Goal: Task Accomplishment & Management: Use online tool/utility

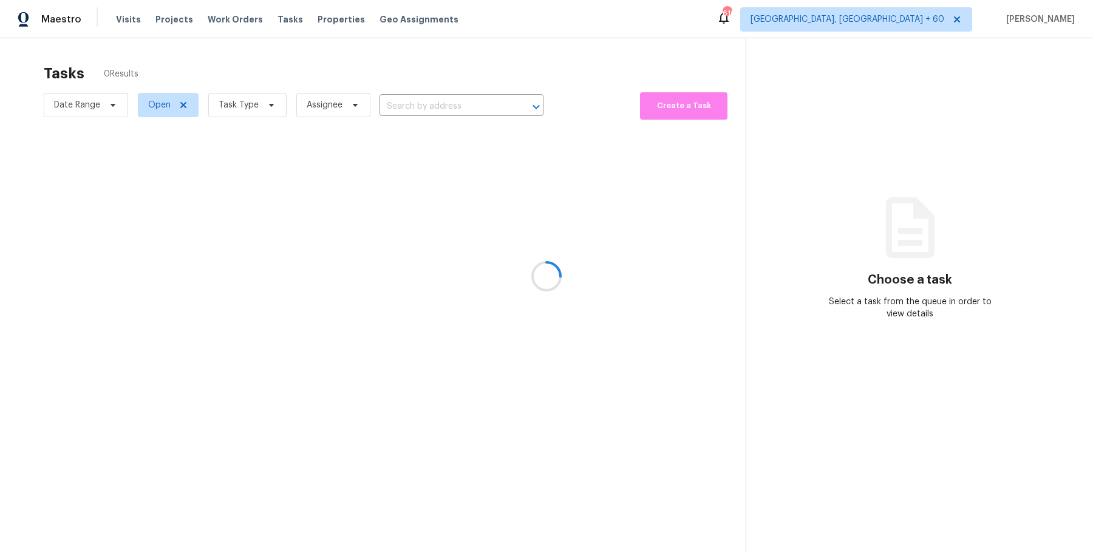
click at [246, 21] on div at bounding box center [546, 276] width 1093 height 552
click at [235, 21] on div at bounding box center [546, 276] width 1093 height 552
click at [219, 21] on div at bounding box center [546, 276] width 1093 height 552
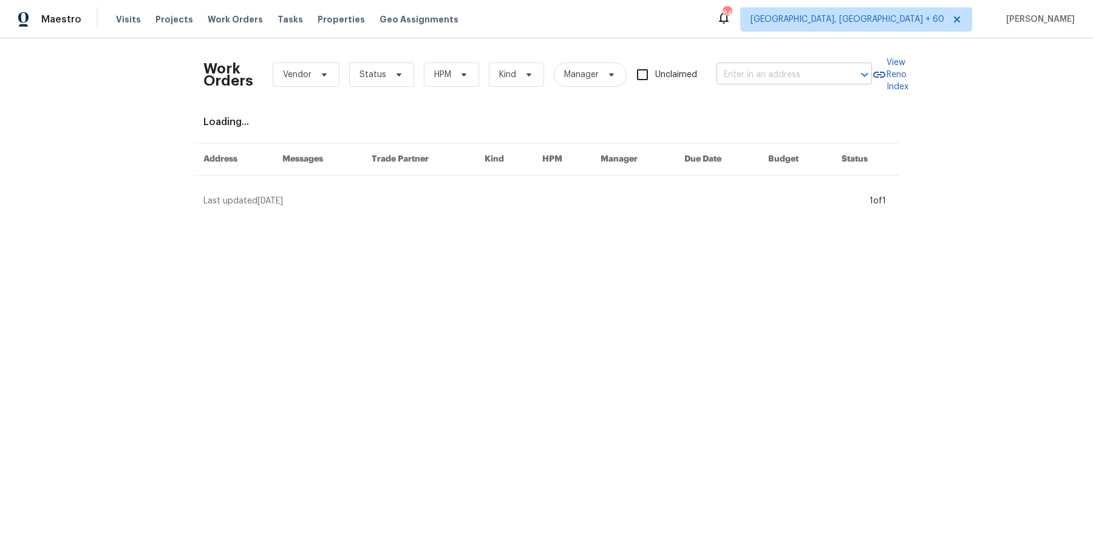
click at [840, 79] on div at bounding box center [856, 74] width 32 height 17
paste input "27598 Paseo [MEDICAL_DATA] San Juan Capistrano, CA 92675"
type input "27598 Paseo [MEDICAL_DATA] San Juan Capistrano, CA 92675"
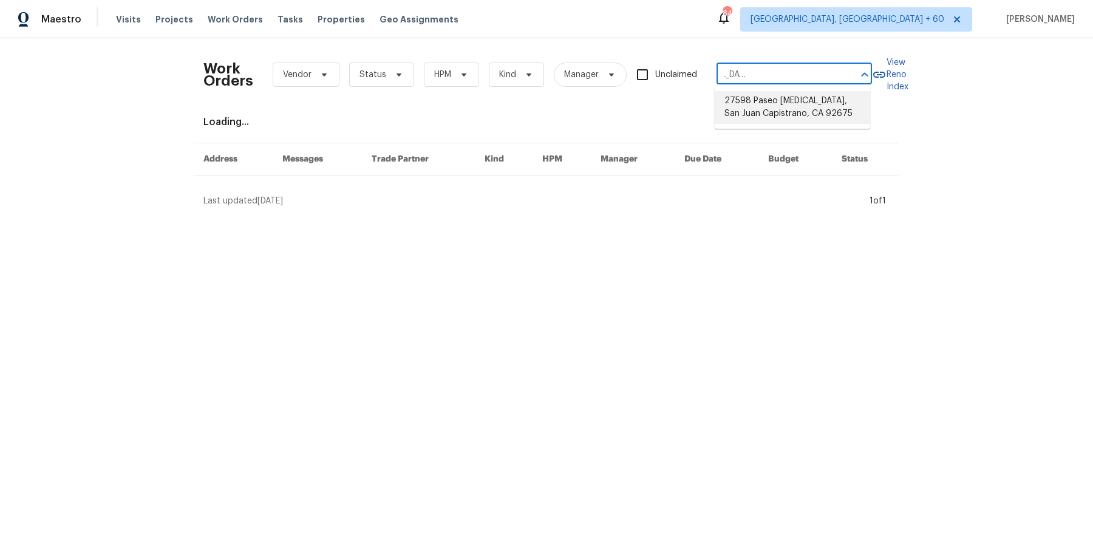
click at [824, 103] on li "27598 Paseo [MEDICAL_DATA], San Juan Capistrano, CA 92675" at bounding box center [791, 107] width 155 height 33
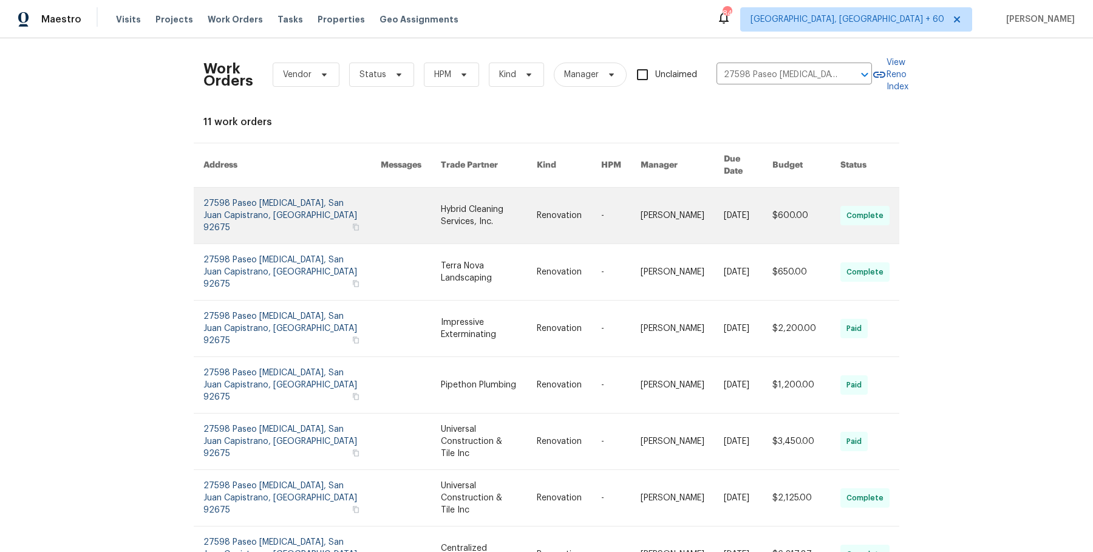
click at [761, 197] on link at bounding box center [748, 216] width 49 height 56
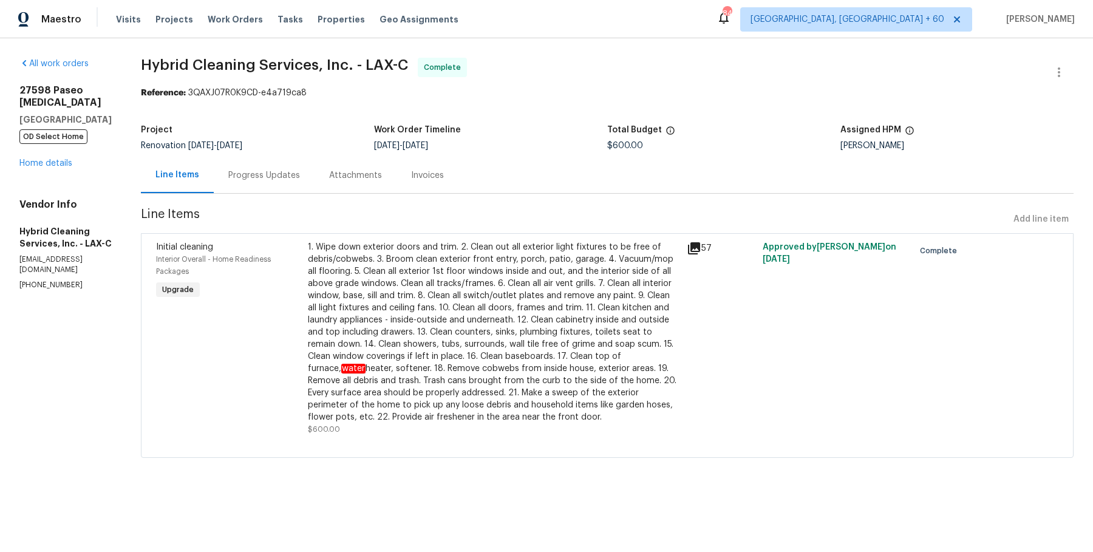
click at [66, 153] on div "27598 Paseo Sonata San Juan Capistrano, CA 92675 OD Select Home Home details" at bounding box center [65, 126] width 92 height 85
click at [50, 178] on div "All work orders 27598 Paseo Sonata San Juan Capistrano, CA 92675 OD Select Home…" at bounding box center [65, 174] width 92 height 232
click at [50, 168] on div "27598 Paseo Sonata San Juan Capistrano, CA 92675 OD Select Home Home details" at bounding box center [65, 126] width 92 height 85
click at [50, 165] on link "Home details" at bounding box center [45, 163] width 53 height 8
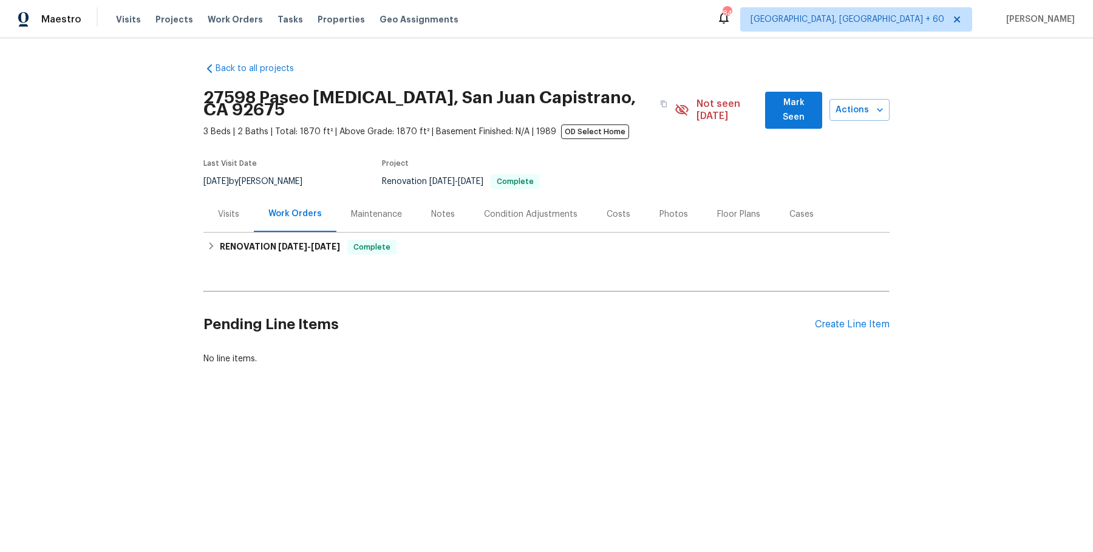
click at [536, 250] on div "Back to all projects 27598 Paseo Sonata, San Juan Capistrano, CA 92675 3 Beds |…" at bounding box center [546, 214] width 686 height 322
click at [536, 246] on div "RENOVATION 5/5/25 - 8/15/25 Complete" at bounding box center [546, 246] width 686 height 29
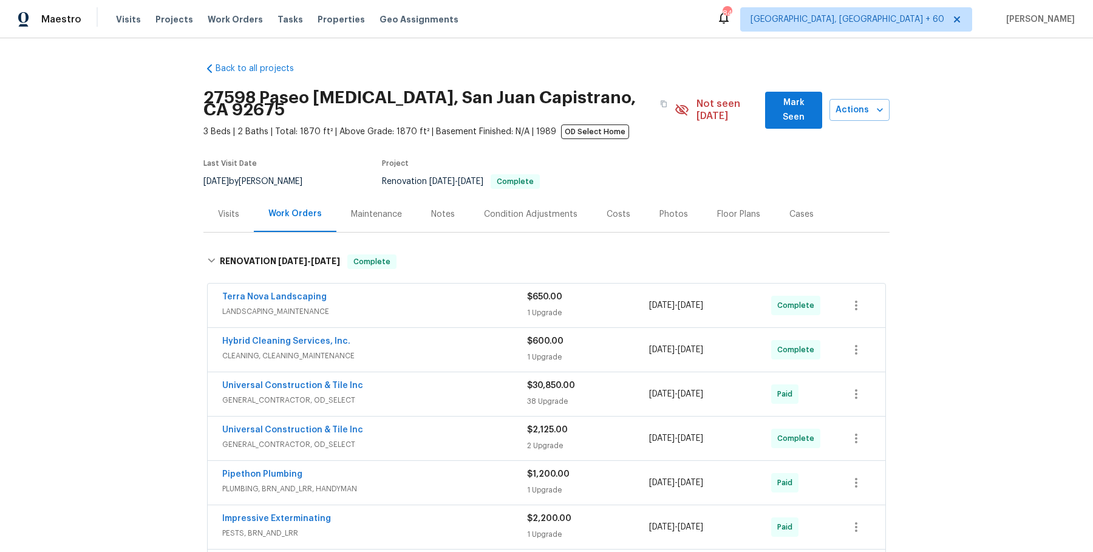
click at [511, 305] on span "LANDSCAPING_MAINTENANCE" at bounding box center [374, 311] width 305 height 12
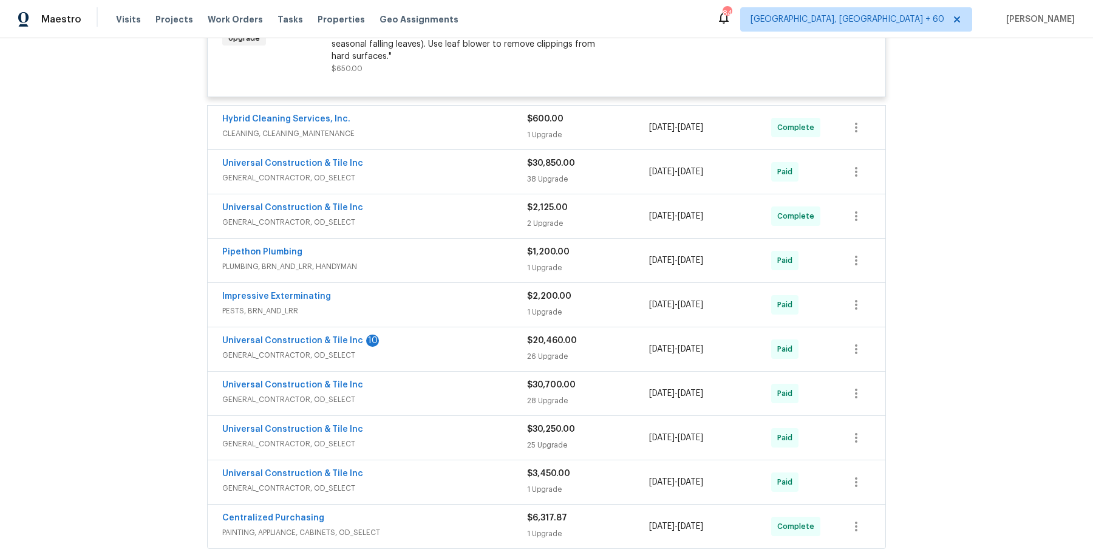
scroll to position [353, 0]
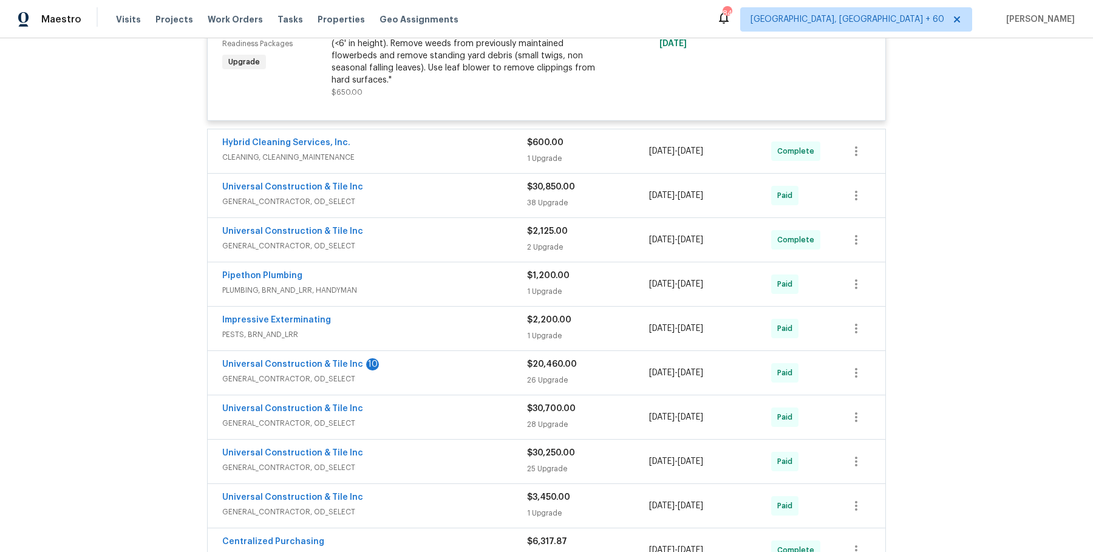
click at [481, 156] on div "Hybrid Cleaning Services, Inc. CLEANING, CLEANING_MAINTENANCE $600.00 1 Upgrade…" at bounding box center [546, 151] width 677 height 44
click at [483, 151] on span "CLEANING, CLEANING_MAINTENANCE" at bounding box center [374, 157] width 305 height 12
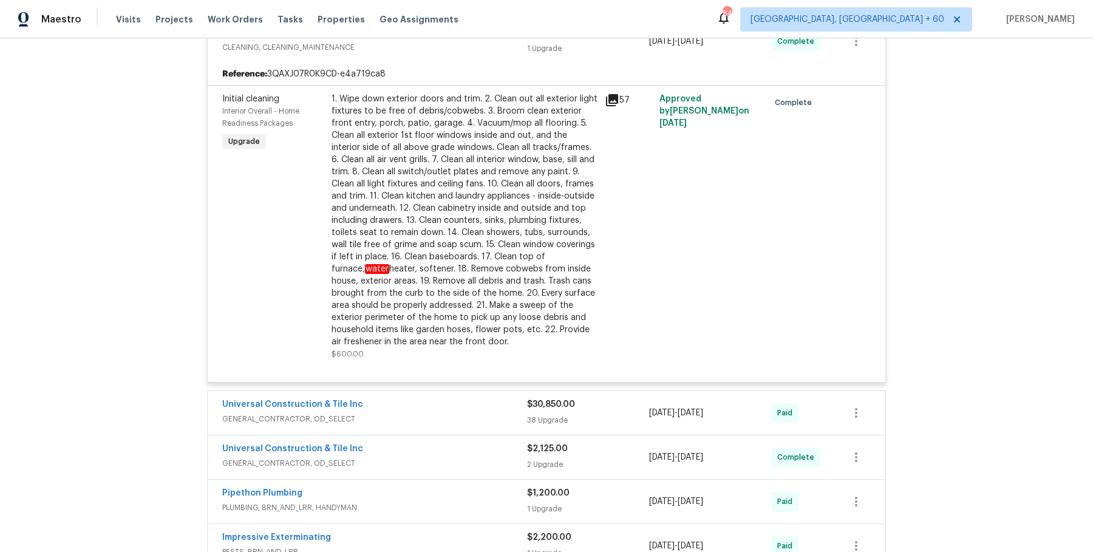
click at [466, 413] on span "GENERAL_CONTRACTOR, OD_SELECT" at bounding box center [374, 419] width 305 height 12
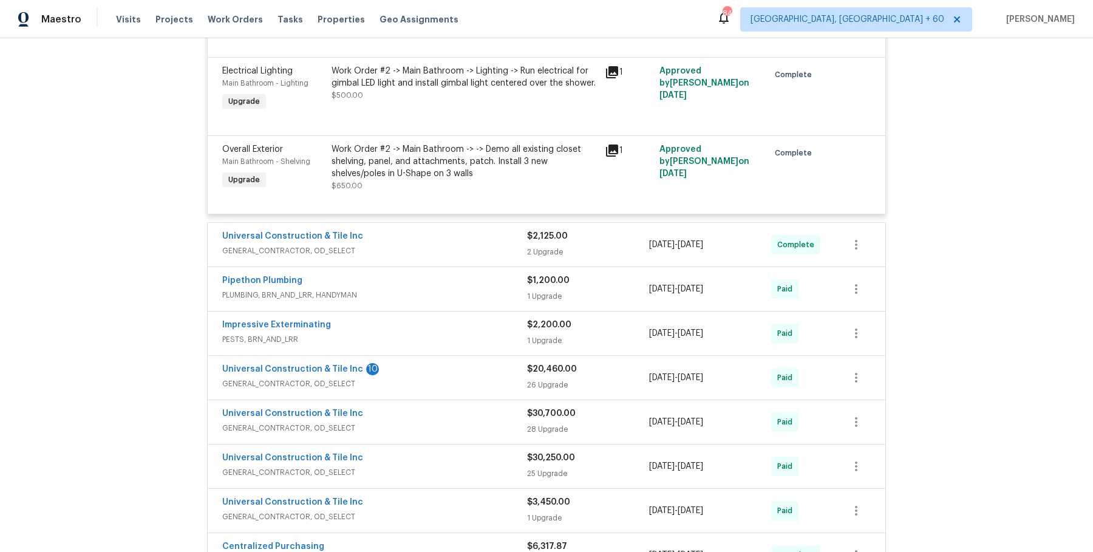
scroll to position [3850, 0]
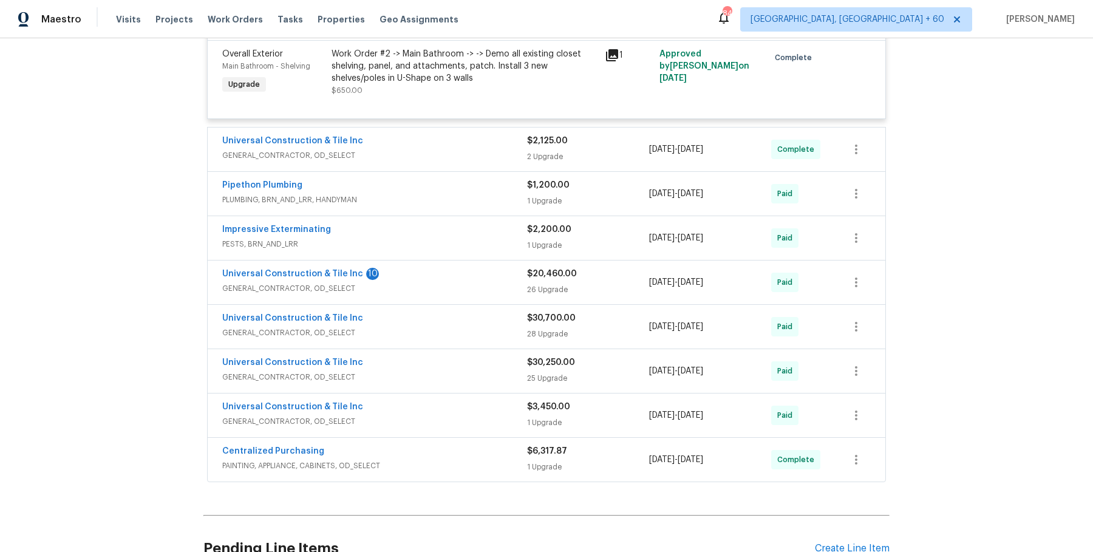
click at [480, 154] on span "GENERAL_CONTRACTOR, OD_SELECT" at bounding box center [374, 155] width 305 height 12
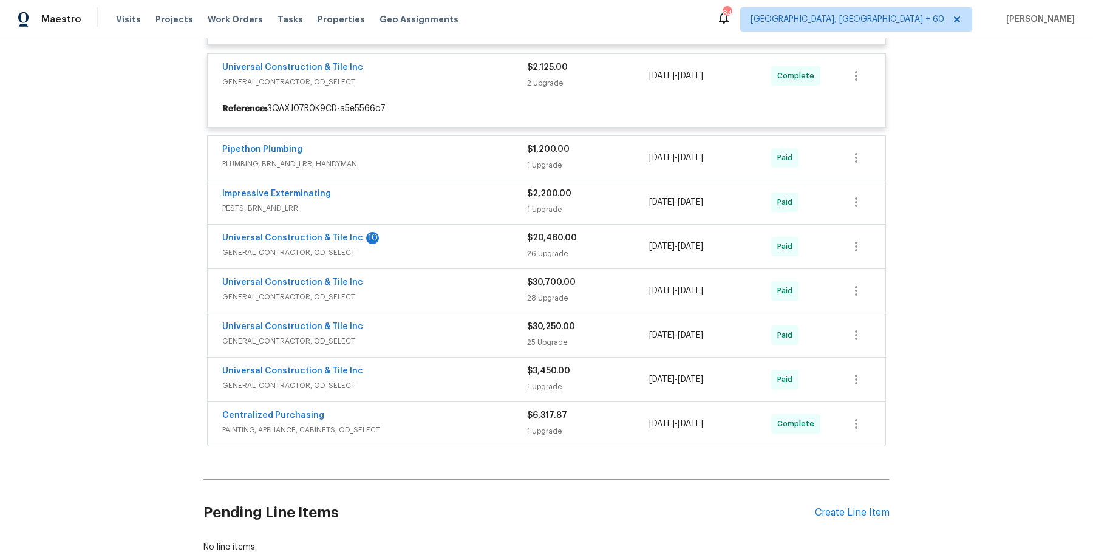
scroll to position [3925, 0]
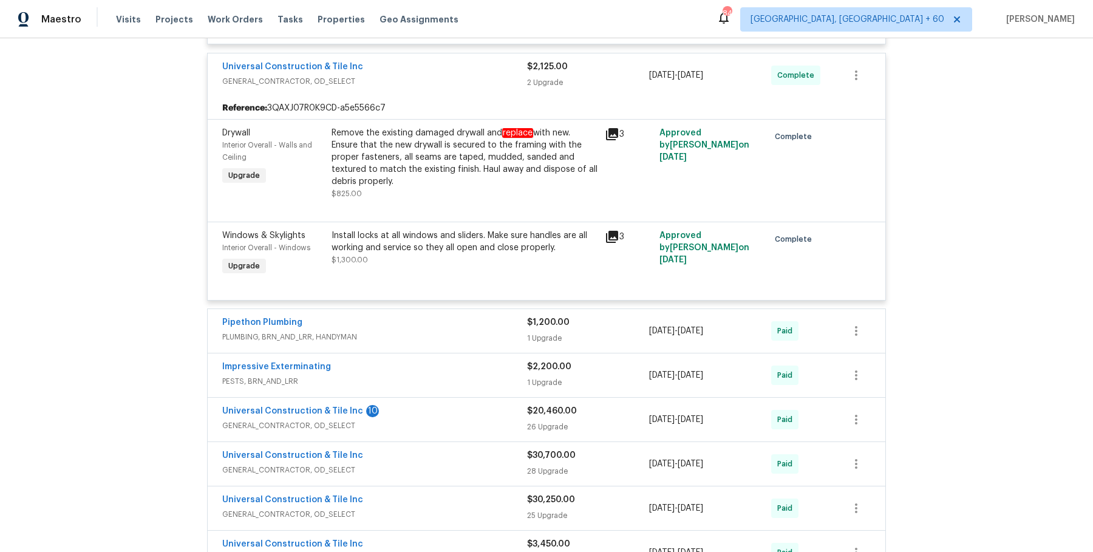
click at [446, 316] on div "Pipethon Plumbing" at bounding box center [374, 323] width 305 height 15
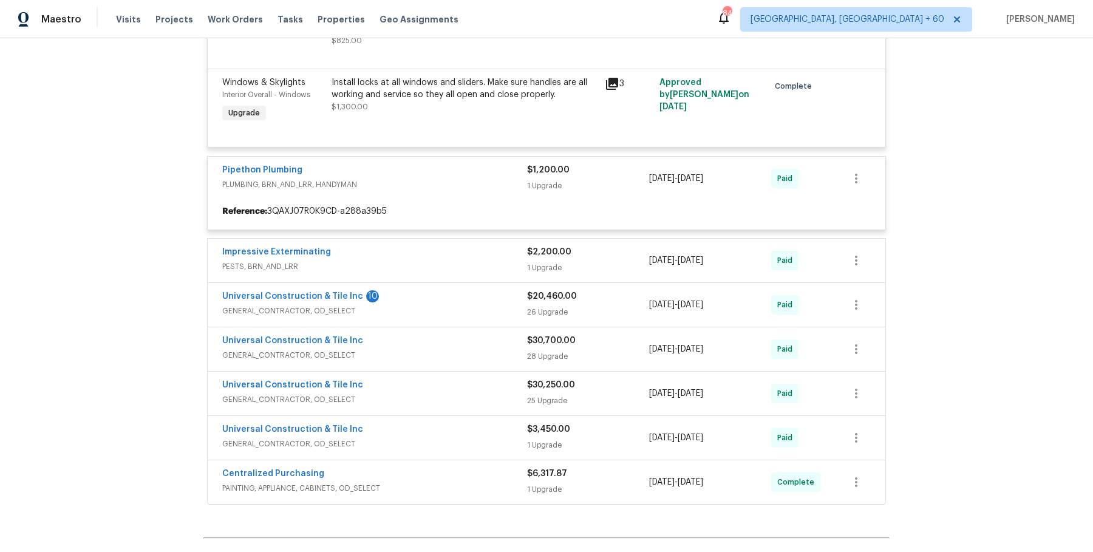
scroll to position [4079, 0]
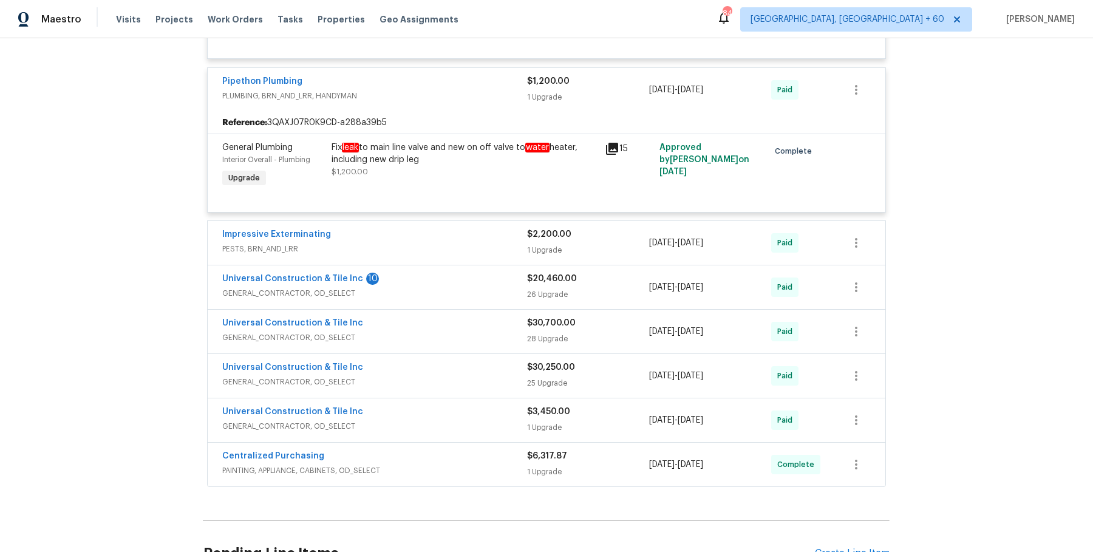
click at [463, 246] on span "PESTS, BRN_AND_LRR" at bounding box center [374, 249] width 305 height 12
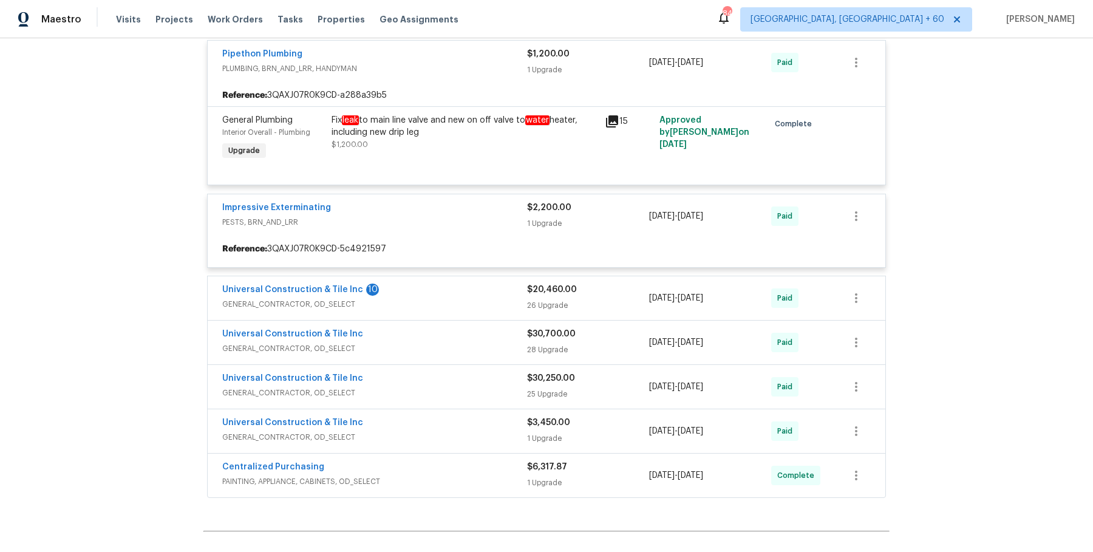
scroll to position [4206, 0]
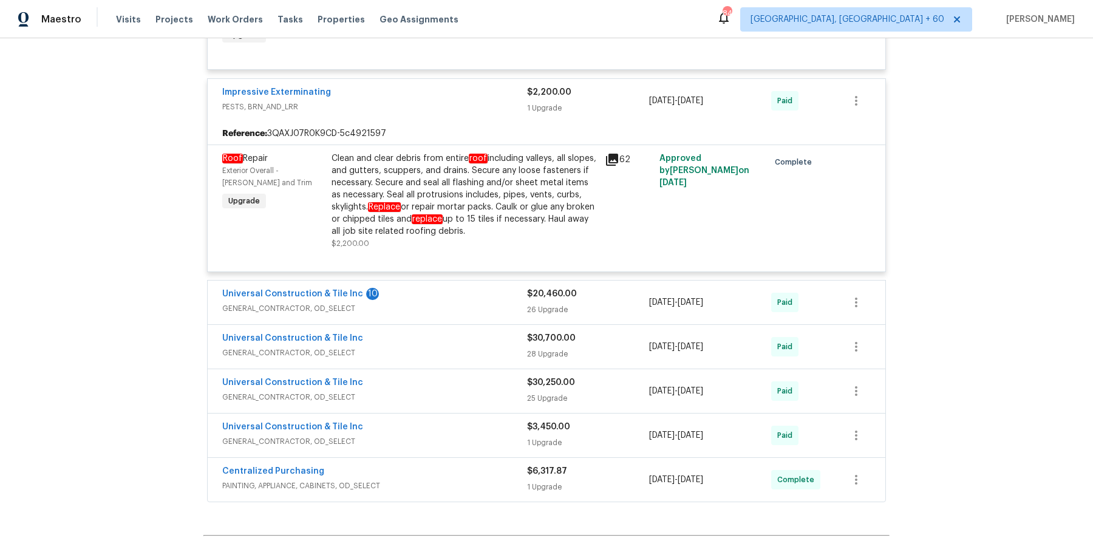
click at [445, 302] on span "GENERAL_CONTRACTOR, OD_SELECT" at bounding box center [374, 308] width 305 height 12
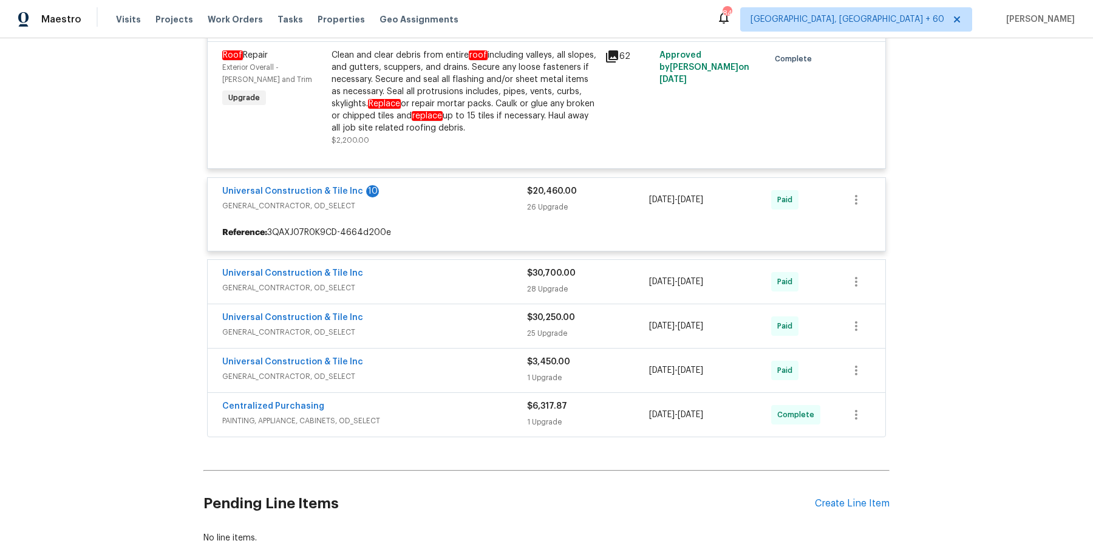
scroll to position [4415, 0]
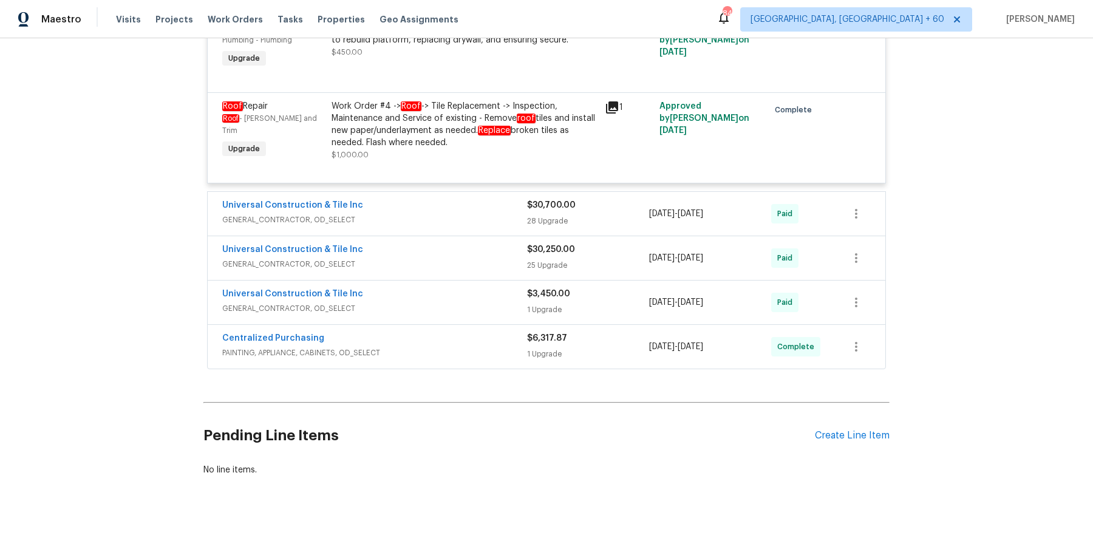
click at [481, 202] on div "Universal Construction & Tile Inc" at bounding box center [374, 206] width 305 height 15
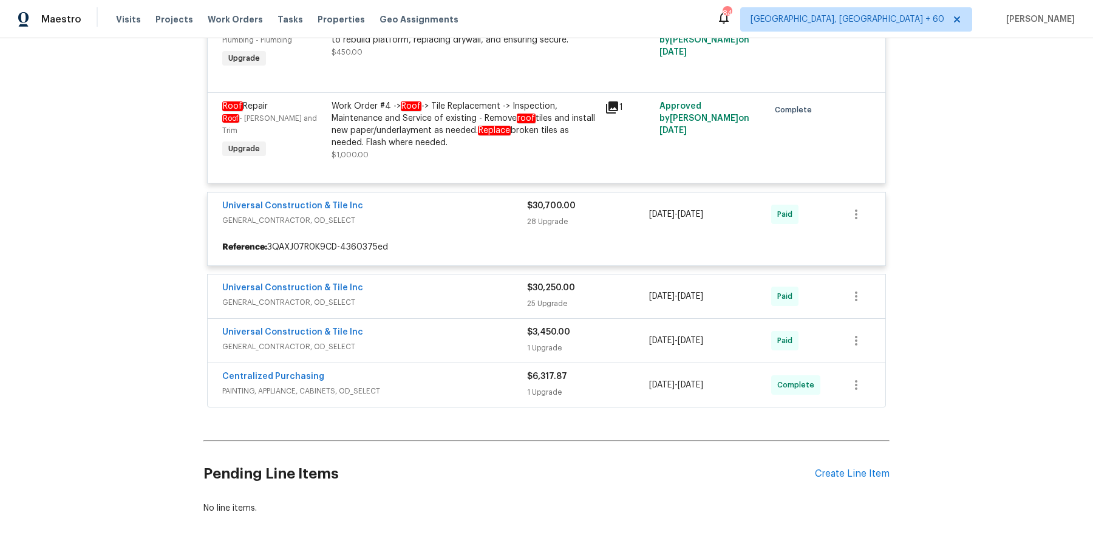
scroll to position [6596, 0]
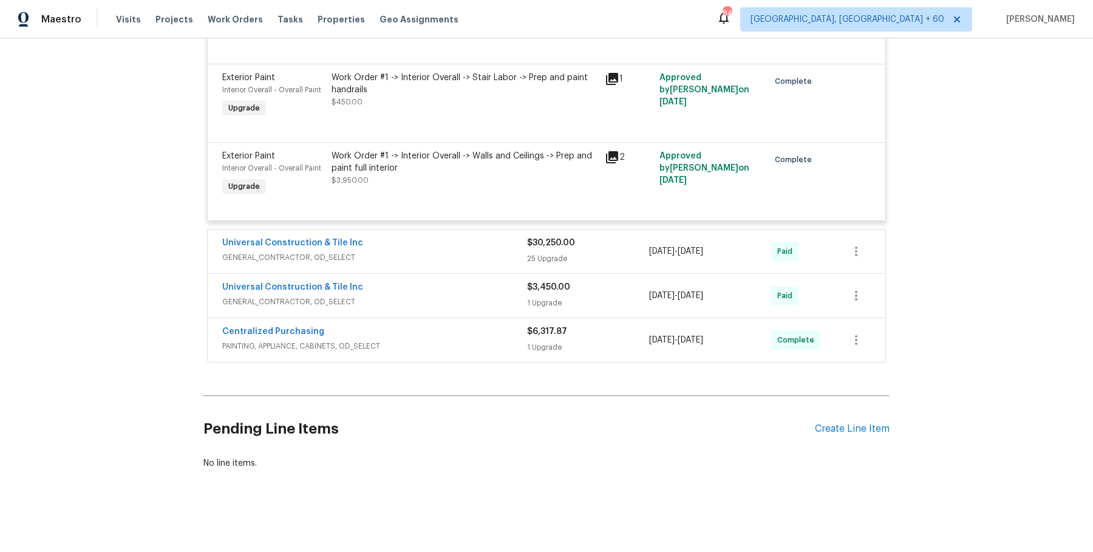
click at [480, 242] on div "Universal Construction & Tile Inc" at bounding box center [374, 244] width 305 height 15
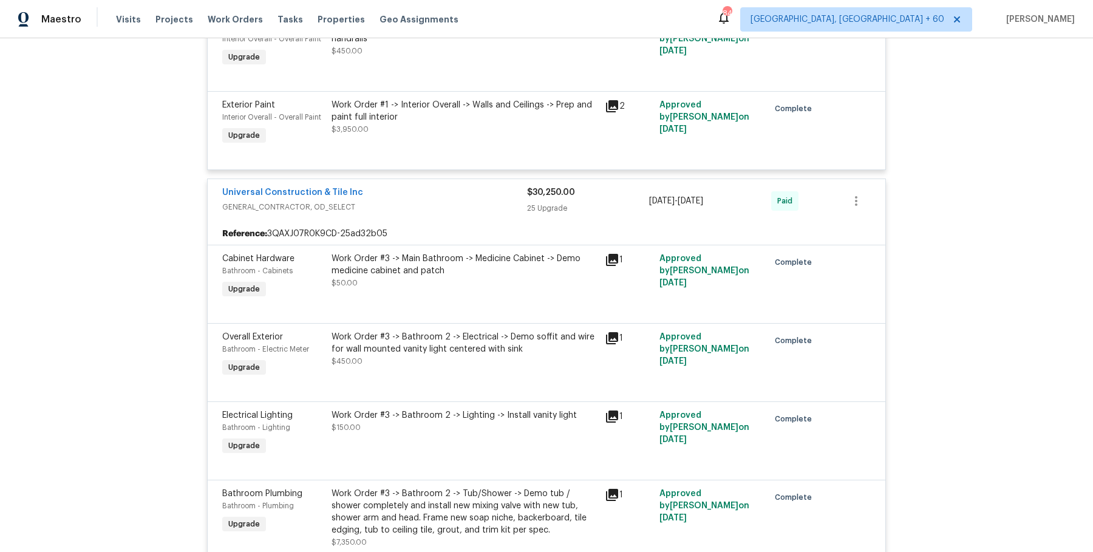
scroll to position [10963, 0]
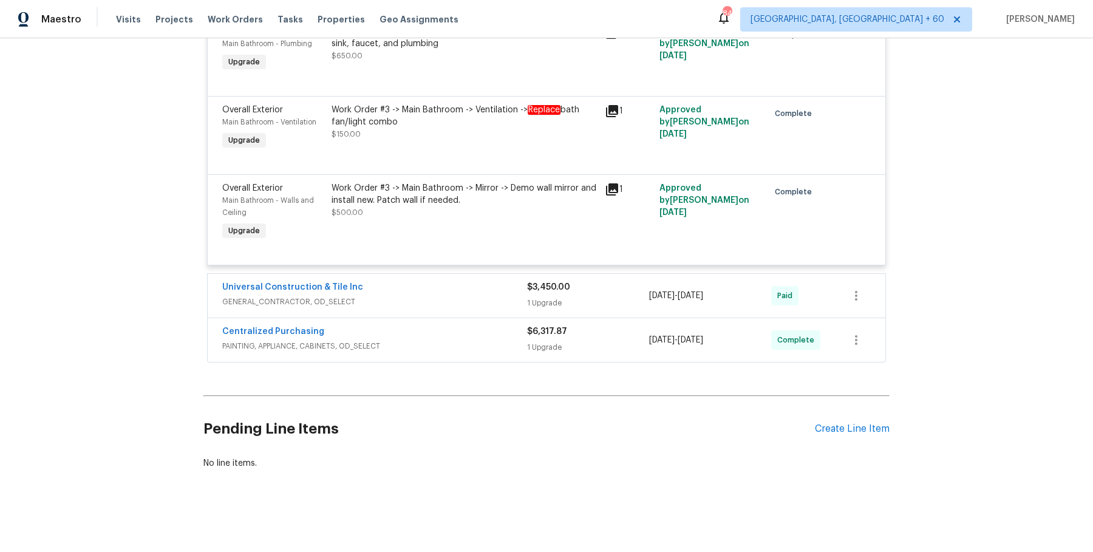
click at [466, 300] on span "GENERAL_CONTRACTOR, OD_SELECT" at bounding box center [374, 302] width 305 height 12
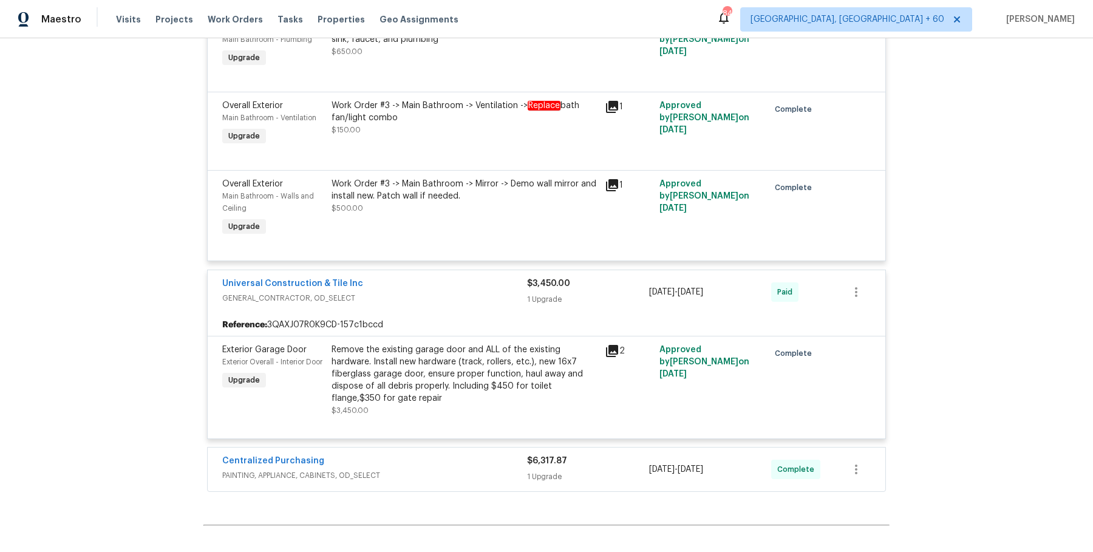
click at [464, 469] on span "PAINTING, APPLIANCE, CABINETS, OD_SELECT" at bounding box center [374, 475] width 305 height 12
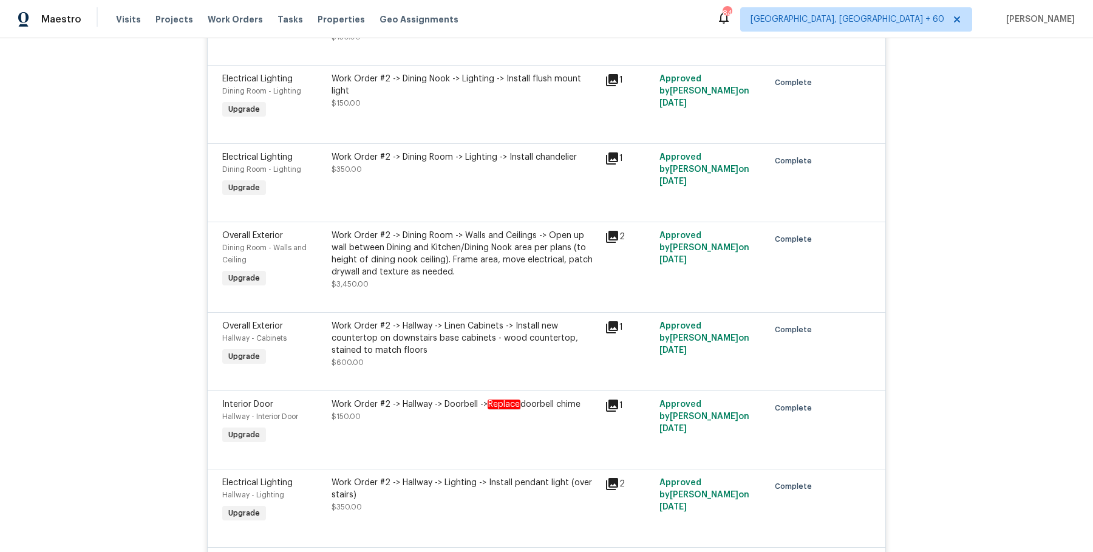
scroll to position [0, 0]
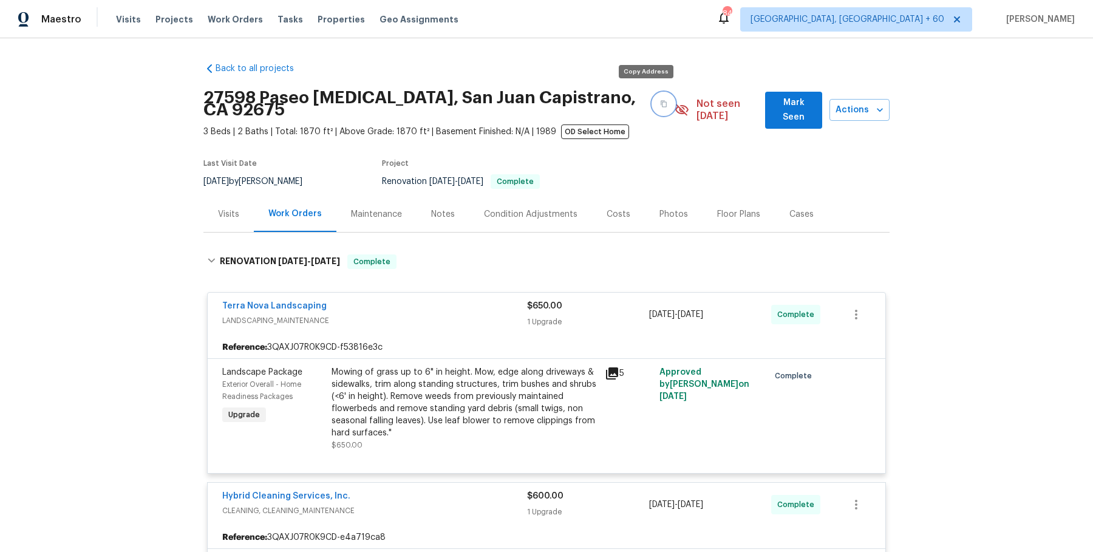
click at [660, 100] on icon "button" at bounding box center [663, 103] width 7 height 7
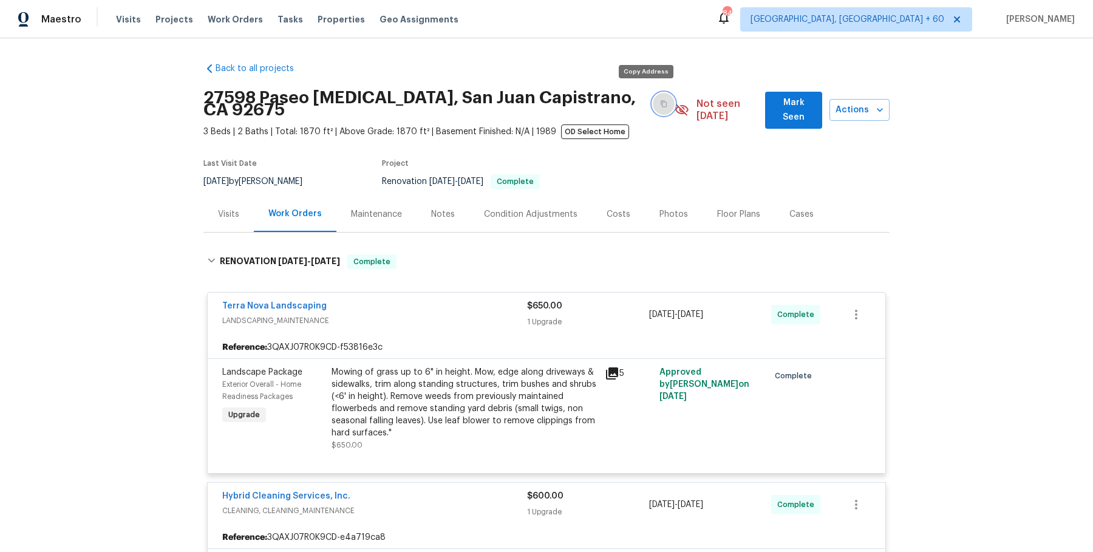
click at [660, 100] on icon "button" at bounding box center [663, 103] width 7 height 7
click at [653, 95] on button "button" at bounding box center [664, 104] width 22 height 22
click at [660, 101] on icon "button" at bounding box center [663, 103] width 7 height 7
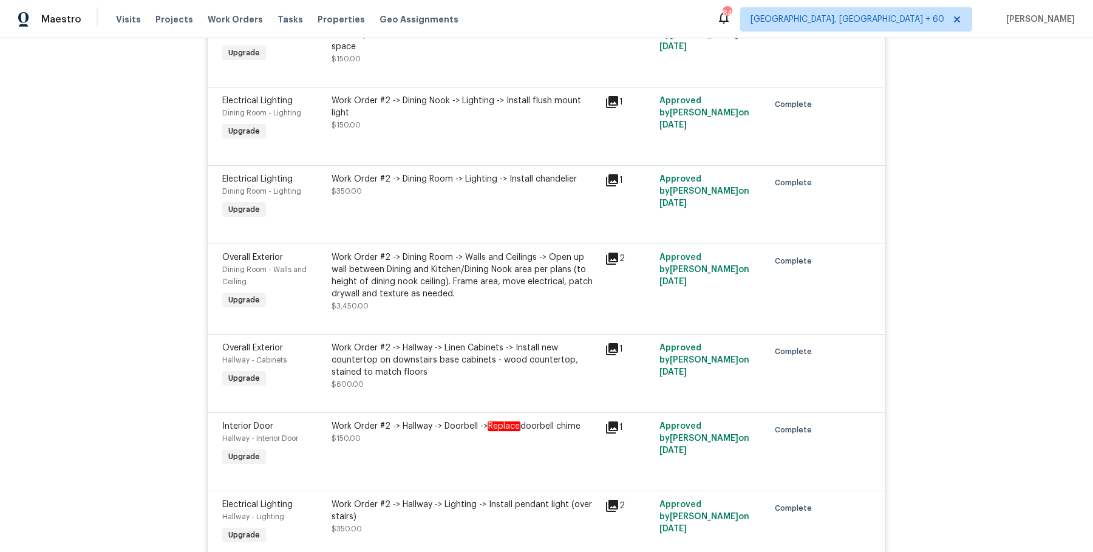
scroll to position [1133, 0]
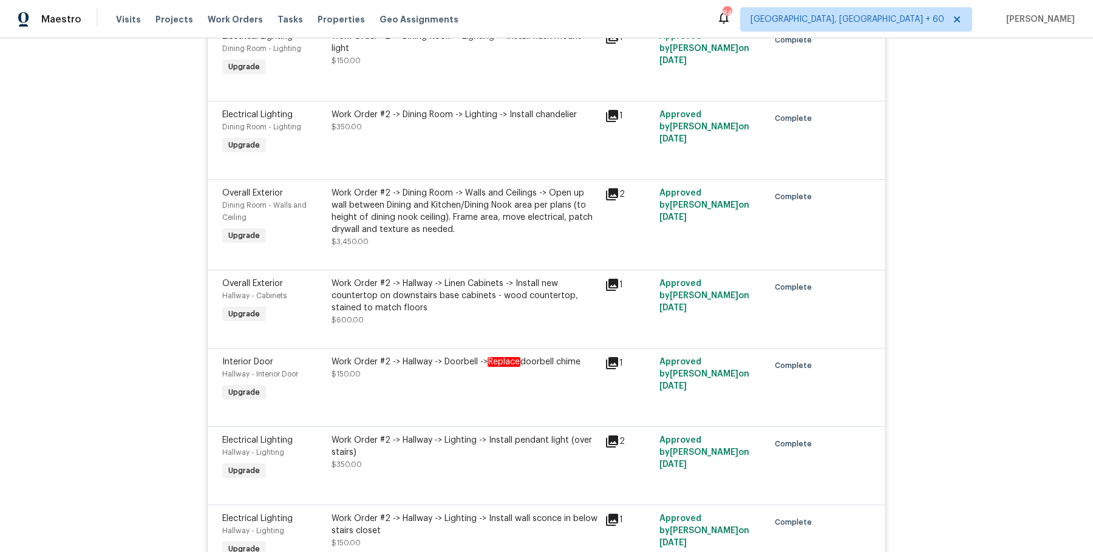
click at [452, 191] on div "Work Order #2 -> Dining Room -> Walls and Ceilings -> Open up wall between Dini…" at bounding box center [464, 211] width 266 height 49
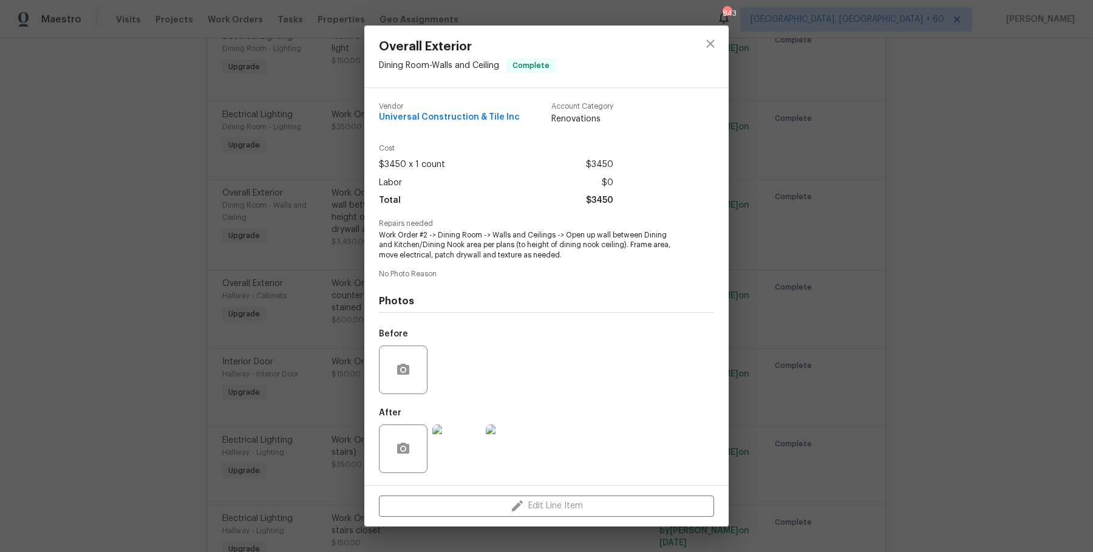
click at [1026, 348] on div "Overall Exterior Dining Room - Walls and Ceiling Complete Vendor Universal Cons…" at bounding box center [546, 276] width 1093 height 552
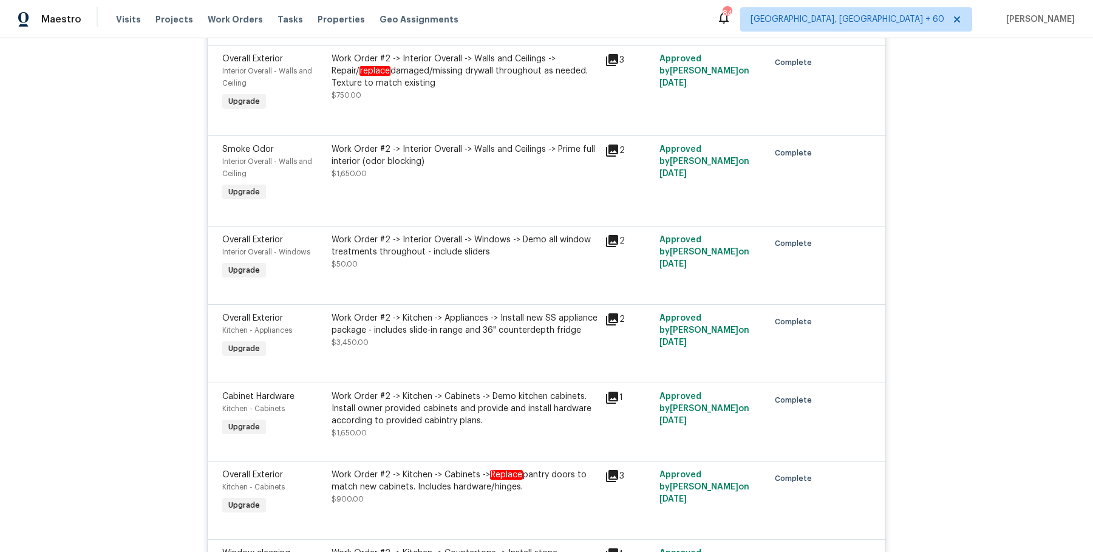
scroll to position [2377, 0]
click at [561, 310] on div "Work Order #2 -> Kitchen -> Appliances -> Install new SS appliance package - in…" at bounding box center [464, 322] width 266 height 24
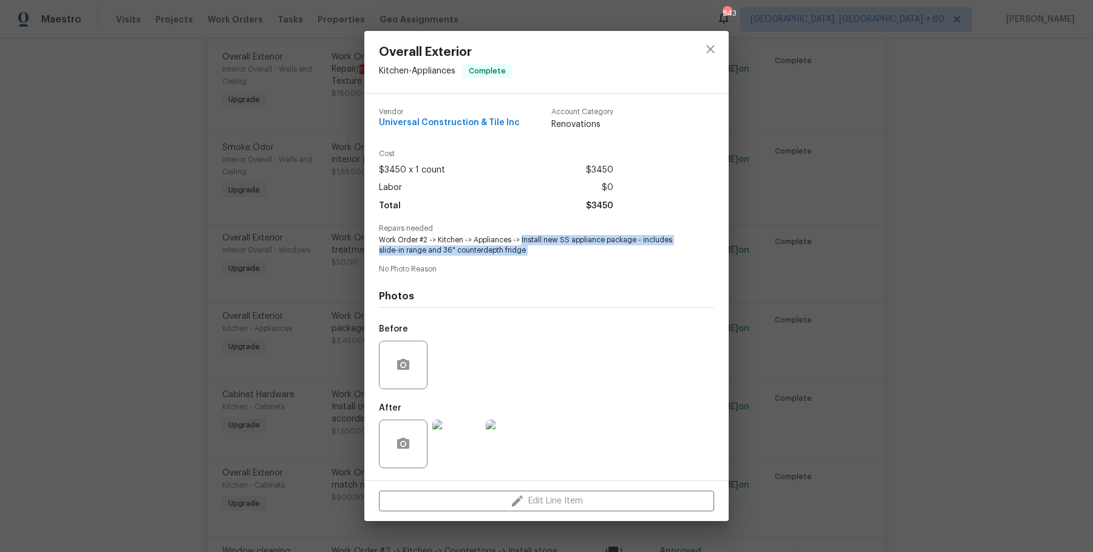
drag, startPoint x: 521, startPoint y: 239, endPoint x: 630, endPoint y: 261, distance: 111.4
click at [630, 261] on div "Vendor Universal Construction & Tile Inc Account Category Renovations Cost $345…" at bounding box center [546, 286] width 335 height 377
copy span "Install new SS appliance package - includes slide-in range and 36" counterdepth…"
click at [839, 256] on div "Overall Exterior Kitchen - Appliances Complete Vendor Universal Construction & …" at bounding box center [546, 276] width 1093 height 552
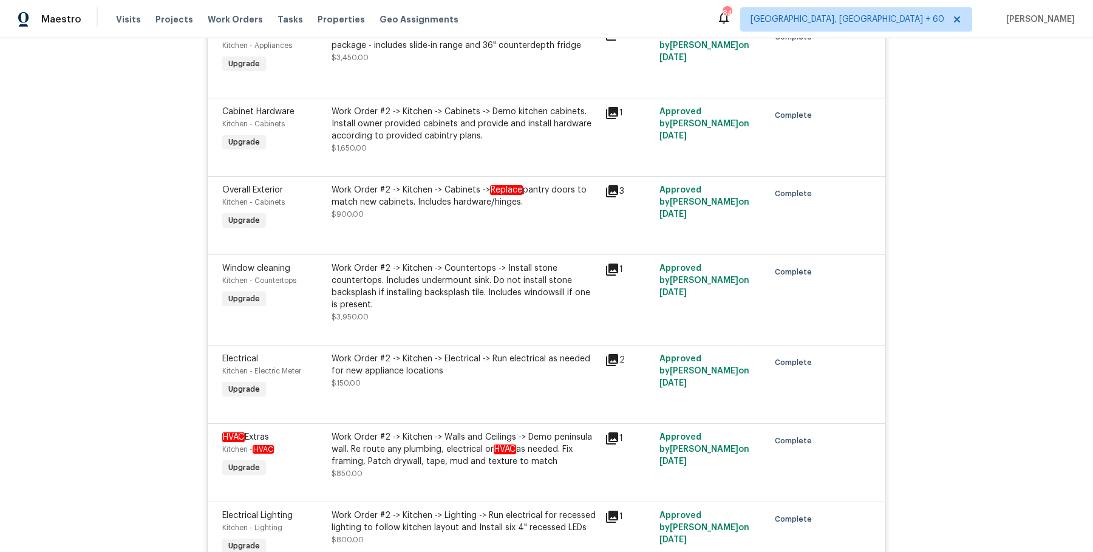
scroll to position [2661, 0]
click at [566, 199] on div "Work Order #2 -> Kitchen -> Cabinets -> Replace pantry doors to match new cabin…" at bounding box center [464, 201] width 266 height 36
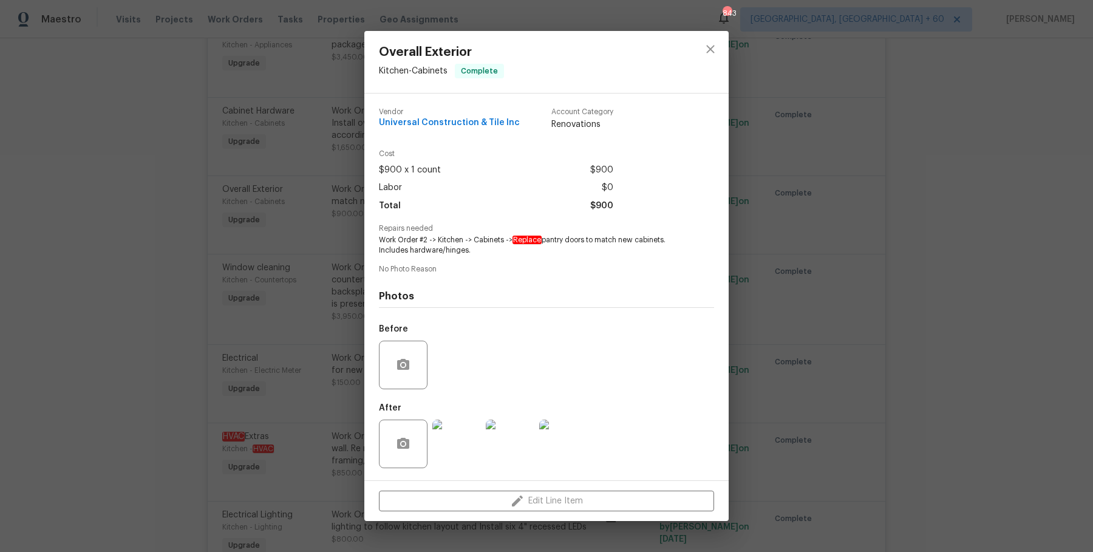
click at [459, 449] on img at bounding box center [456, 443] width 49 height 49
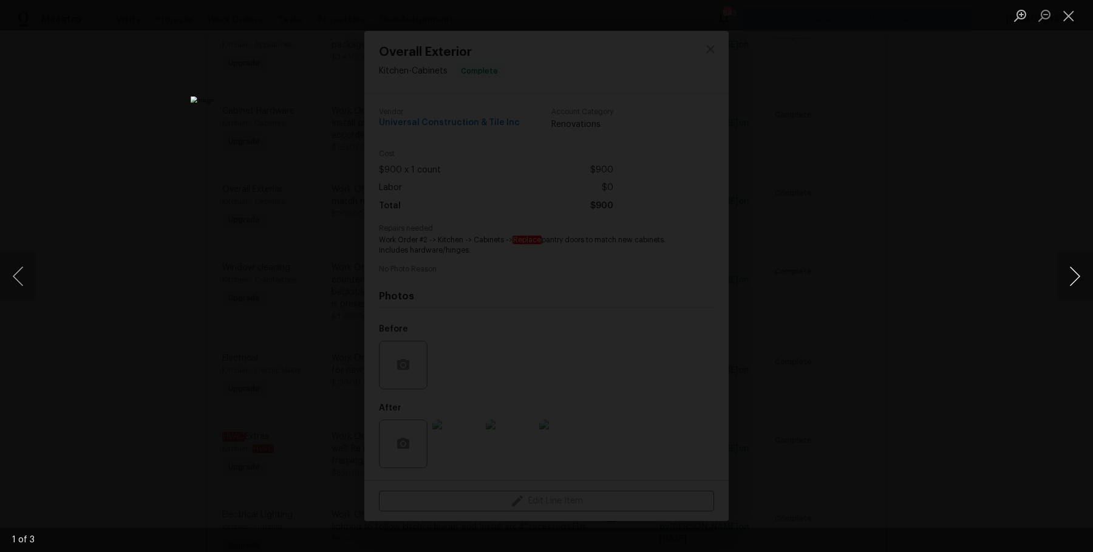
click at [1083, 267] on button "Next image" at bounding box center [1074, 276] width 36 height 49
click at [1084, 267] on button "Next image" at bounding box center [1074, 276] width 36 height 49
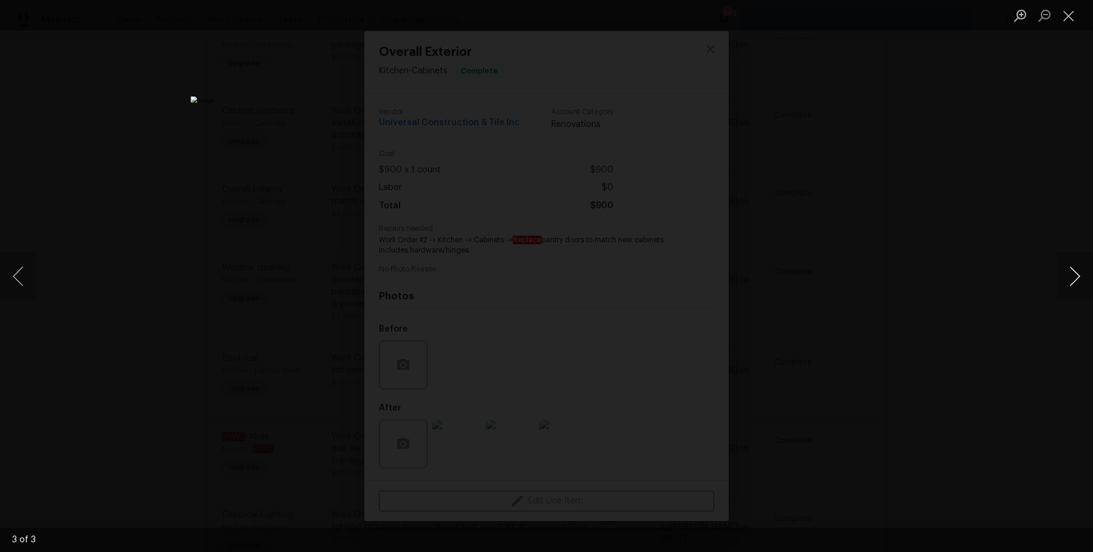
click at [1056, 257] on button "Next image" at bounding box center [1074, 276] width 36 height 49
click at [1043, 257] on div "Lightbox" at bounding box center [546, 276] width 1093 height 552
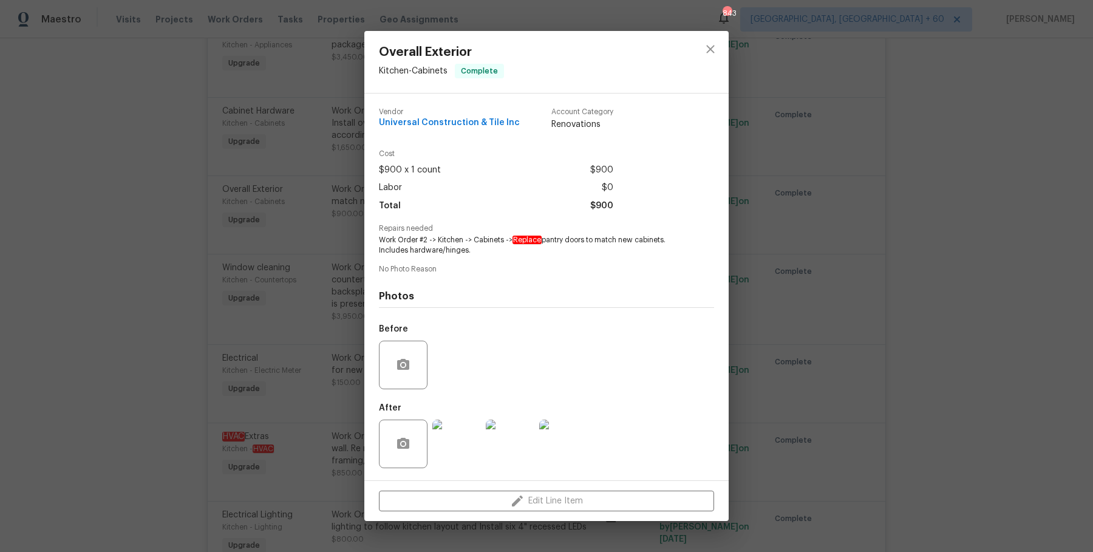
click at [985, 146] on div "Overall Exterior Kitchen - Cabinets Complete Vendor Universal Construction & Ti…" at bounding box center [546, 276] width 1093 height 552
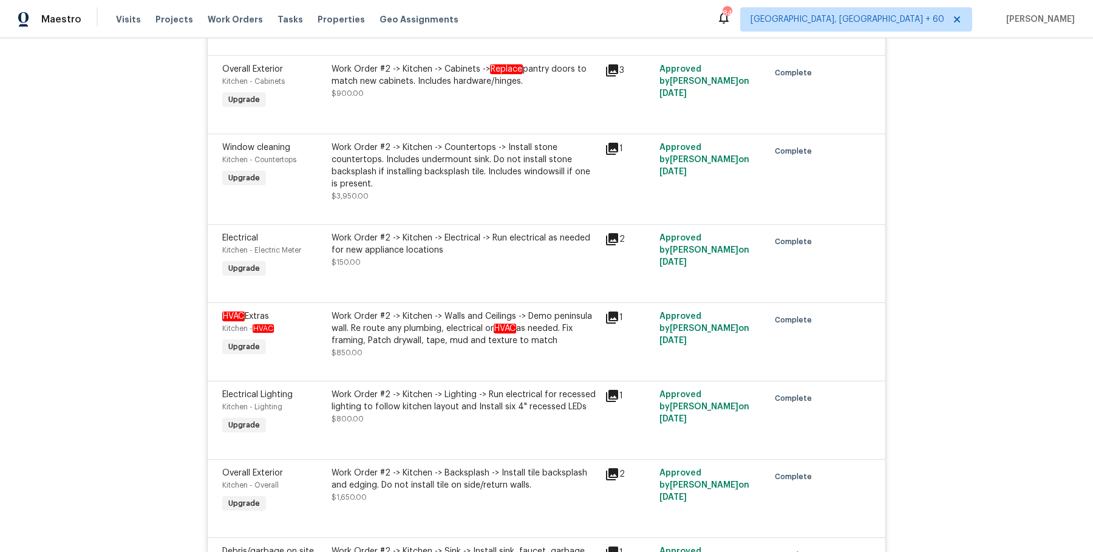
scroll to position [2782, 0]
click at [464, 317] on div "Work Order #2 -> Kitchen -> Walls and Ceilings -> Demo peninsula wall. Re route…" at bounding box center [464, 327] width 266 height 36
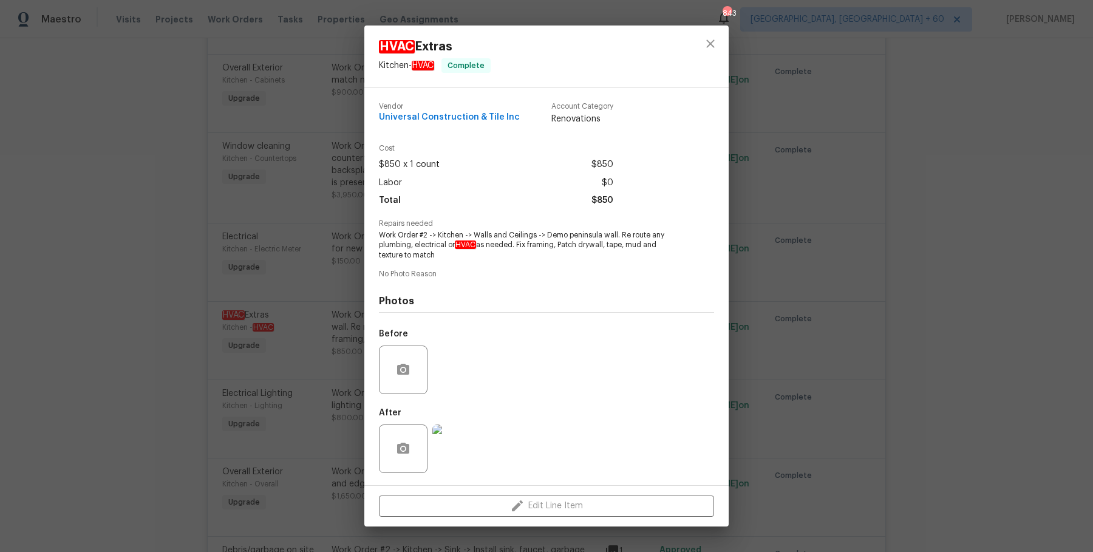
click at [465, 446] on img at bounding box center [456, 448] width 49 height 49
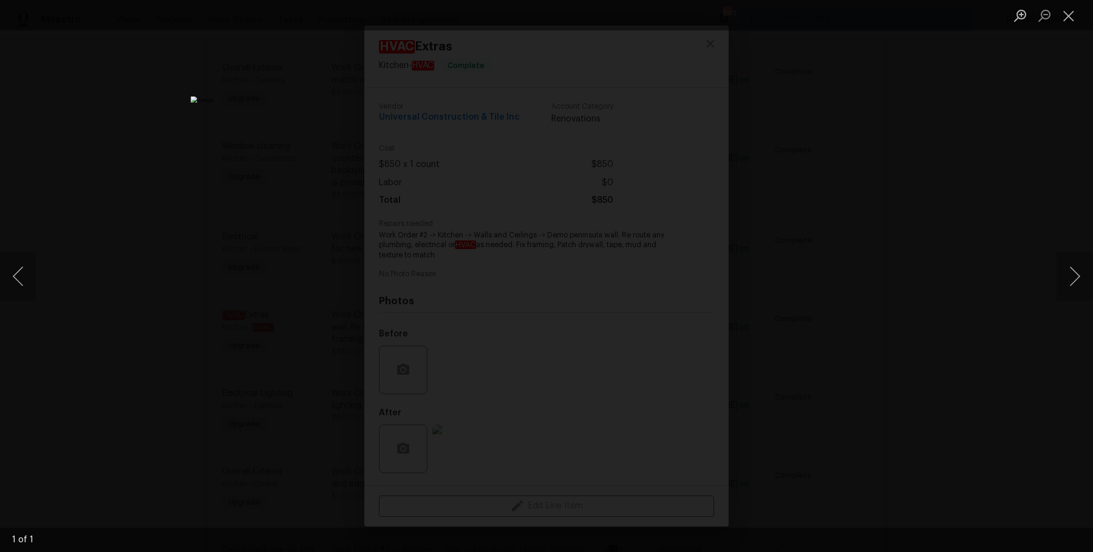
click at [997, 270] on div "Lightbox" at bounding box center [546, 276] width 1093 height 552
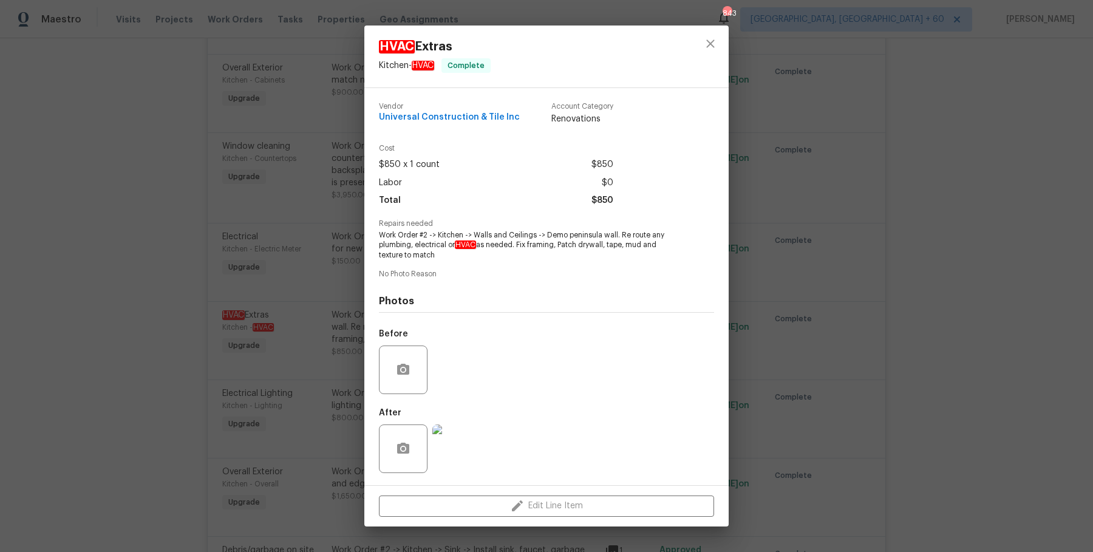
click at [997, 270] on div "HVAC Extras Kitchen - HVAC Complete Vendor Universal Construction & Tile Inc Ac…" at bounding box center [546, 276] width 1093 height 552
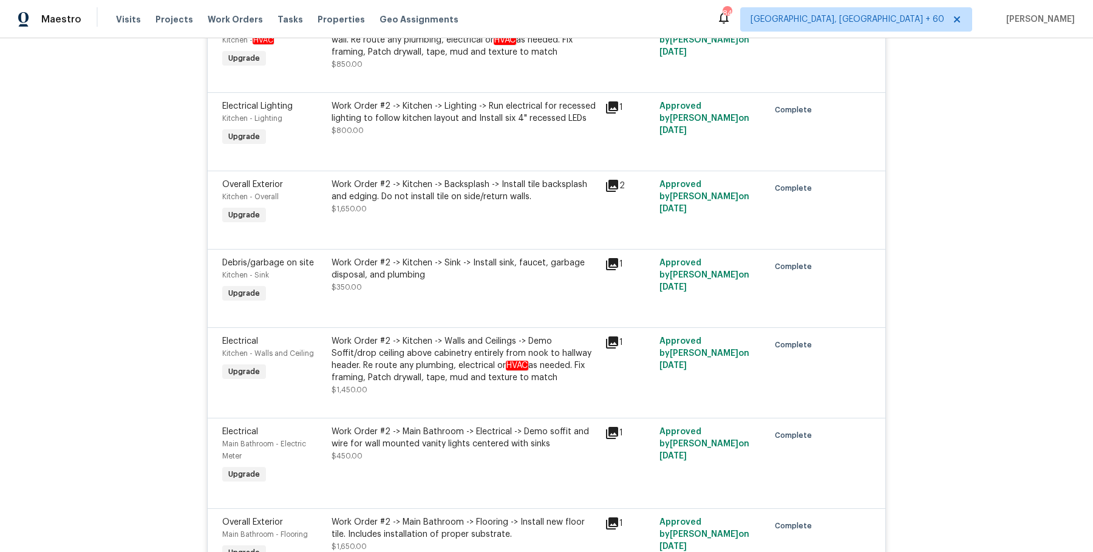
scroll to position [3072, 0]
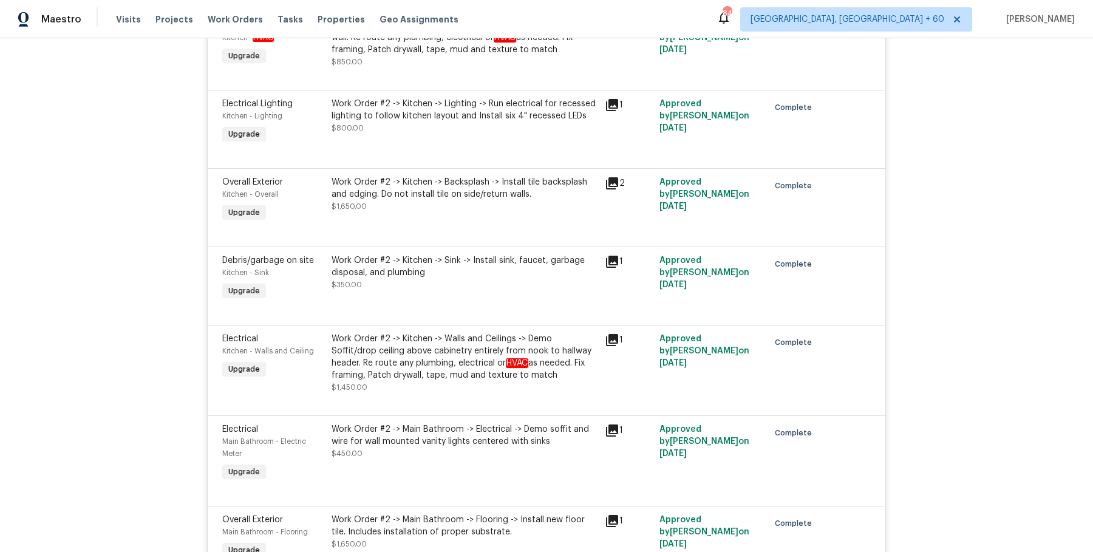
click at [528, 266] on div "Work Order #2 -> Kitchen -> Sink -> Install sink, faucet, garbage disposal, and…" at bounding box center [464, 266] width 266 height 24
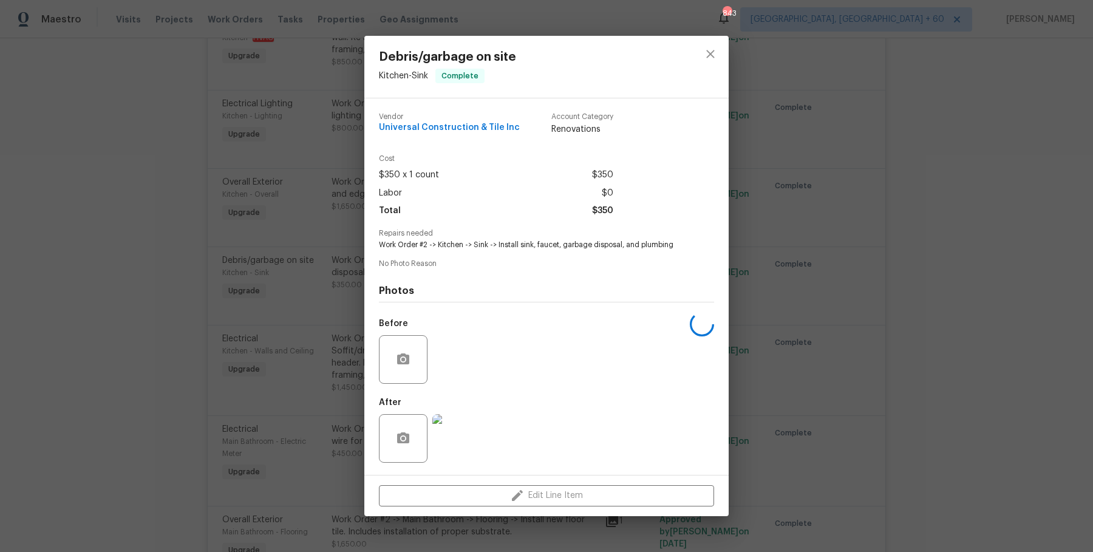
click at [810, 348] on div "Debris/garbage on site Kitchen - Sink Complete Vendor Universal Construction & …" at bounding box center [546, 276] width 1093 height 552
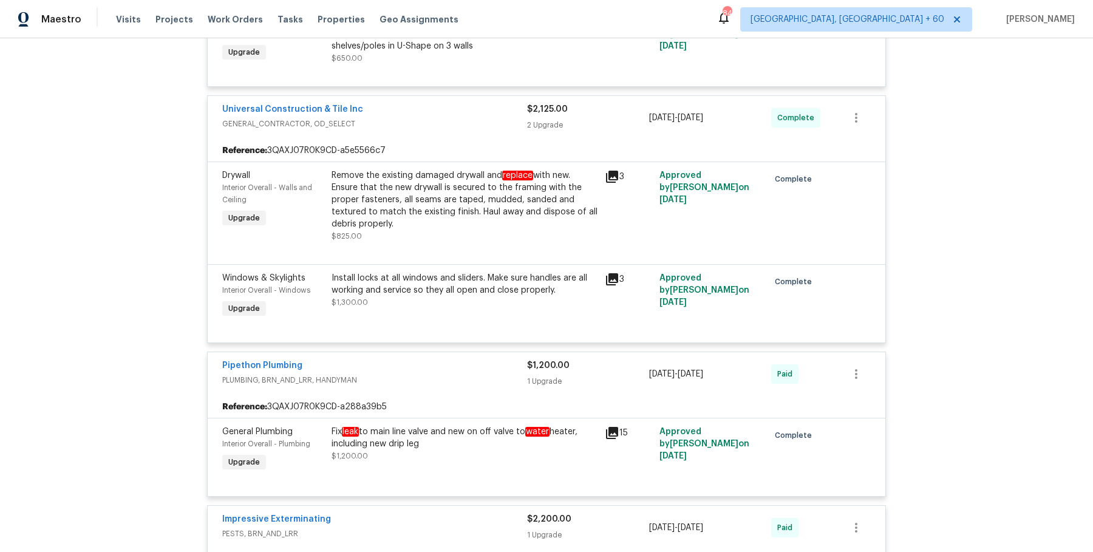
scroll to position [3970, 0]
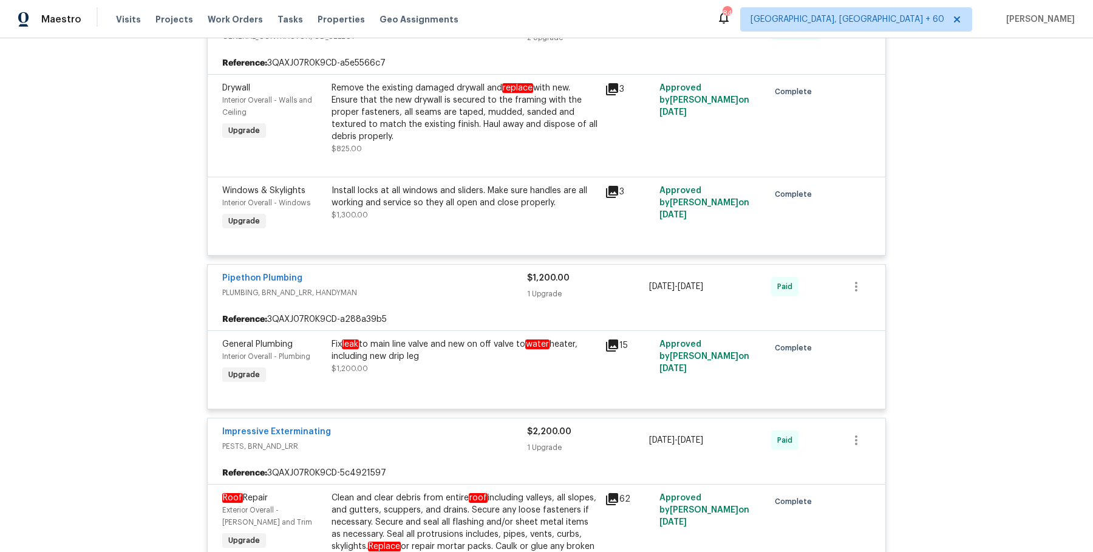
click at [436, 358] on div "Fix leak to main line valve and new on off valve to water heater, including new…" at bounding box center [464, 356] width 266 height 36
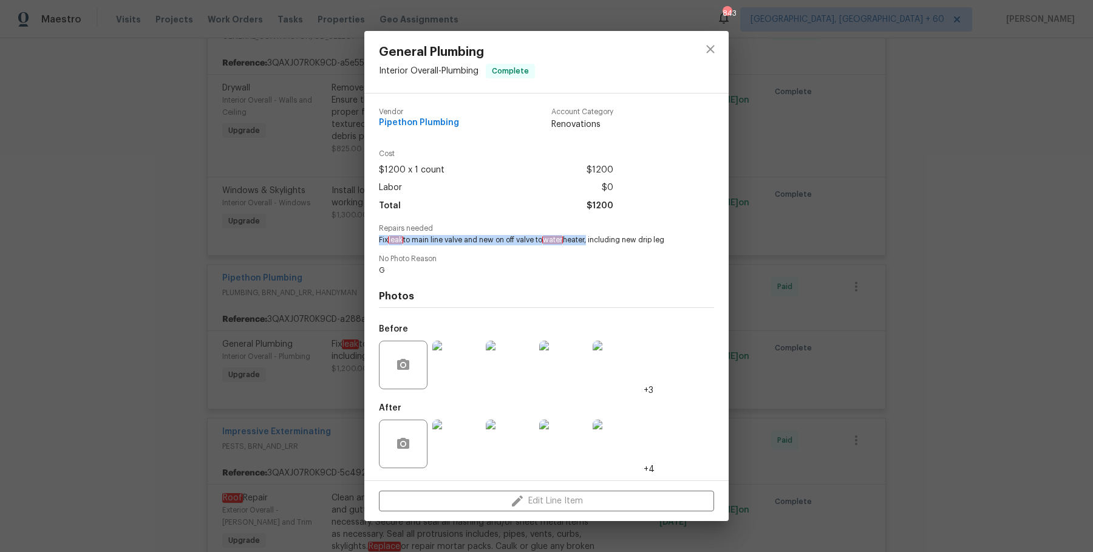
drag, startPoint x: 378, startPoint y: 240, endPoint x: 592, endPoint y: 236, distance: 214.3
click at [592, 236] on span "Fix leak to main line valve and new on off valve to water heater, including new…" at bounding box center [530, 240] width 302 height 10
copy span "Fix leak to main line valve and new on off valve to water heater"
click at [795, 262] on div "General Plumbing Interior Overall - Plumbing Complete Vendor Pipethon Plumbing …" at bounding box center [546, 276] width 1093 height 552
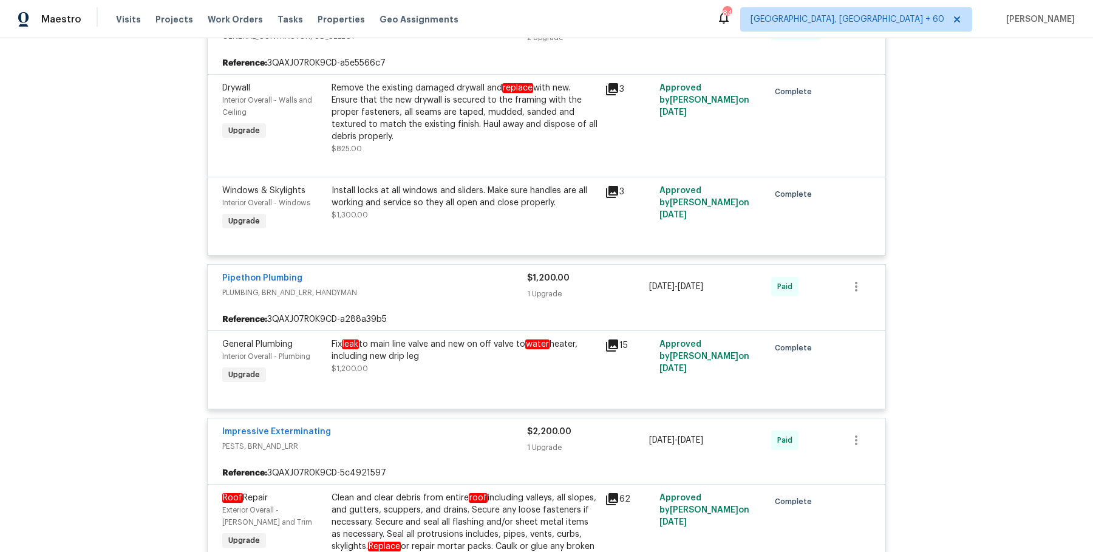
scroll to position [4111, 0]
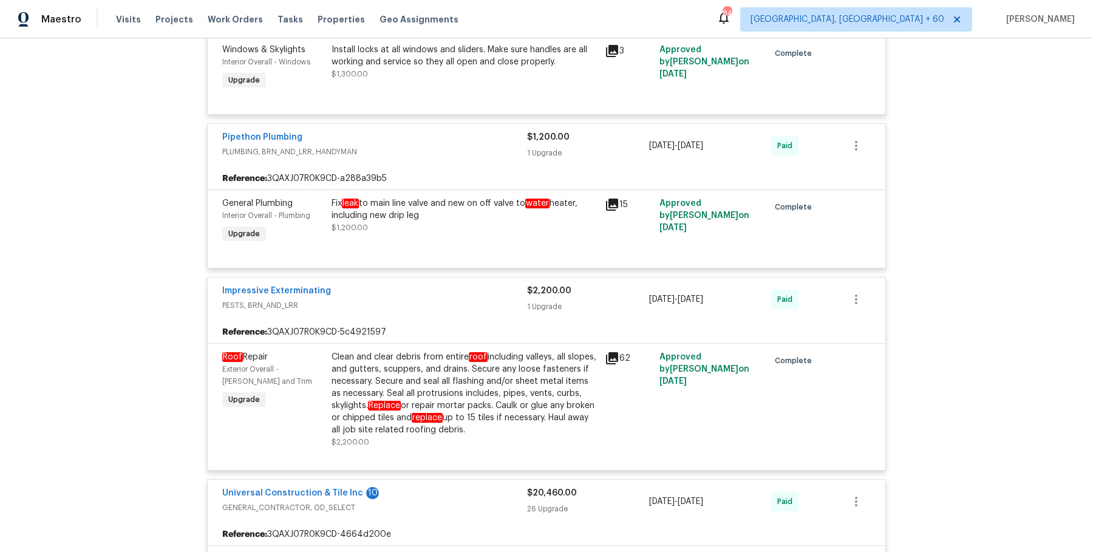
click at [492, 389] on div "Clean and clear debris from entire roof including valleys, all slopes, and gutt…" at bounding box center [464, 393] width 266 height 85
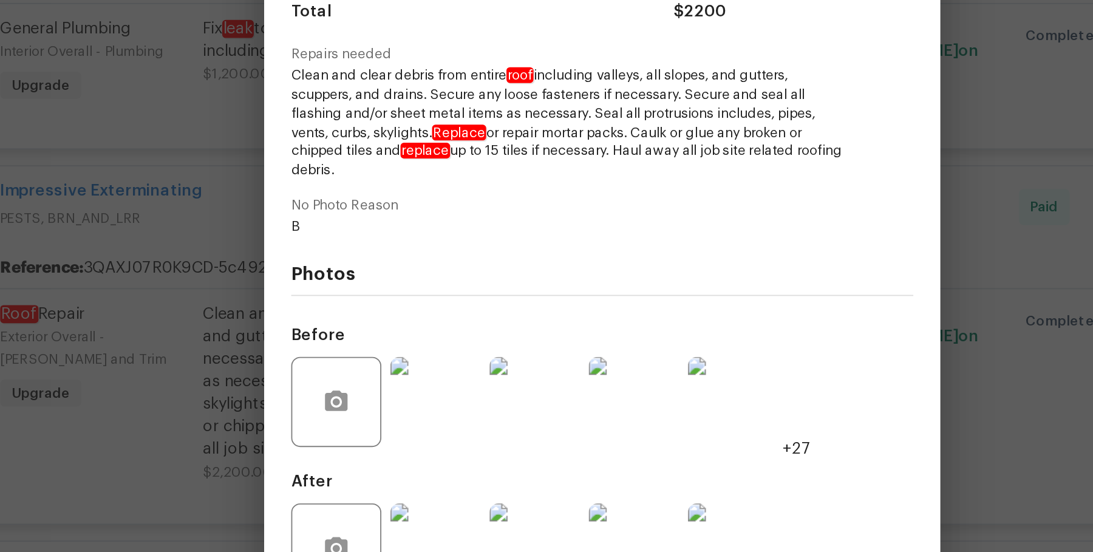
click at [358, 378] on div "Roof Repair Exterior Overall - Eaves and Trim Complete Vendor Impressive Exterm…" at bounding box center [546, 276] width 1093 height 552
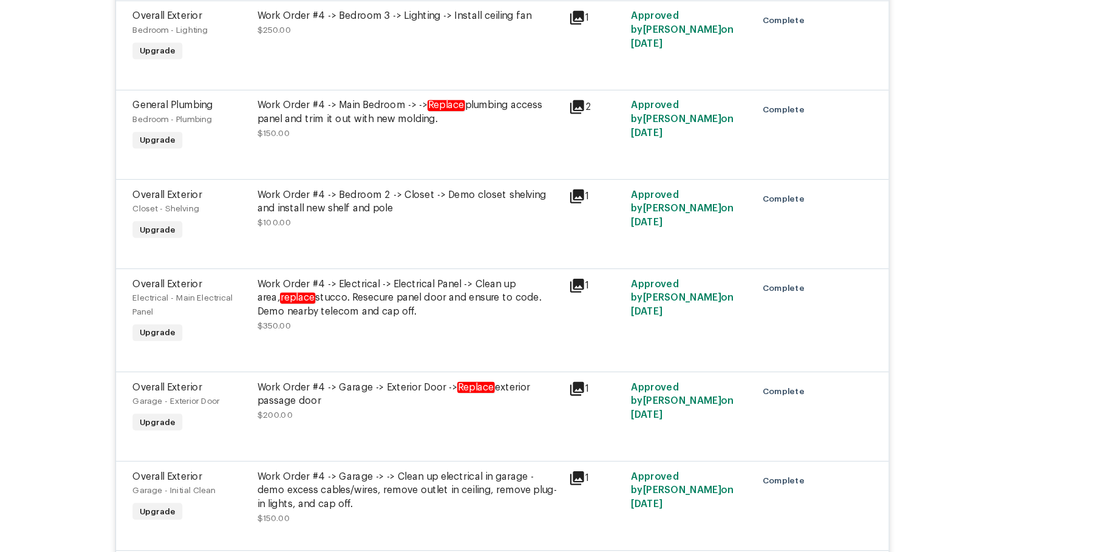
scroll to position [5037, 0]
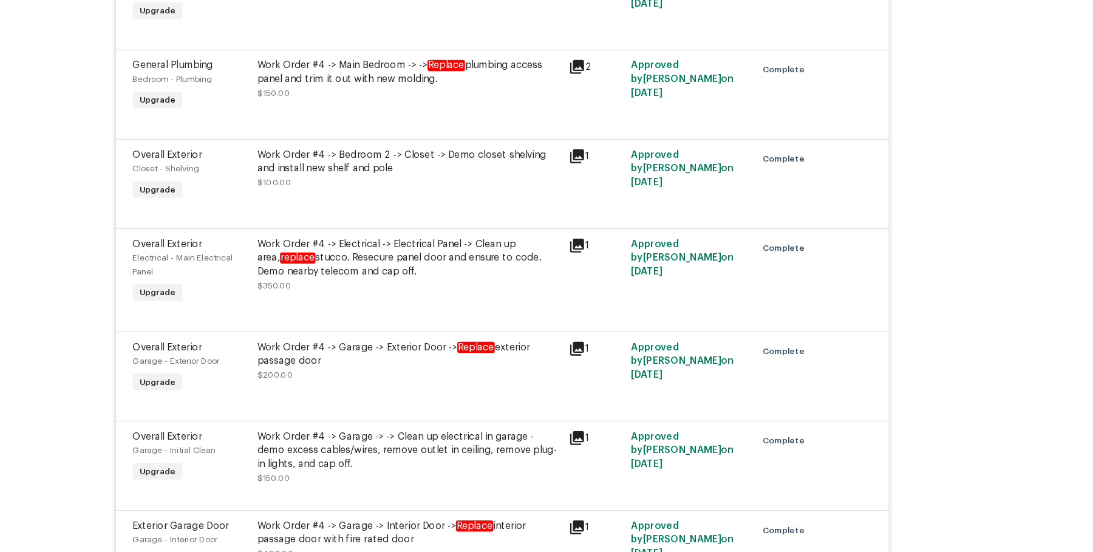
click at [508, 357] on em "Replace" at bounding box center [523, 362] width 33 height 10
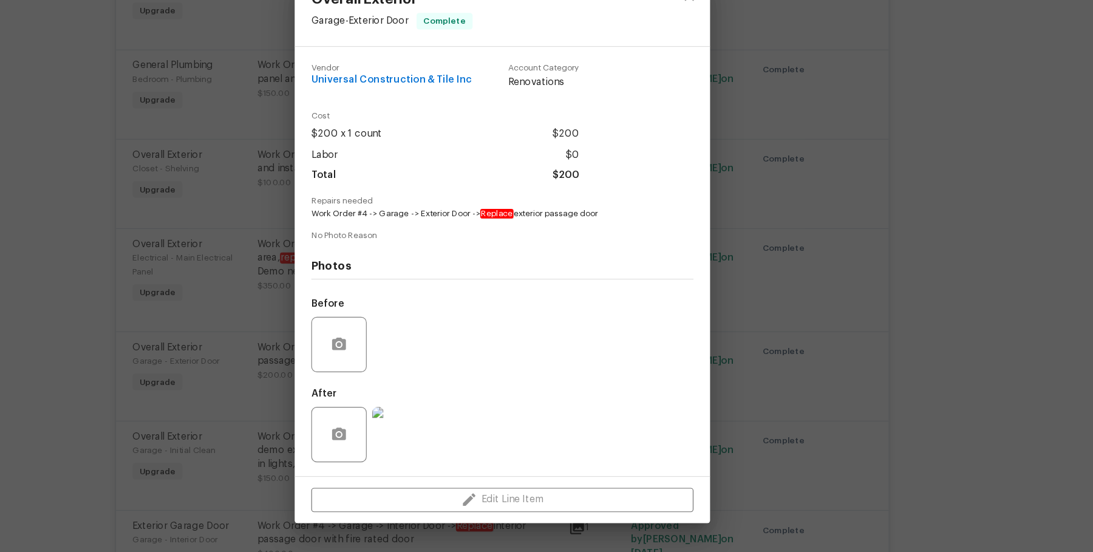
drag, startPoint x: 530, startPoint y: 245, endPoint x: 632, endPoint y: 245, distance: 102.0
click at [632, 245] on span "Work Order #4 -> Garage -> Exterior Door -> Replace exterior passage door" at bounding box center [530, 245] width 302 height 10
copy span "Replace exterior passage door"
click at [850, 284] on div "Overall Exterior Garage - Exterior Door Complete Vendor Universal Construction …" at bounding box center [546, 276] width 1093 height 552
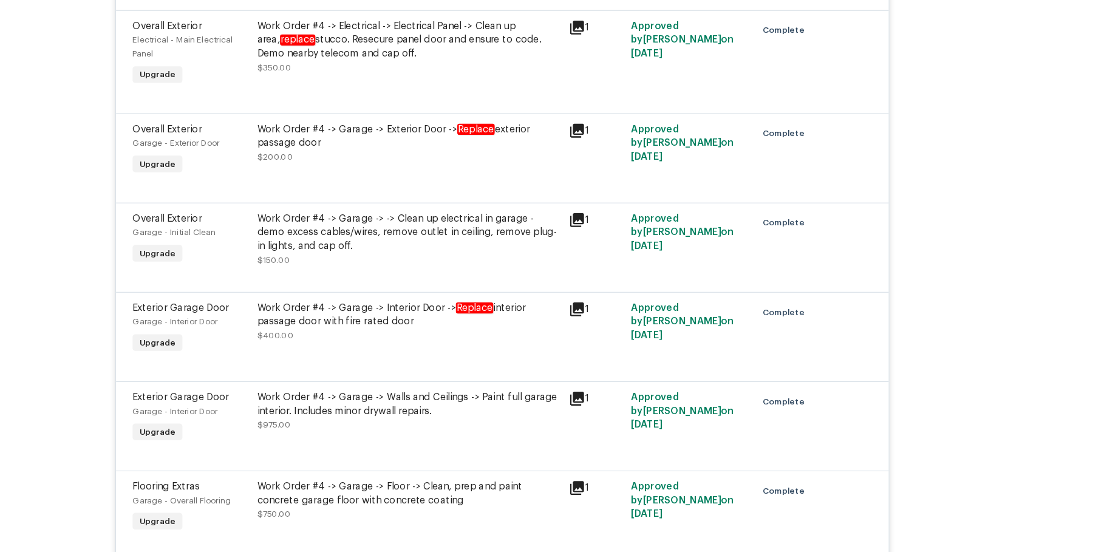
scroll to position [5229, 0]
click at [540, 331] on div "Work Order #4 -> Garage -> Interior Door -> Replace interior passage door with …" at bounding box center [464, 332] width 266 height 24
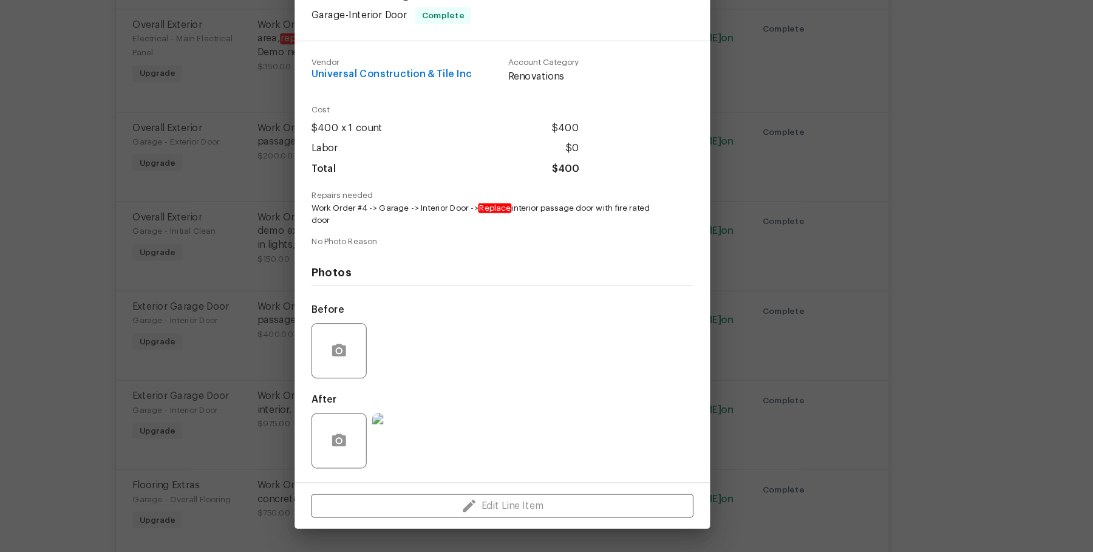
drag, startPoint x: 541, startPoint y: 238, endPoint x: 684, endPoint y: 251, distance: 142.6
click at [684, 251] on div "Repairs needed Work Order #4 -> Garage -> Interior Door -> Replace interior pas…" at bounding box center [546, 240] width 335 height 31
copy span "Replace interior passage door with fire rated door"
click at [855, 366] on div "Exterior Garage Door Garage - Interior Door Complete Vendor Universal Construct…" at bounding box center [546, 276] width 1093 height 552
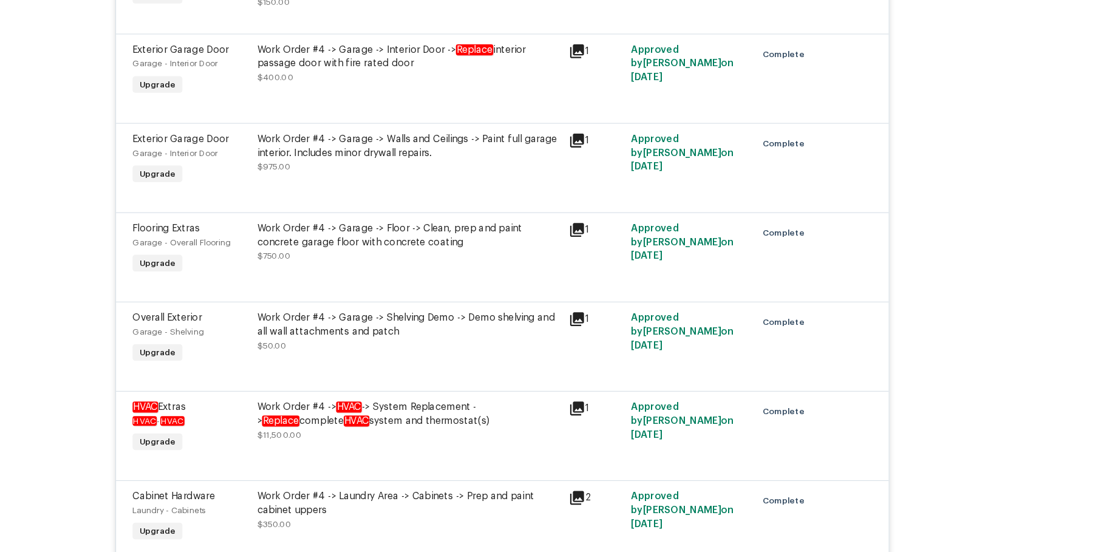
scroll to position [5461, 0]
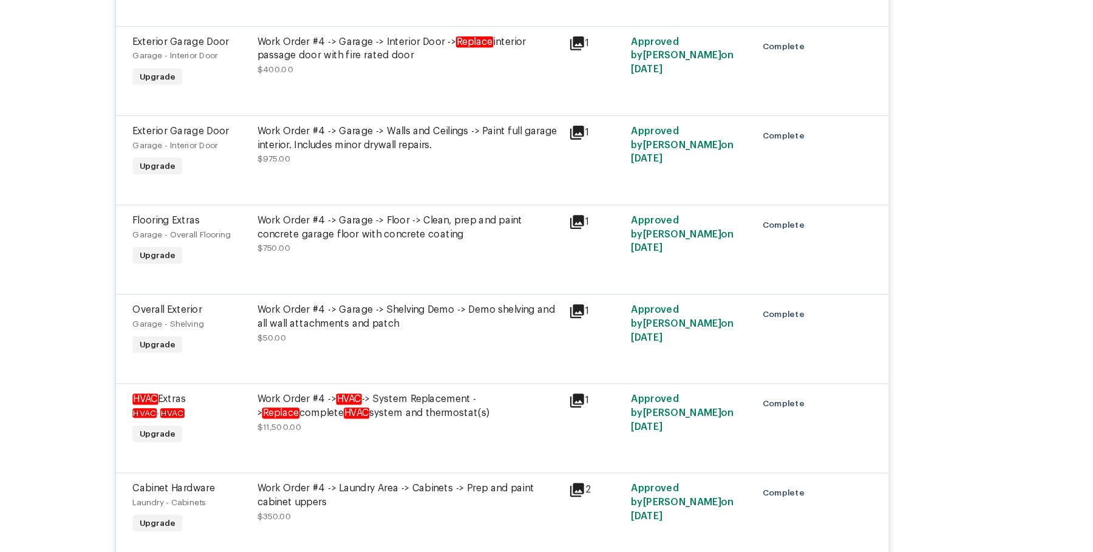
click at [500, 407] on div "Work Order #4 -> HVAC -> System Replacement -> Replace complete HVAC system and…" at bounding box center [464, 413] width 266 height 24
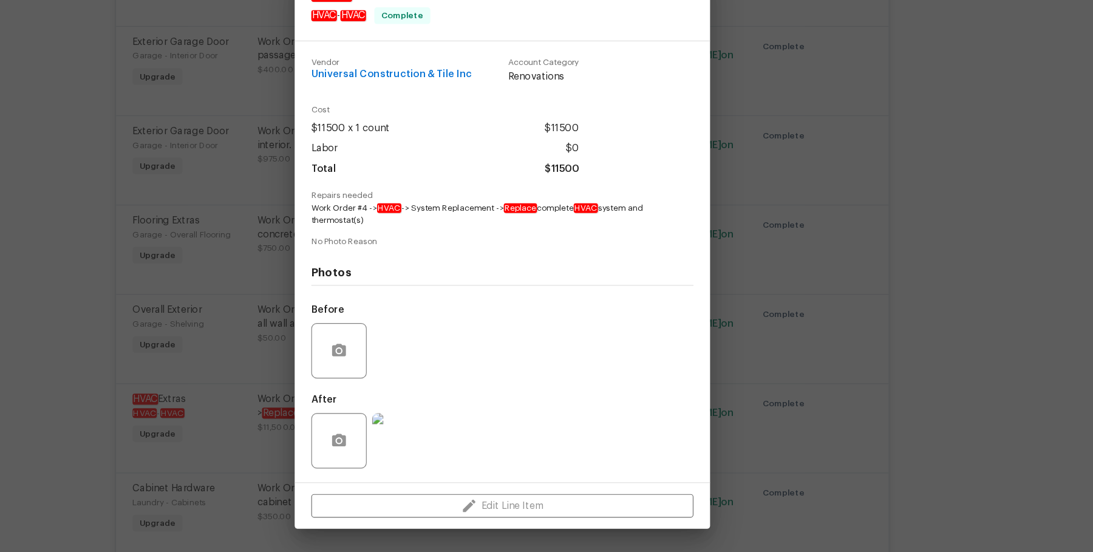
drag, startPoint x: 552, startPoint y: 239, endPoint x: 682, endPoint y: 257, distance: 131.2
click at [682, 257] on div "Vendor Universal Construction & Tile Inc Account Category Renovations Cost $115…" at bounding box center [546, 286] width 335 height 377
copy span "Replace complete HVAC system and thermostat(s)"
click at [945, 317] on div "HVAC Extras HVAC - HVAC Complete Vendor Universal Construction & Tile Inc Accou…" at bounding box center [546, 276] width 1093 height 552
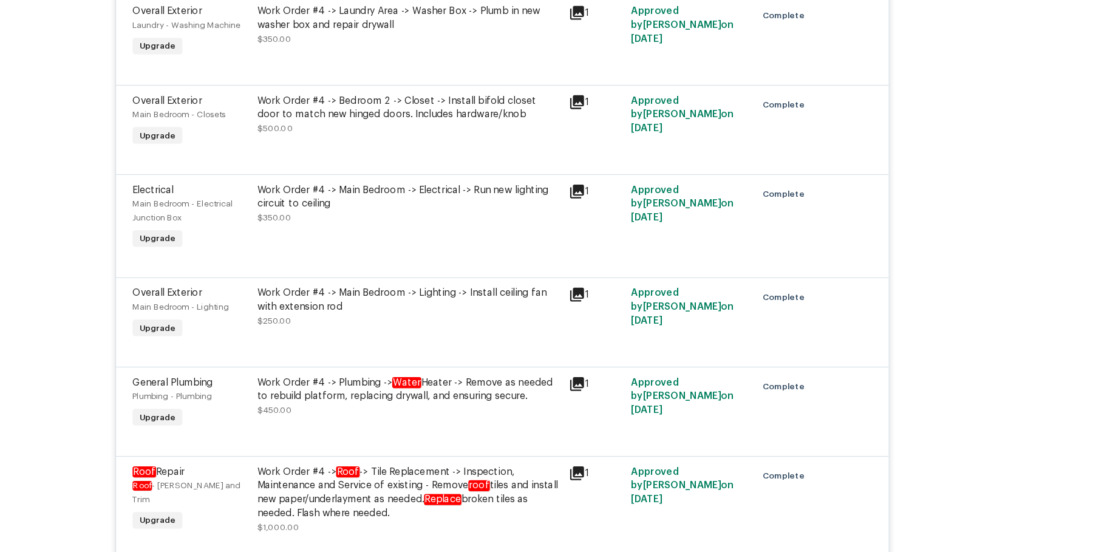
scroll to position [6220, 0]
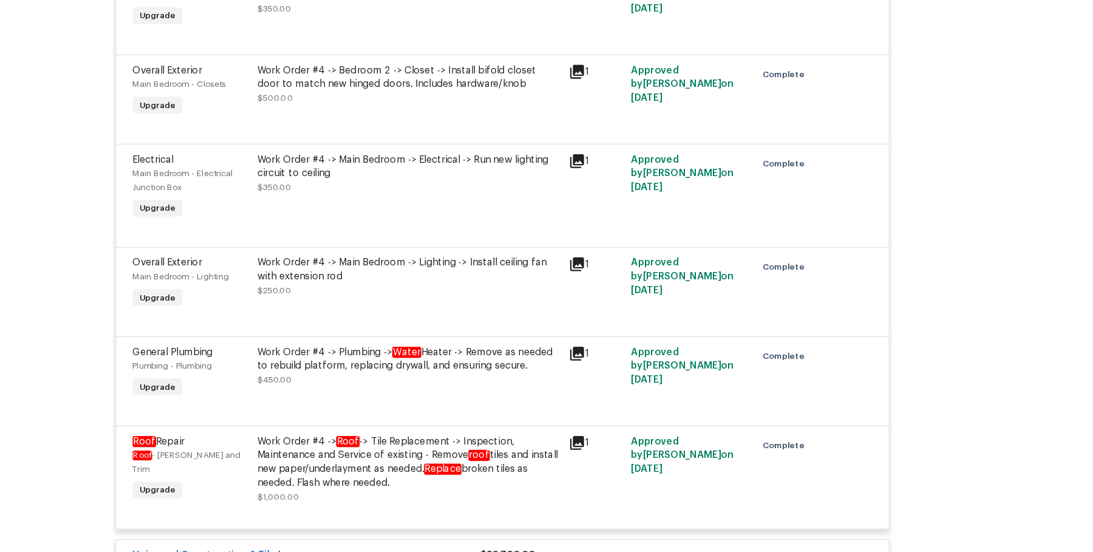
click at [459, 453] on div "Work Order #4 -> Roof -> Tile Replacement -> Inspection, Maintenance and Servic…" at bounding box center [464, 462] width 266 height 49
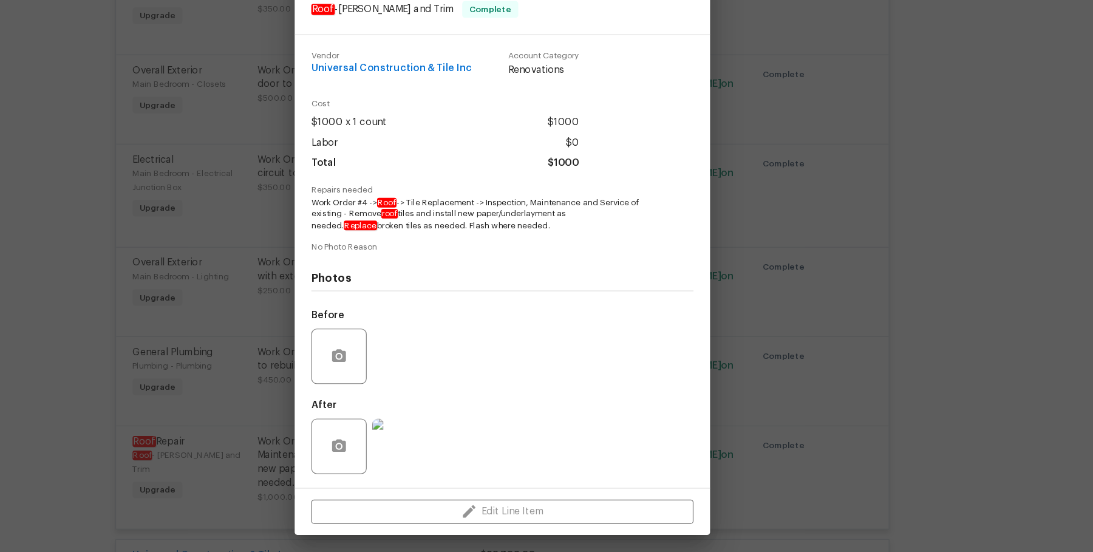
drag, startPoint x: 434, startPoint y: 228, endPoint x: 554, endPoint y: 257, distance: 123.1
click at [554, 257] on div "Repairs needed Work Order #4 -> Roof -> Tile Replacement -> Inspection, Mainten…" at bounding box center [546, 240] width 335 height 41
click at [554, 257] on span "Work Order #4 -> Roof -> Tile Replacement -> Inspection, Maintenance and Servic…" at bounding box center [530, 245] width 302 height 30
drag, startPoint x: 435, startPoint y: 235, endPoint x: 576, endPoint y: 256, distance: 142.4
click at [576, 256] on span "Work Order #4 -> Roof -> Tile Replacement -> Inspection, Maintenance and Servic…" at bounding box center [530, 245] width 302 height 30
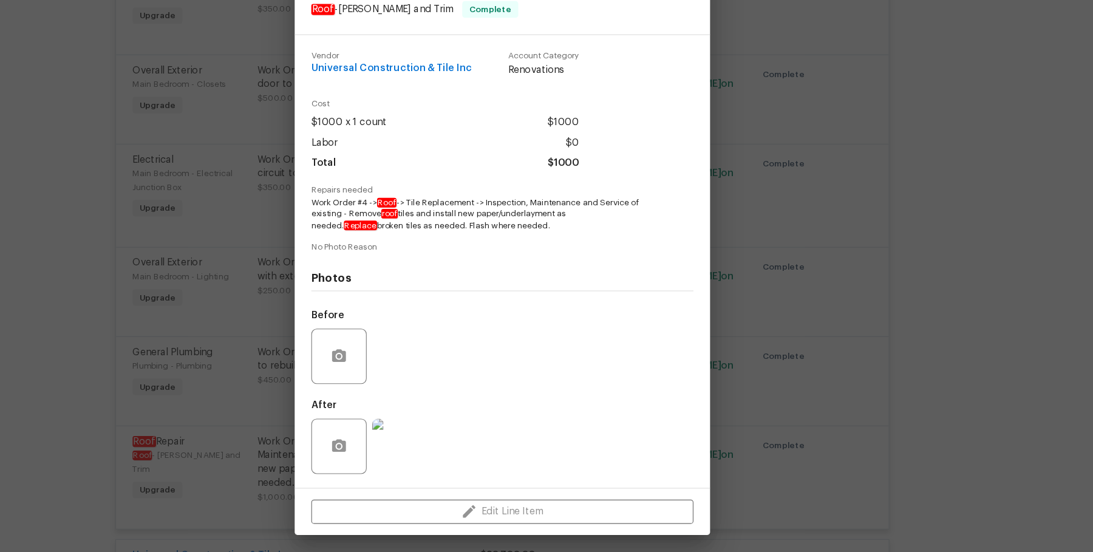
copy span "Roof -> Tile Replacement -> Inspection, Maintenance and Service of existing - R…"
click at [287, 234] on div "Roof Repair Roof - Eaves and Trim Complete Vendor Universal Construction & Tile…" at bounding box center [546, 276] width 1093 height 552
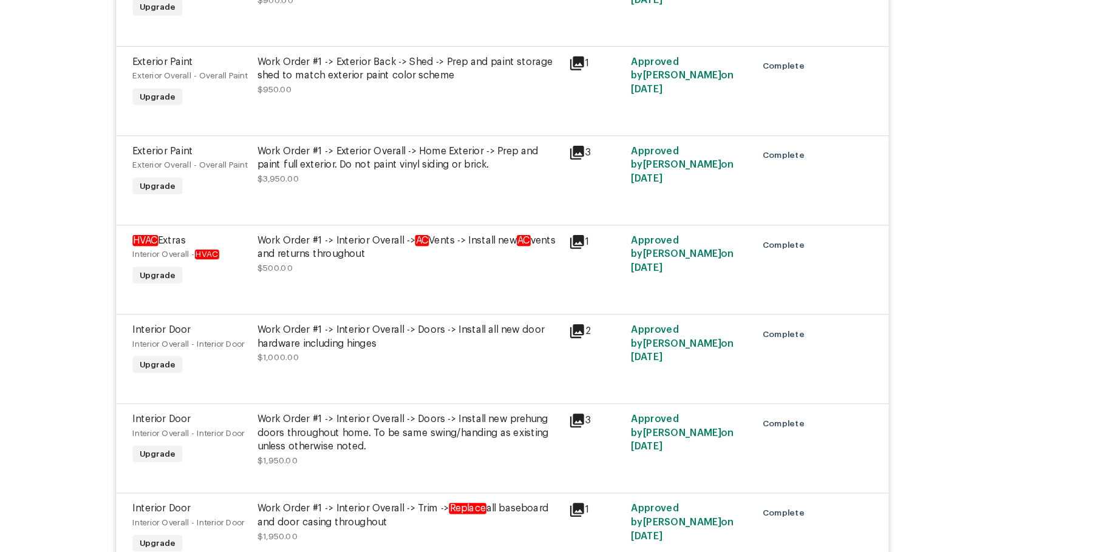
scroll to position [7997, 0]
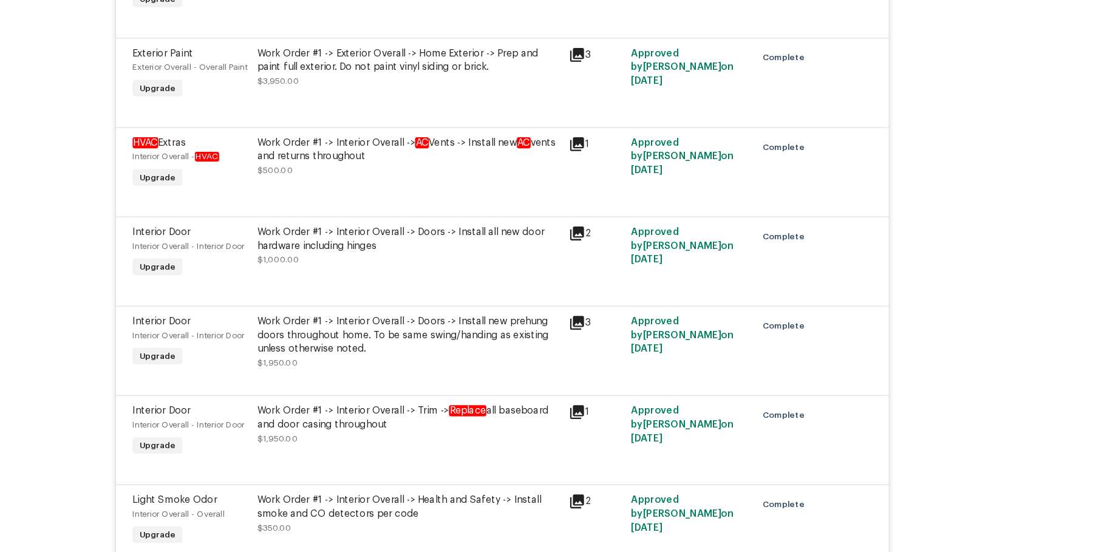
click at [438, 363] on div "Work Order #1 -> Interior Overall -> Doors -> Install new prehung doors through…" at bounding box center [464, 351] width 266 height 36
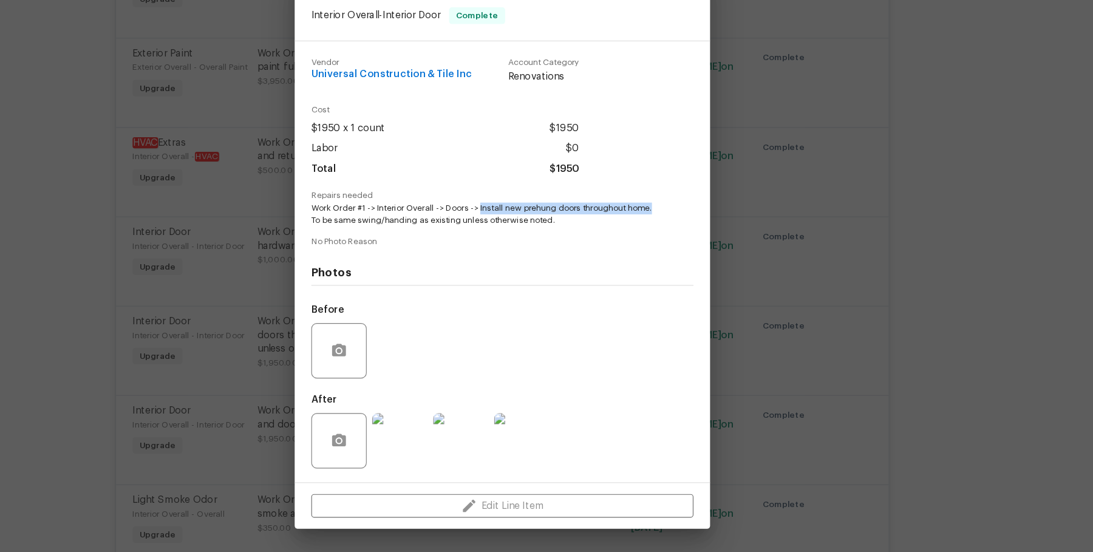
drag, startPoint x: 528, startPoint y: 240, endPoint x: 690, endPoint y: 243, distance: 162.1
click at [690, 243] on div "Repairs needed Work Order #1 -> Interior Overall -> Doors -> Install new prehun…" at bounding box center [546, 240] width 335 height 31
copy span "Install new prehung doors throughout home."
click at [847, 375] on div "Interior Door Interior Overall - Interior Door Complete Vendor Universal Constr…" at bounding box center [546, 276] width 1093 height 552
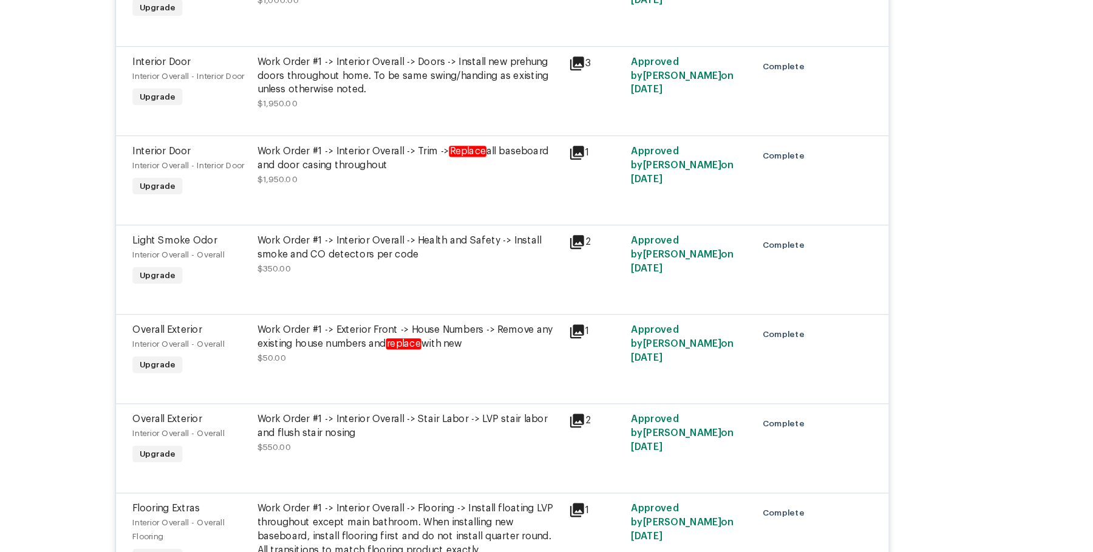
scroll to position [8256, 0]
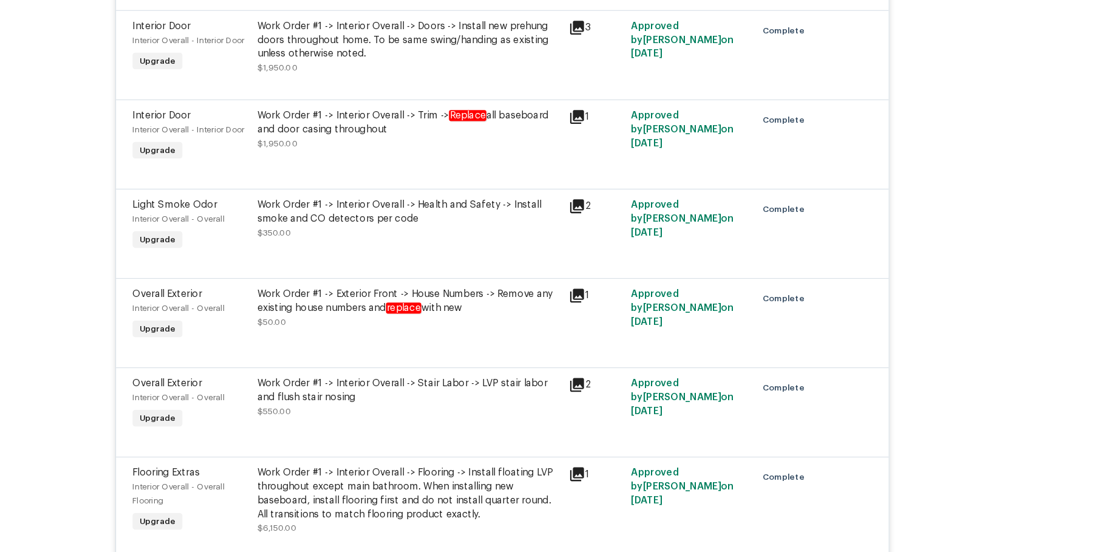
click at [446, 255] on div "Work Order #1 -> Interior Overall -> Health and Safety -> Install smoke and CO …" at bounding box center [464, 243] width 266 height 24
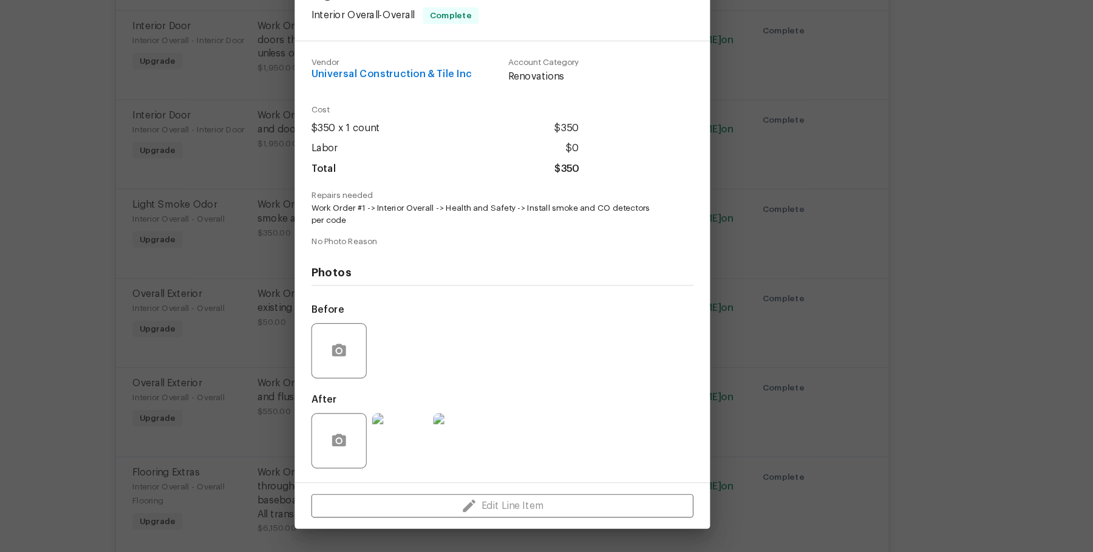
click at [629, 260] on div "Vendor Universal Construction & Tile Inc Account Category Renovations Cost $350…" at bounding box center [546, 286] width 335 height 377
drag, startPoint x: 567, startPoint y: 238, endPoint x: 681, endPoint y: 238, distance: 114.1
click at [681, 238] on div "Repairs needed Work Order #1 -> Interior Overall -> Health and Safety -> Instal…" at bounding box center [546, 240] width 335 height 31
copy span "Install smoke and CO detectors"
drag, startPoint x: 816, startPoint y: 387, endPoint x: 807, endPoint y: 390, distance: 10.0
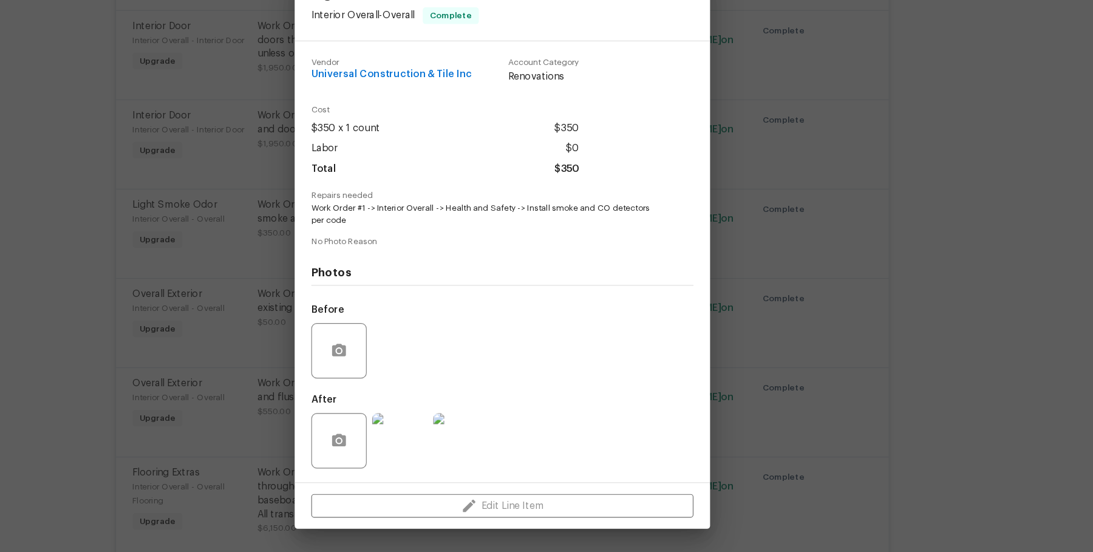
click at [817, 387] on div "Light Smoke Odor Interior Overall - Overall Complete Vendor Universal Construct…" at bounding box center [546, 276] width 1093 height 552
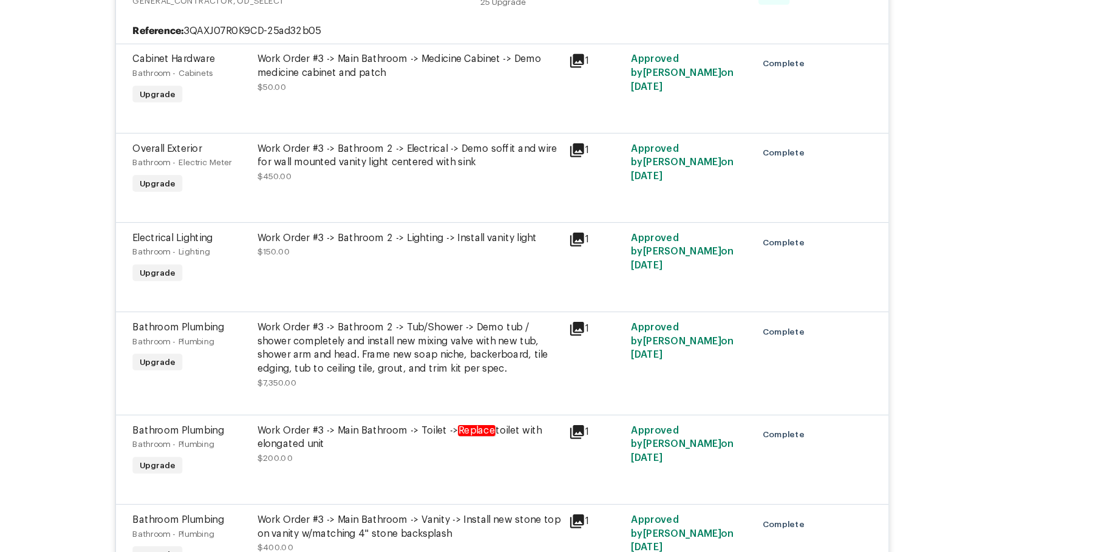
scroll to position [9167, 0]
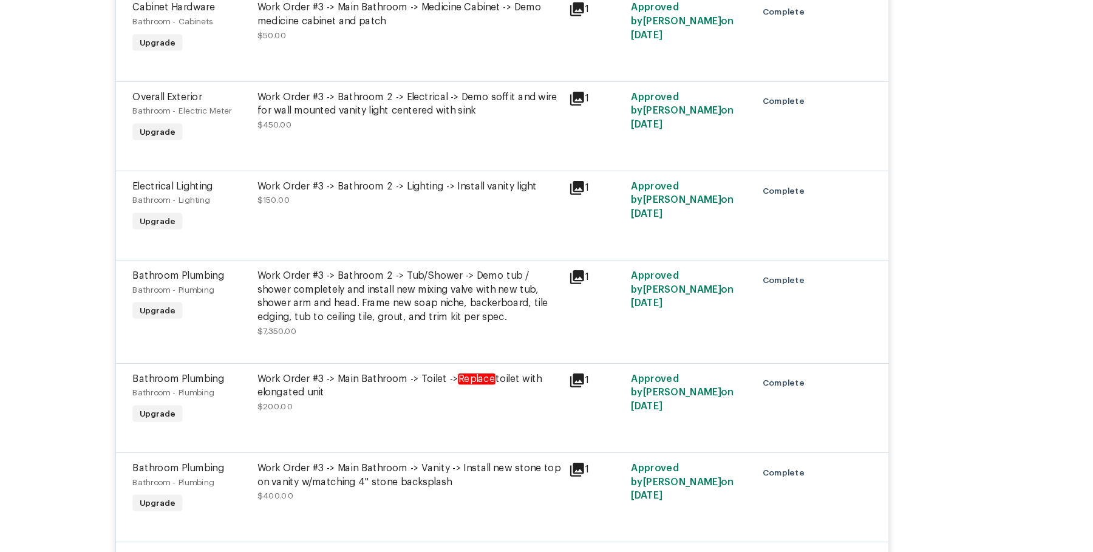
click at [530, 329] on div "Work Order #3 -> Bathroom 2 -> Tub/Shower -> Demo tub / shower completely and i…" at bounding box center [464, 317] width 266 height 49
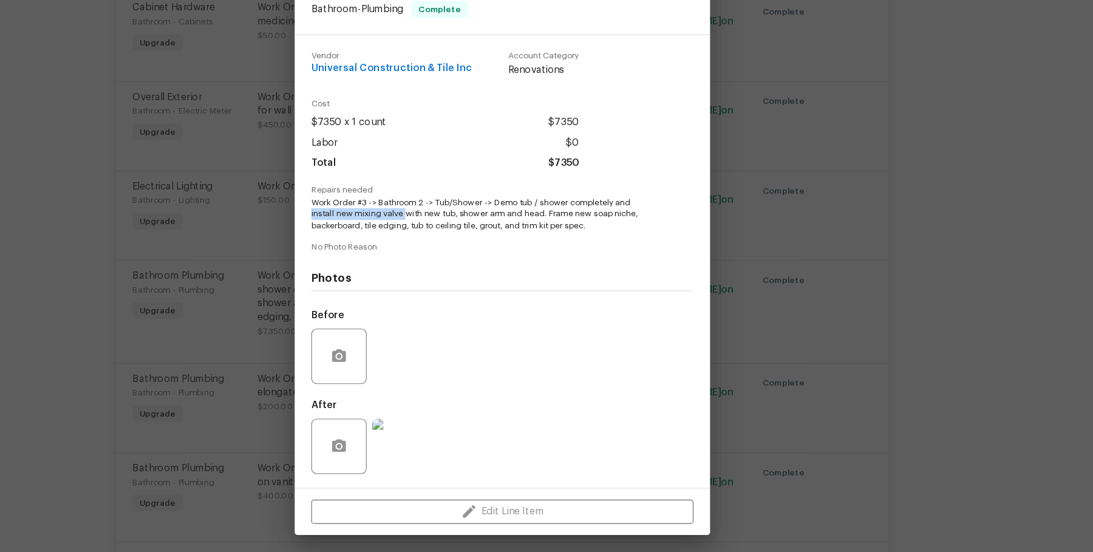
drag, startPoint x: 378, startPoint y: 245, endPoint x: 463, endPoint y: 245, distance: 85.0
click at [463, 245] on div "Vendor Universal Construction & Tile Inc Account Category Renovations Cost $735…" at bounding box center [546, 286] width 364 height 397
copy span "install new mixing valve"
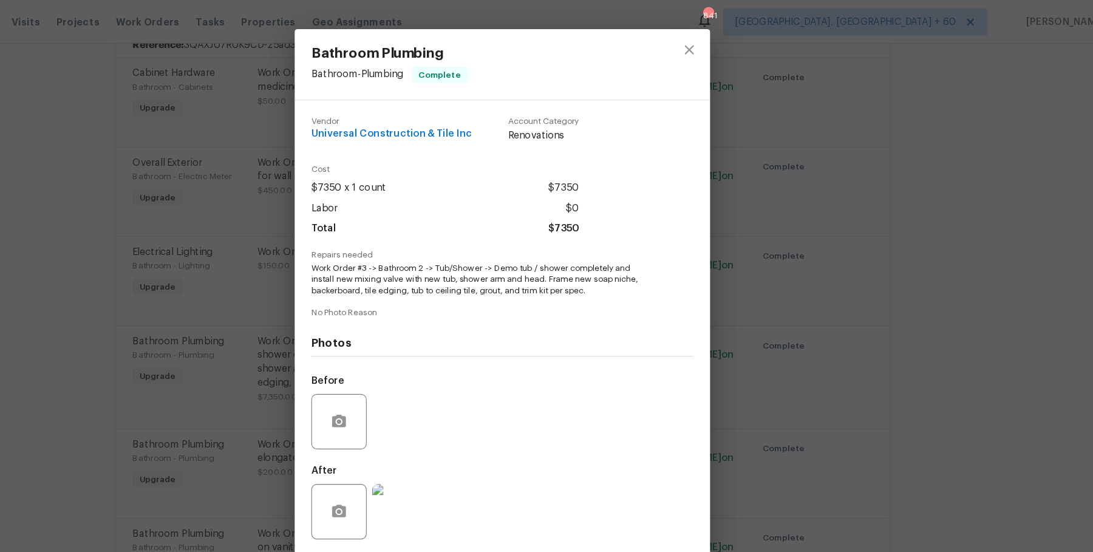
click at [918, 285] on div "Bathroom Plumbing Bathroom - Plumbing Complete Vendor Universal Construction & …" at bounding box center [546, 276] width 1093 height 552
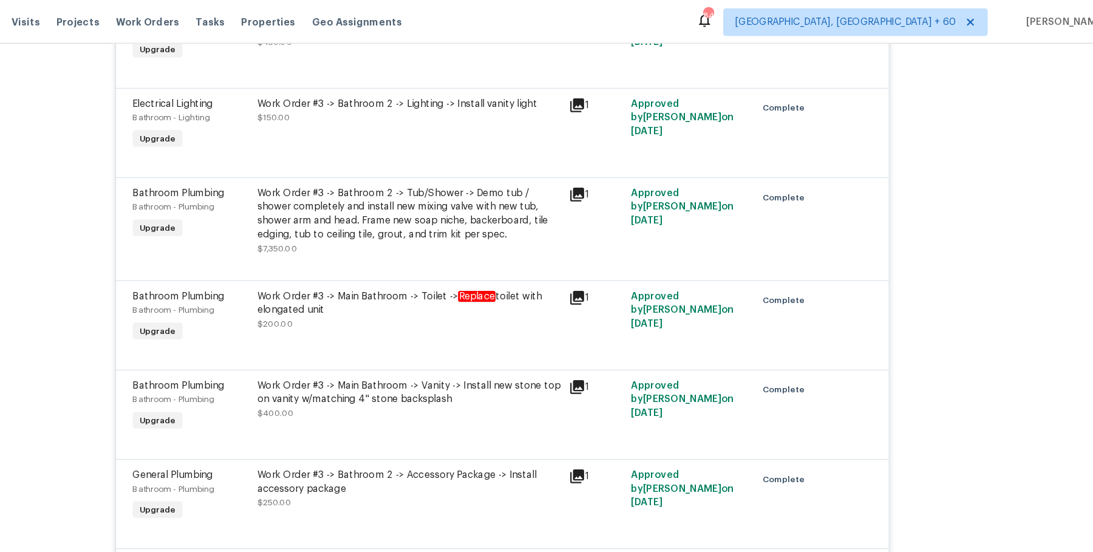
scroll to position [9297, 0]
click at [497, 269] on div "Work Order #3 -> Main Bathroom -> Toilet -> Replace toilet with elongated unit" at bounding box center [464, 265] width 266 height 24
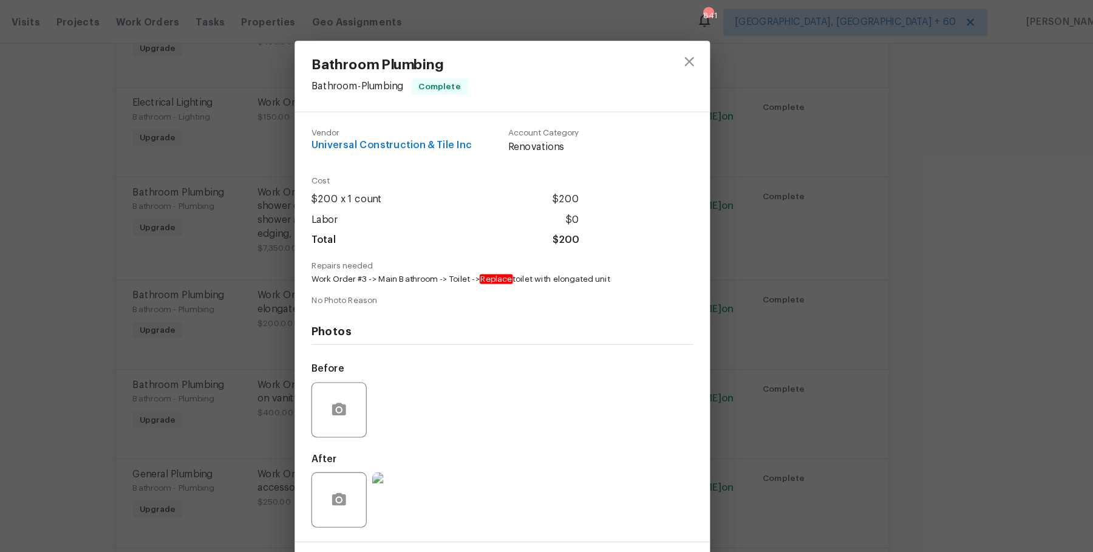
drag, startPoint x: 529, startPoint y: 241, endPoint x: 673, endPoint y: 245, distance: 143.3
click at [673, 245] on span "Work Order #3 -> Main Bathroom -> Toilet -> Replace toilet with elongated unit" at bounding box center [530, 245] width 302 height 10
copy span "Replace toilet with elongated unit"
click at [802, 266] on div "Bathroom Plumbing Bathroom - Plumbing Complete Vendor Universal Construction & …" at bounding box center [546, 276] width 1093 height 552
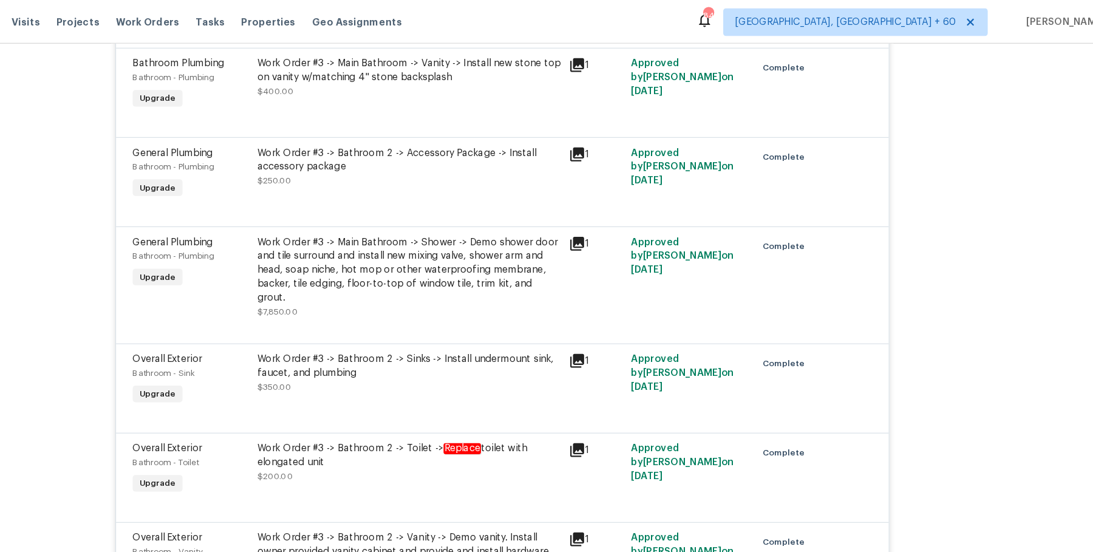
scroll to position [9579, 0]
click at [532, 257] on div "Work Order #3 -> Main Bathroom -> Shower -> Demo shower door and tile surround …" at bounding box center [464, 236] width 266 height 61
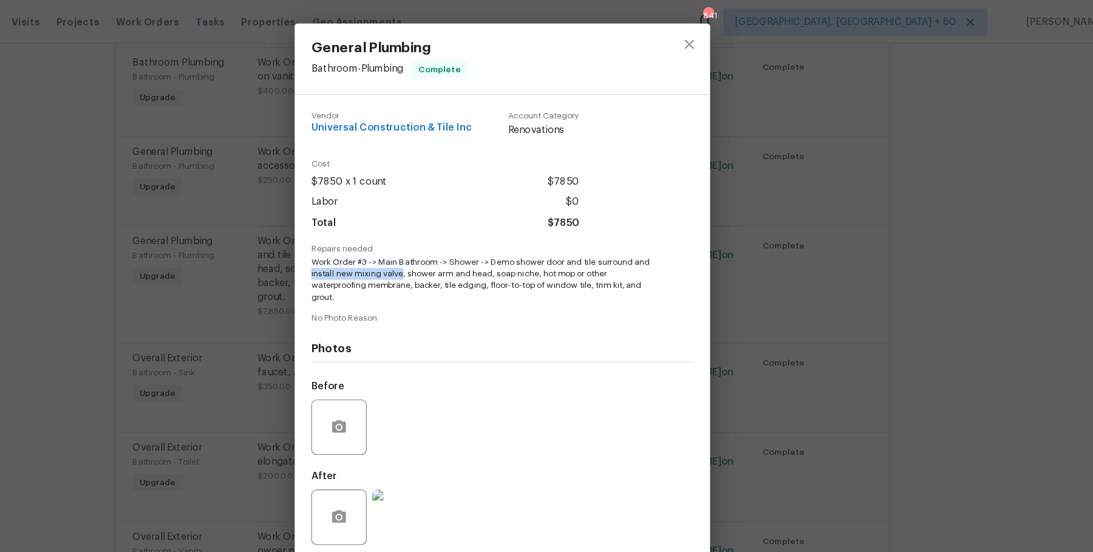
drag, startPoint x: 378, startPoint y: 238, endPoint x: 458, endPoint y: 238, distance: 80.1
click at [458, 238] on div "Vendor Universal Construction & Tile Inc Account Category Renovations Cost $785…" at bounding box center [546, 286] width 364 height 407
click at [827, 259] on div "General Plumbing Bathroom - Plumbing Complete Vendor Universal Construction & T…" at bounding box center [546, 276] width 1093 height 552
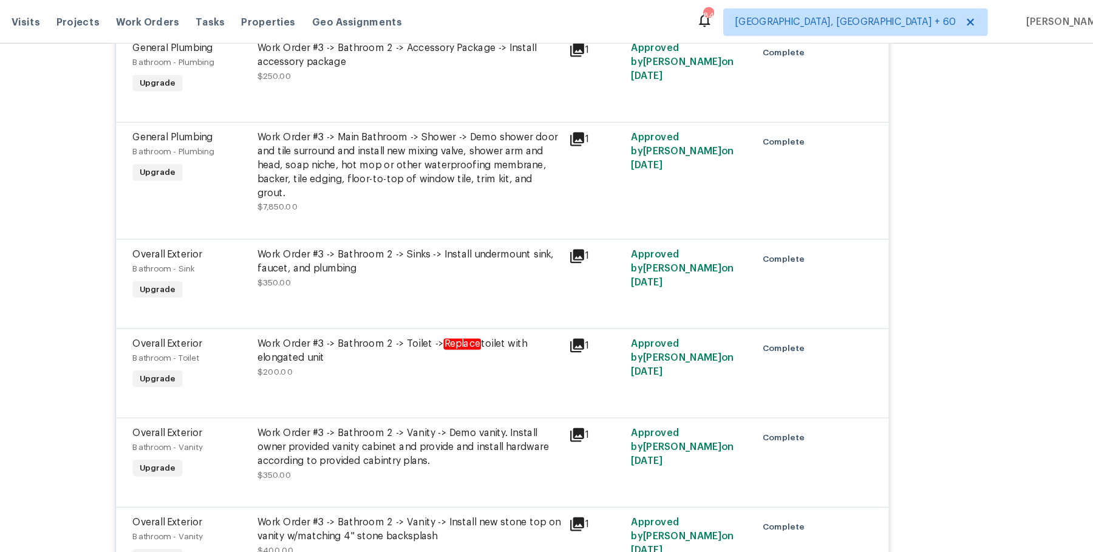
scroll to position [9717, 0]
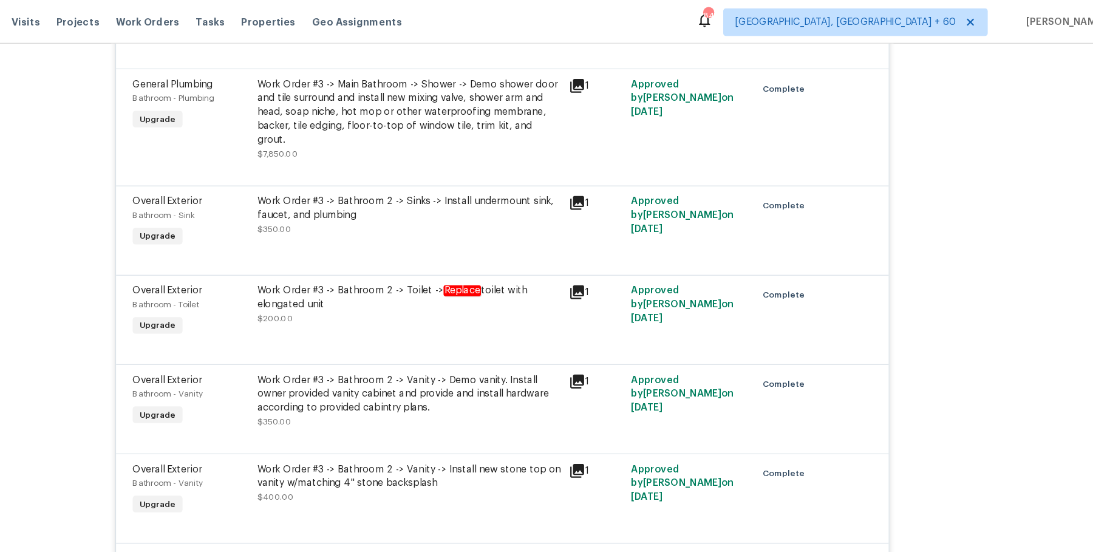
click at [535, 259] on div "Work Order #3 -> Bathroom 2 -> Toilet -> Replace toilet with elongated unit" at bounding box center [464, 261] width 266 height 24
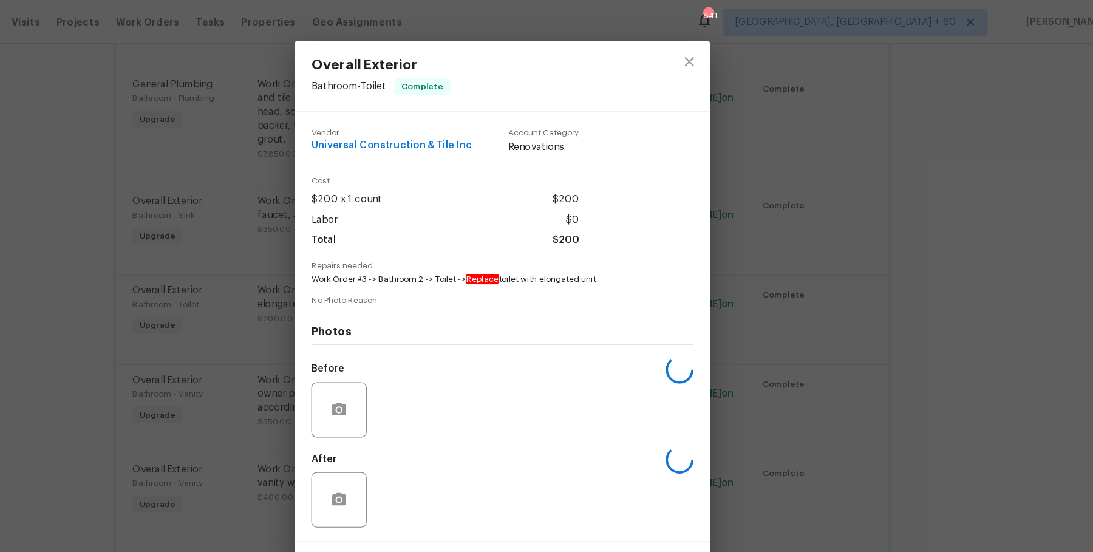
click at [788, 294] on div "Overall Exterior Bathroom - Toilet Complete Vendor Universal Construction & Til…" at bounding box center [546, 276] width 1093 height 552
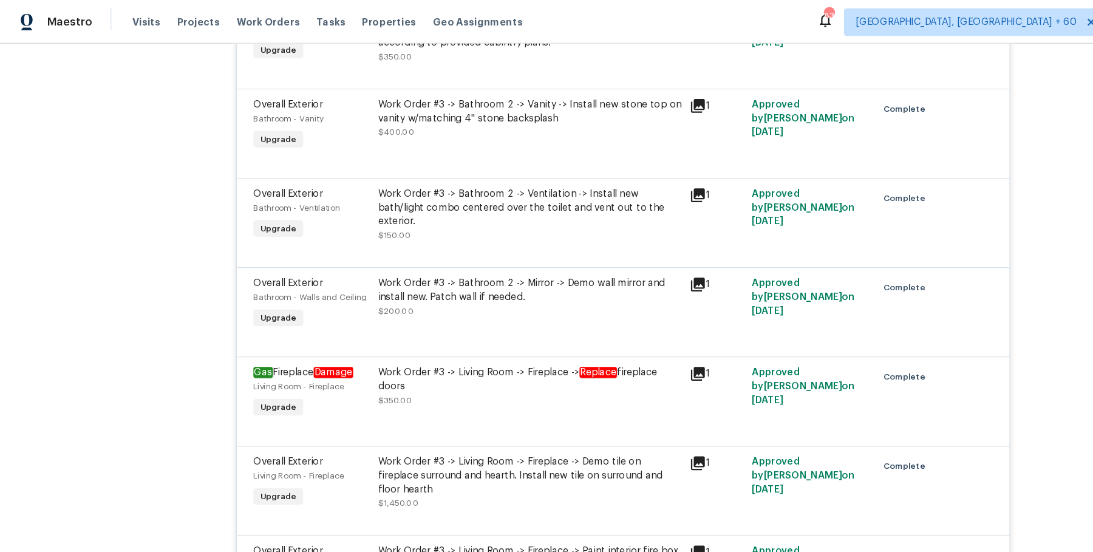
scroll to position [10038, 0]
click at [511, 328] on em "Replace" at bounding box center [524, 326] width 33 height 10
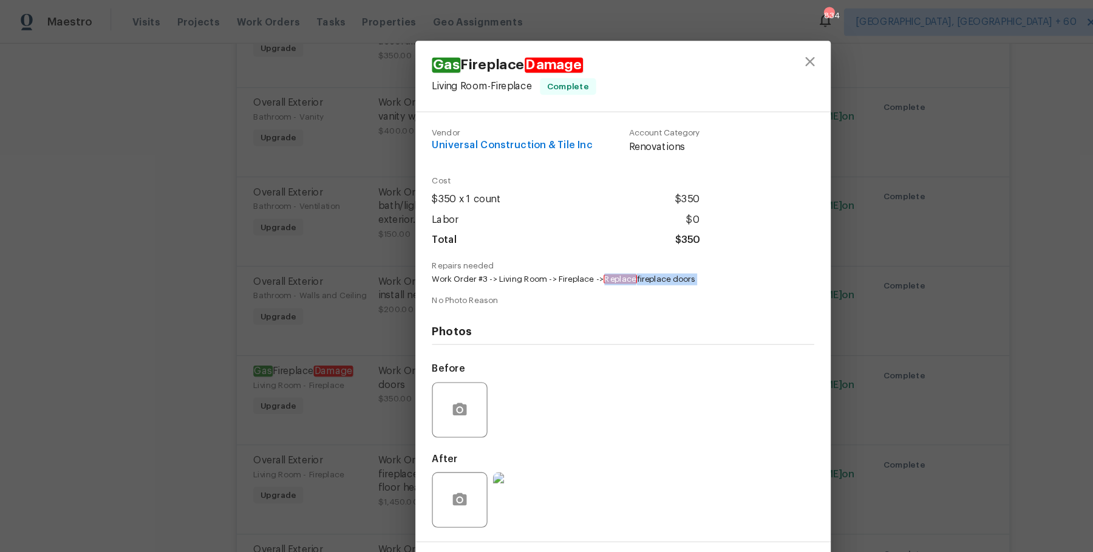
drag, startPoint x: 533, startPoint y: 242, endPoint x: 625, endPoint y: 256, distance: 92.7
click at [625, 256] on div "Vendor Universal Construction & Tile Inc Account Category Renovations Cost $350…" at bounding box center [546, 286] width 335 height 367
click at [818, 340] on div "Gas Fireplace Damage Living Room - Fireplace Complete Vendor Universal Construc…" at bounding box center [546, 276] width 1093 height 552
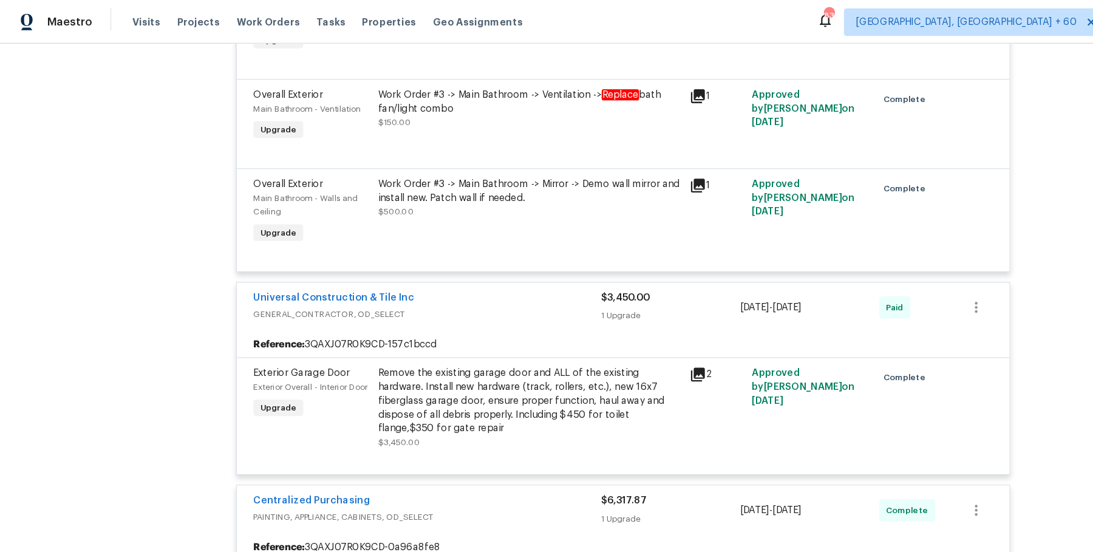
scroll to position [11122, 0]
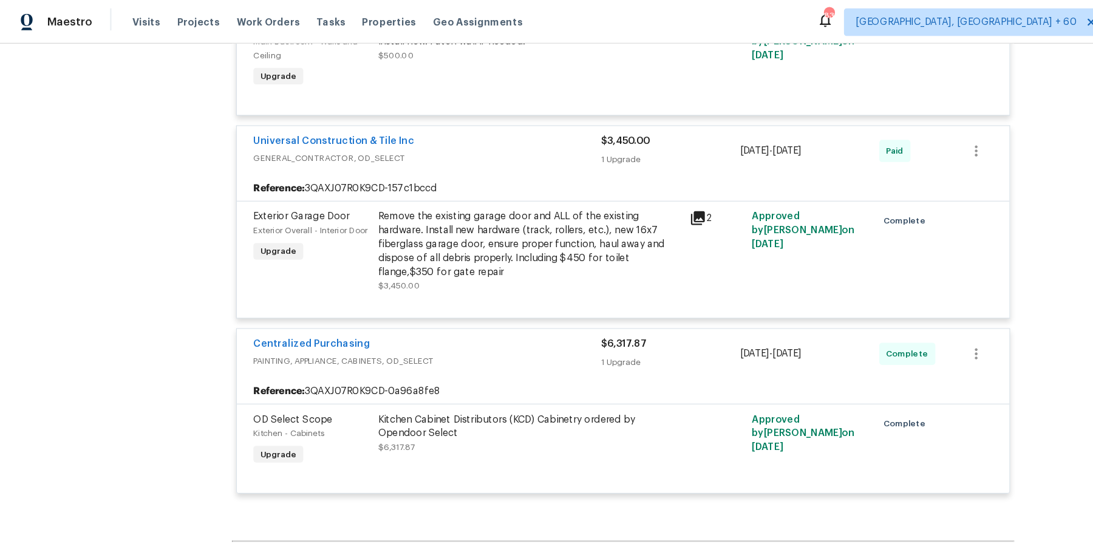
click at [512, 231] on div "Remove the existing garage door and ALL of the existing hardware. Install new h…" at bounding box center [464, 214] width 266 height 61
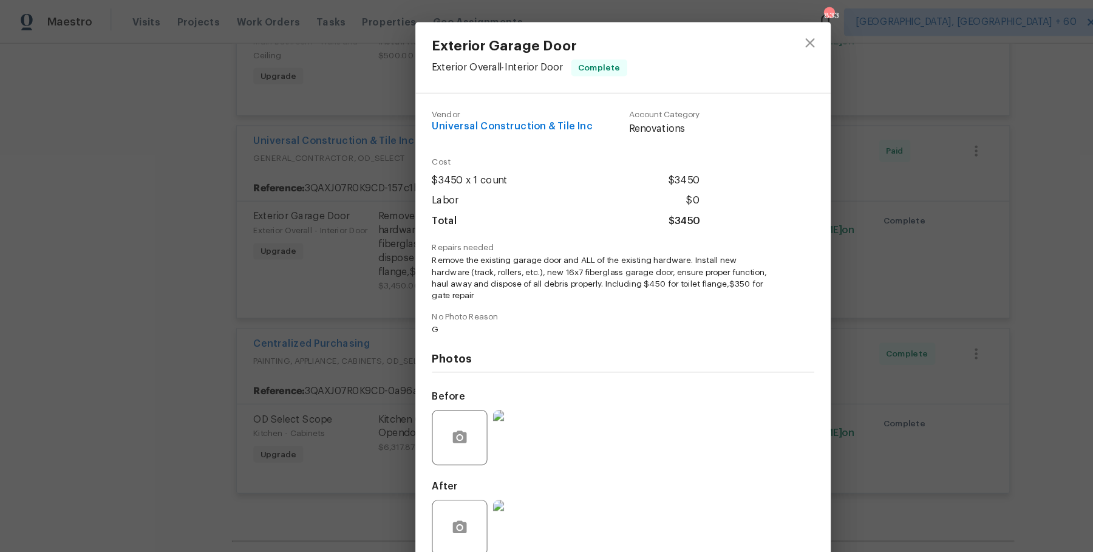
click at [300, 305] on div "Exterior Garage Door Exterior Overall - Interior Door Complete Vendor Universal…" at bounding box center [546, 276] width 1093 height 552
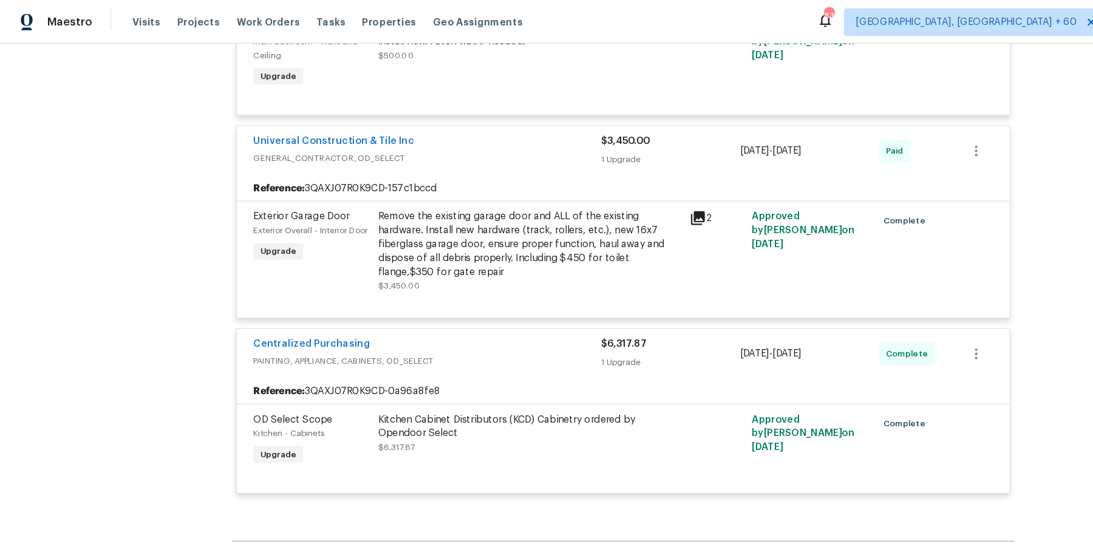
click at [376, 215] on div "Remove the existing garage door and ALL of the existing hardware. Install new h…" at bounding box center [464, 214] width 266 height 61
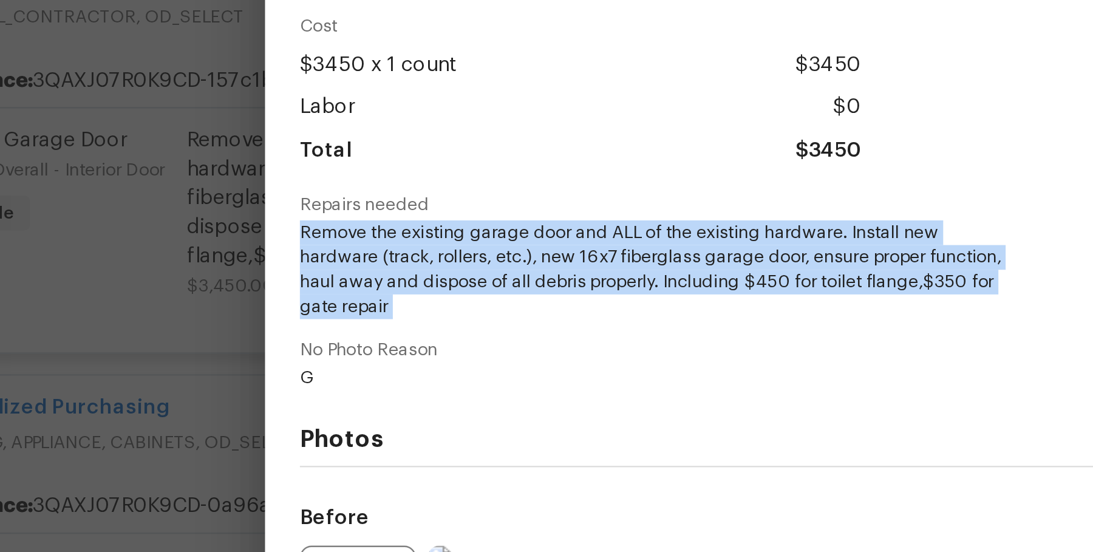
drag, startPoint x: 377, startPoint y: 224, endPoint x: 577, endPoint y: 262, distance: 203.2
click at [577, 262] on div "Vendor Universal Construction & Tile Inc Account Category Renovations Cost $345…" at bounding box center [546, 287] width 364 height 410
click at [362, 260] on div "Exterior Garage Door Exterior Overall - Interior Door Complete Vendor Universal…" at bounding box center [546, 276] width 1093 height 552
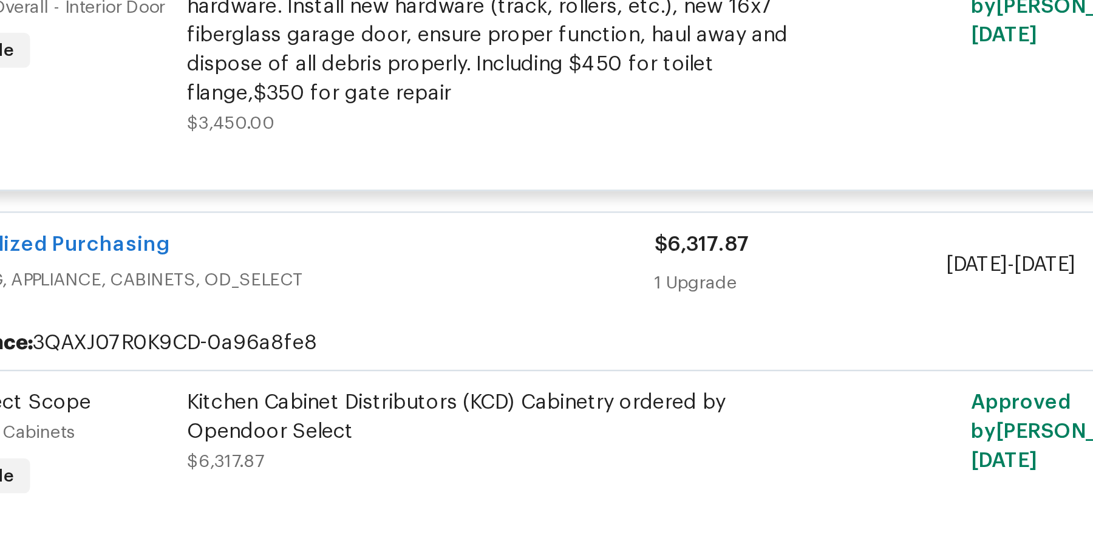
scroll to position [11189, 0]
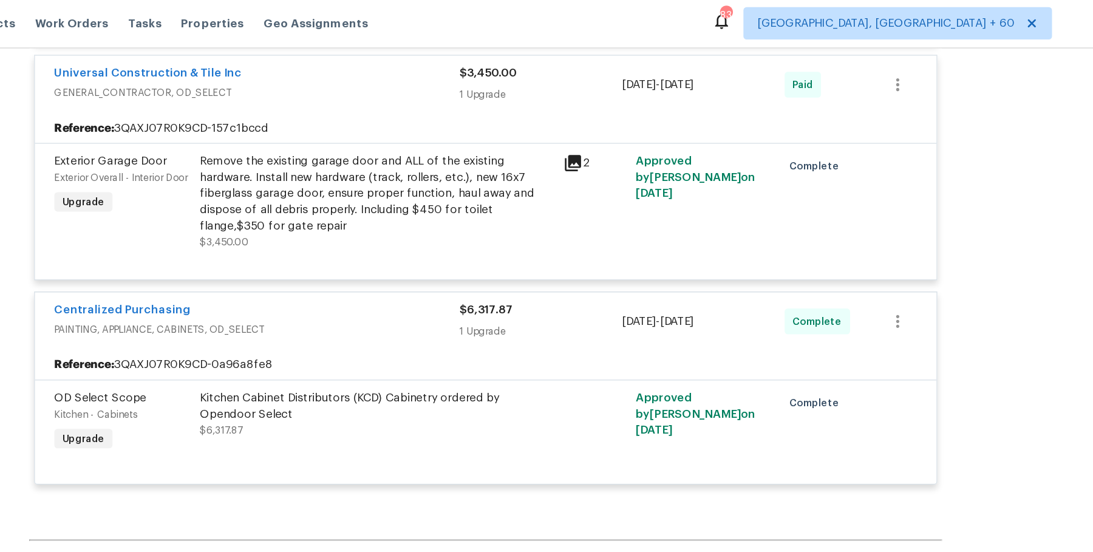
click at [437, 148] on div "Remove the existing garage door and ALL of the existing hardware. Install new h…" at bounding box center [464, 147] width 266 height 61
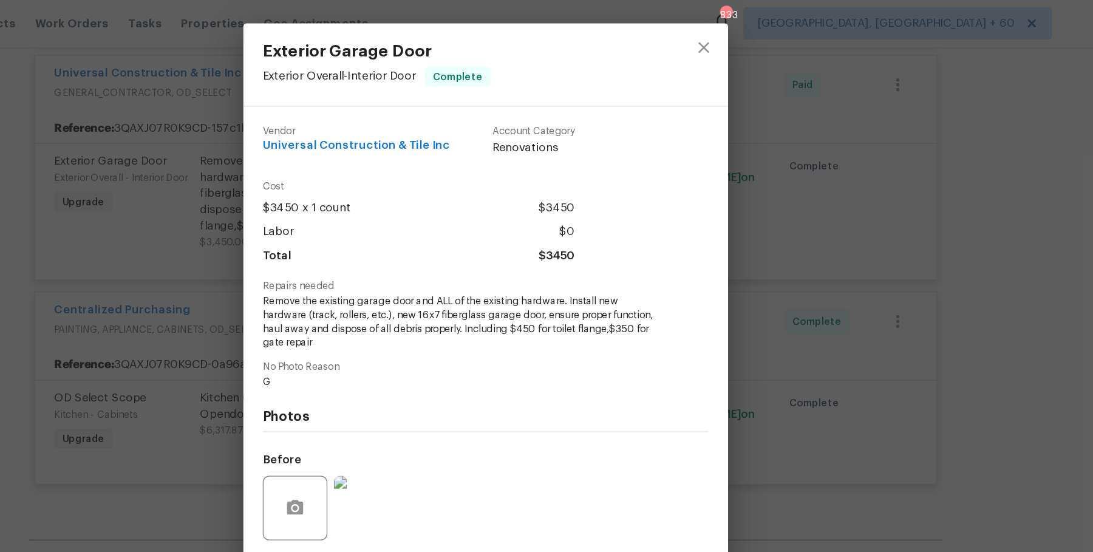
click at [464, 368] on img at bounding box center [456, 383] width 49 height 49
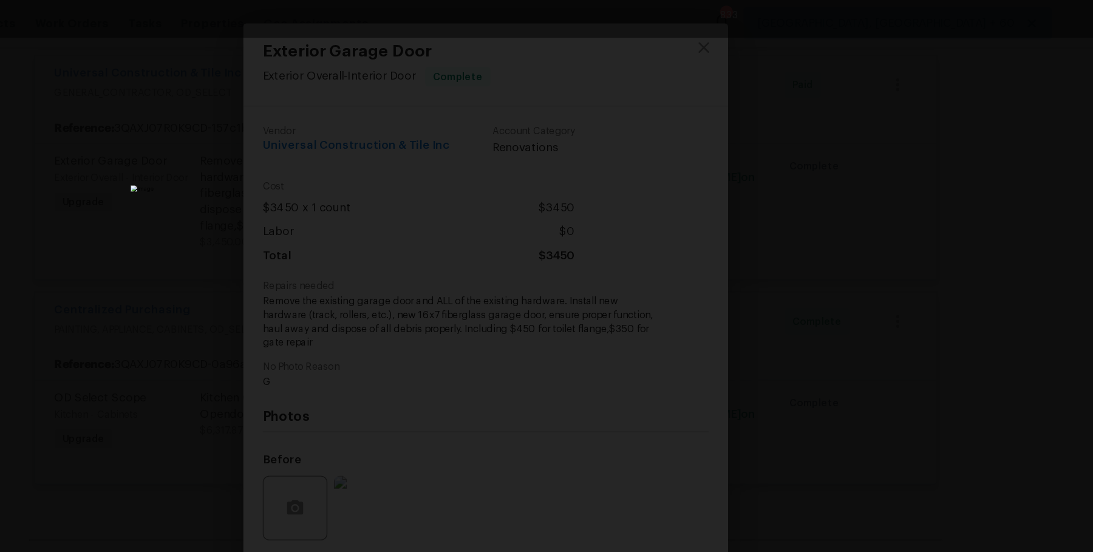
click at [847, 204] on div "Lightbox" at bounding box center [546, 276] width 1093 height 552
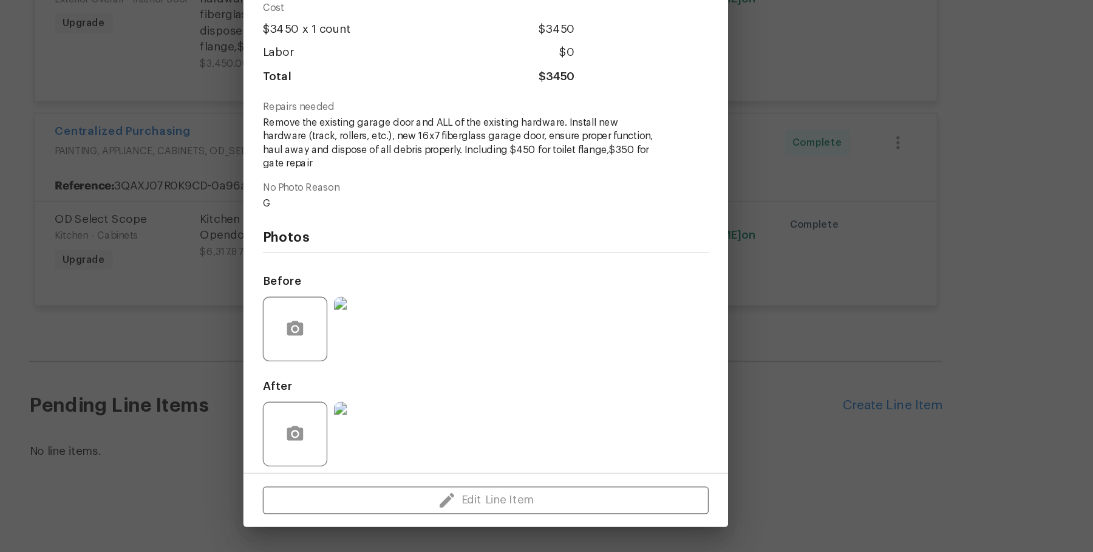
scroll to position [0, 0]
click at [476, 460] on img at bounding box center [456, 462] width 49 height 49
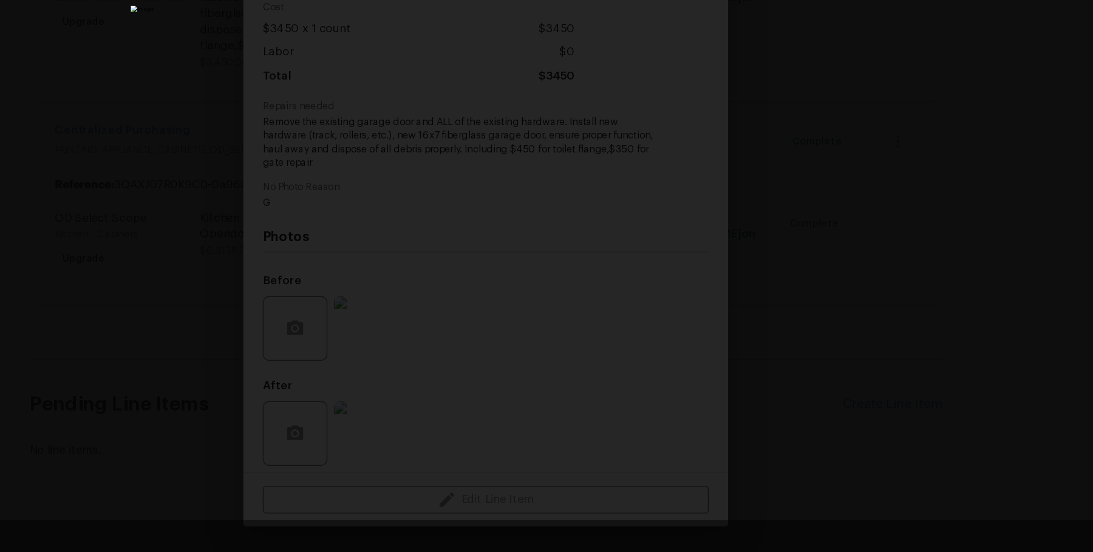
click at [815, 365] on div "Lightbox" at bounding box center [546, 276] width 1093 height 552
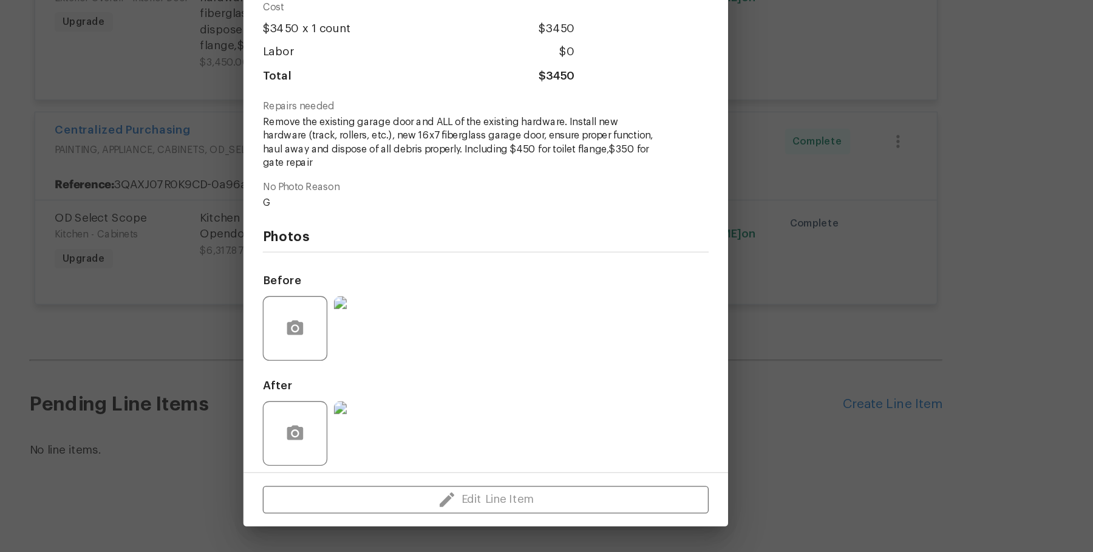
click at [818, 368] on div "Exterior Garage Door Exterior Overall - Interior Door Complete Vendor Universal…" at bounding box center [546, 276] width 1093 height 552
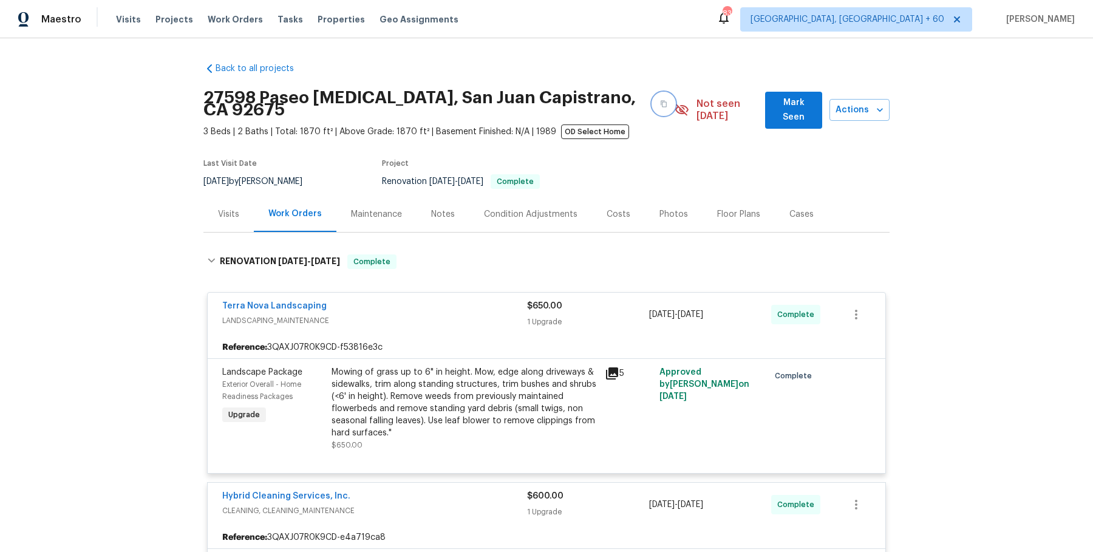
click at [660, 100] on icon "button" at bounding box center [663, 103] width 7 height 7
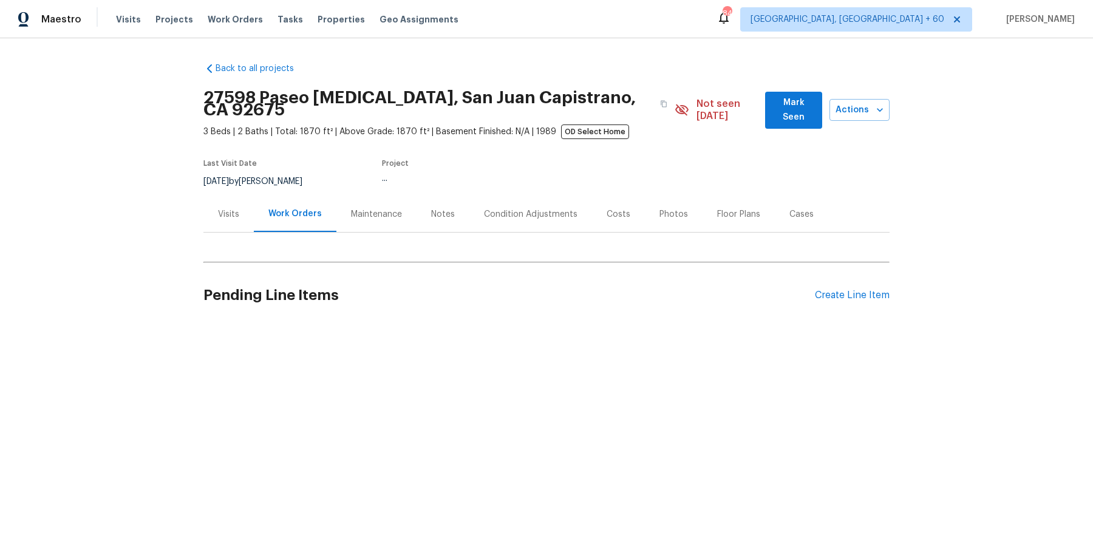
click at [237, 212] on div "Visits" at bounding box center [228, 214] width 50 height 36
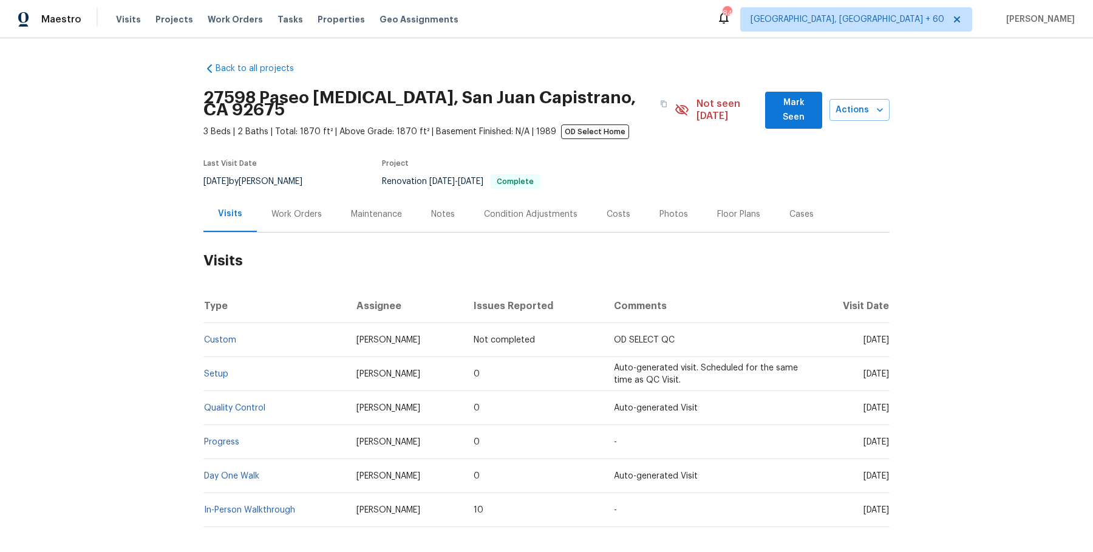
click at [228, 357] on td "Setup" at bounding box center [274, 374] width 143 height 34
click at [222, 357] on td "Setup" at bounding box center [274, 374] width 143 height 34
click at [219, 370] on link "Setup" at bounding box center [216, 374] width 24 height 8
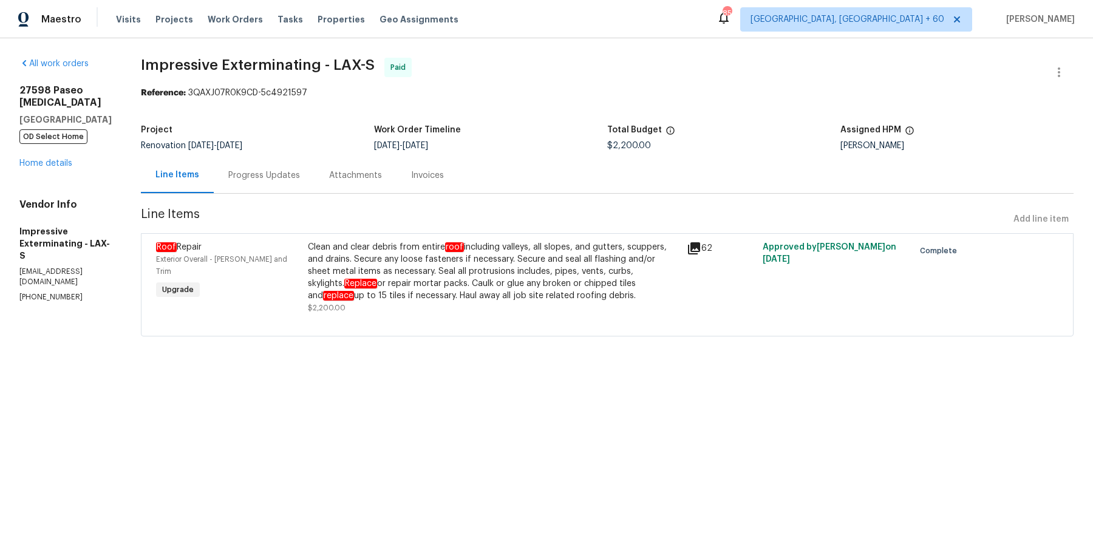
click at [457, 171] on div "Invoices" at bounding box center [427, 175] width 62 height 36
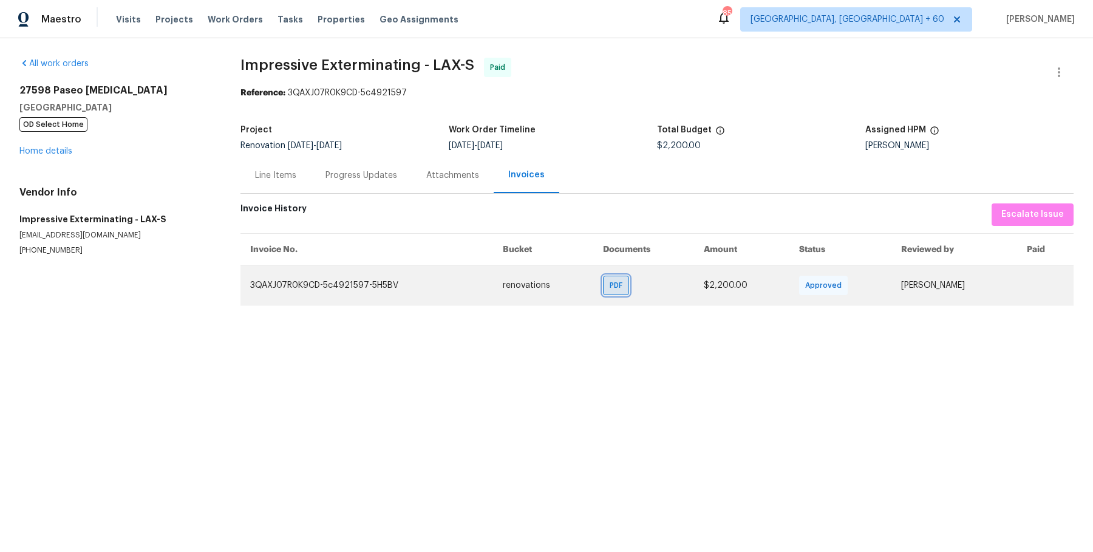
click at [612, 292] on div "PDF" at bounding box center [616, 285] width 26 height 19
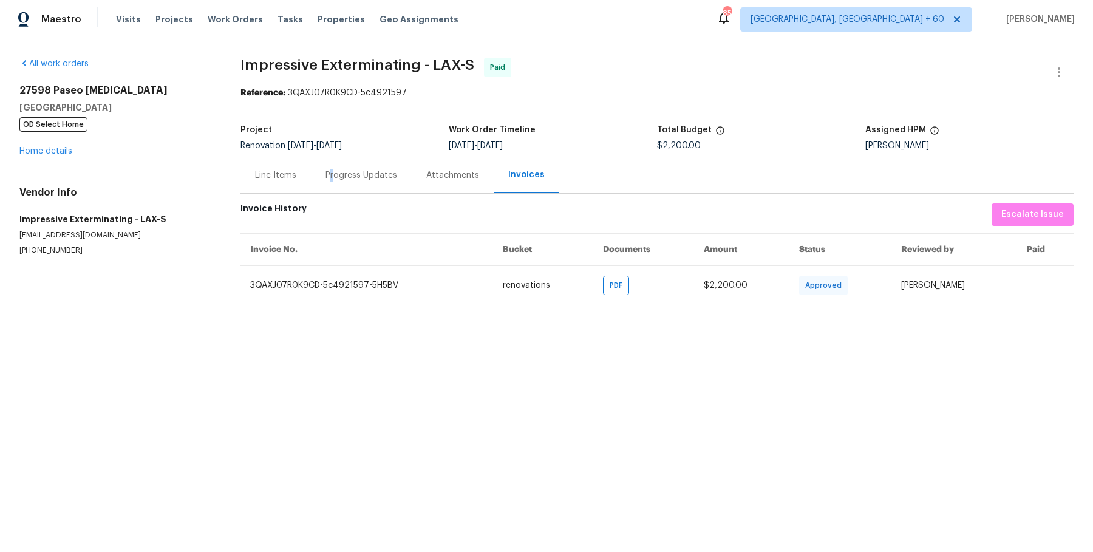
click at [331, 172] on div "Progress Updates" at bounding box center [361, 175] width 72 height 12
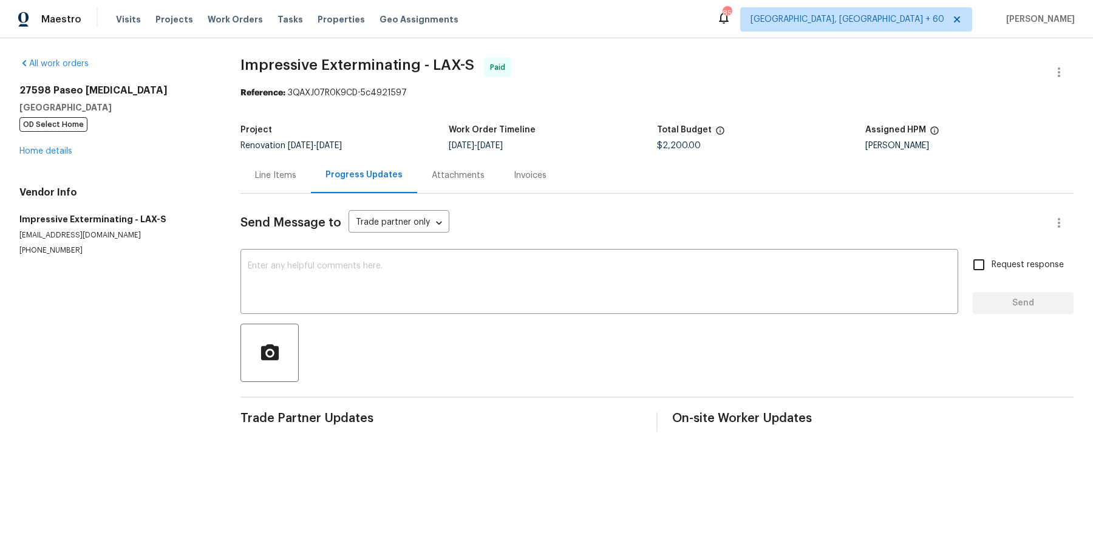
click at [288, 202] on div "Send Message to Trade partner only Trade partner only ​ x ​ Request response Se…" at bounding box center [656, 313] width 833 height 238
click at [288, 184] on div "Line Items" at bounding box center [275, 175] width 70 height 36
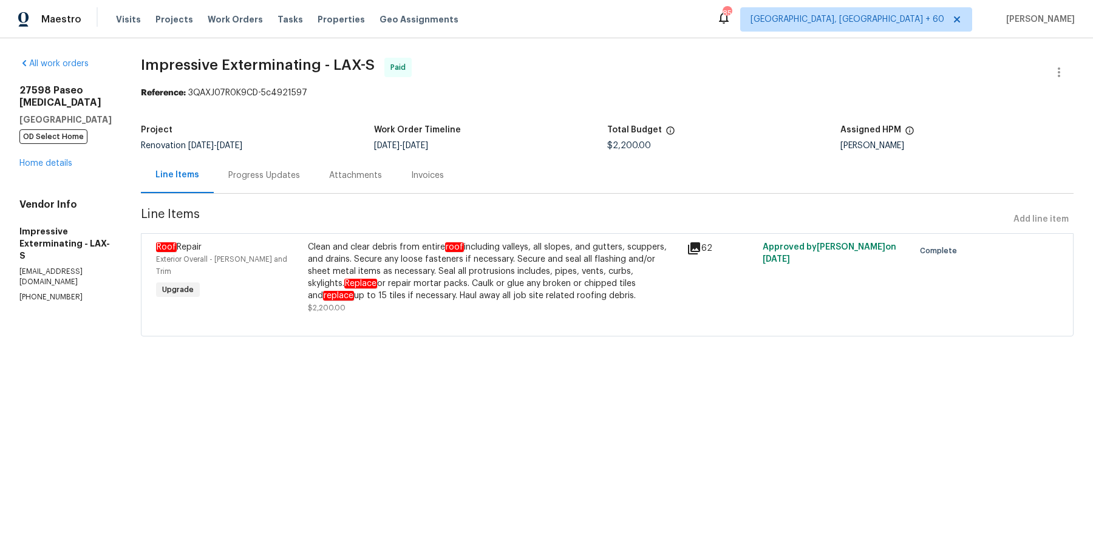
click at [476, 287] on div "Clean and clear debris from entire roof including valleys, all slopes, and gutt…" at bounding box center [493, 271] width 371 height 61
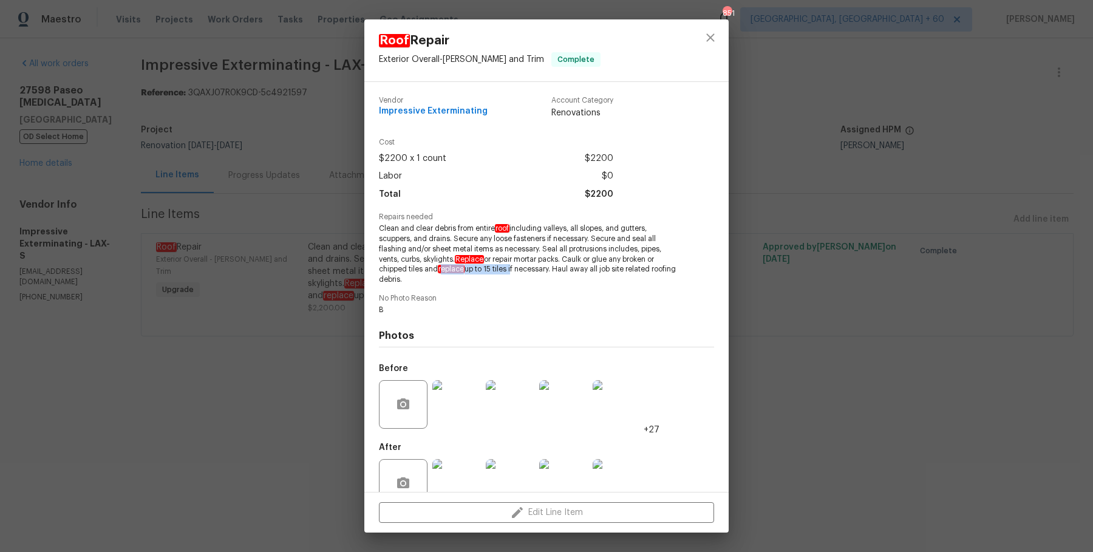
drag, startPoint x: 443, startPoint y: 269, endPoint x: 513, endPoint y: 272, distance: 70.5
click at [513, 272] on span "Clean and clear debris from entire roof including valleys, all slopes, and gutt…" at bounding box center [530, 253] width 302 height 61
copy span "eplace up to 15 tiles"
click at [449, 460] on img at bounding box center [456, 483] width 49 height 49
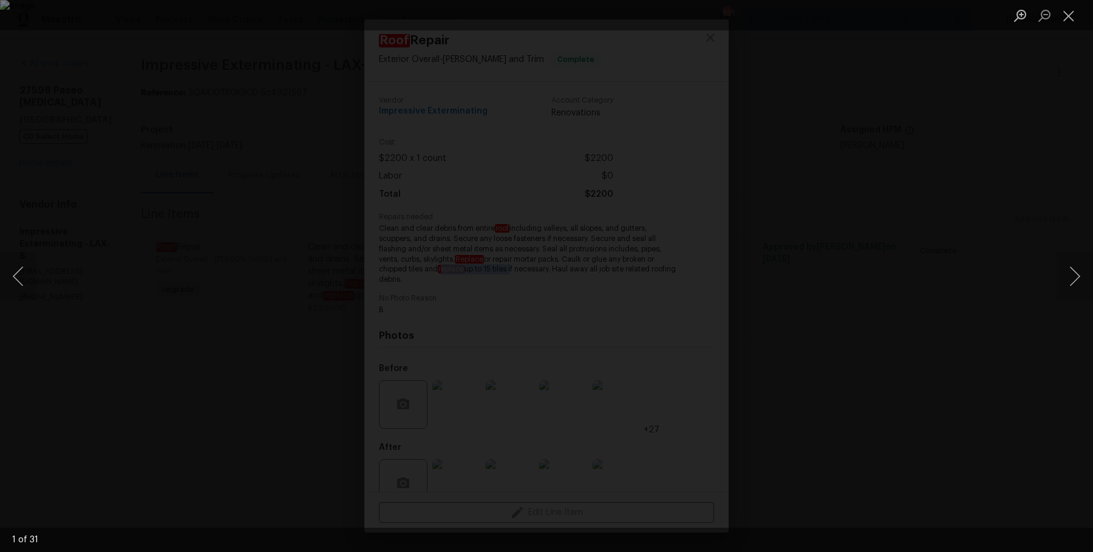
click at [867, 242] on div "Lightbox" at bounding box center [546, 276] width 1093 height 552
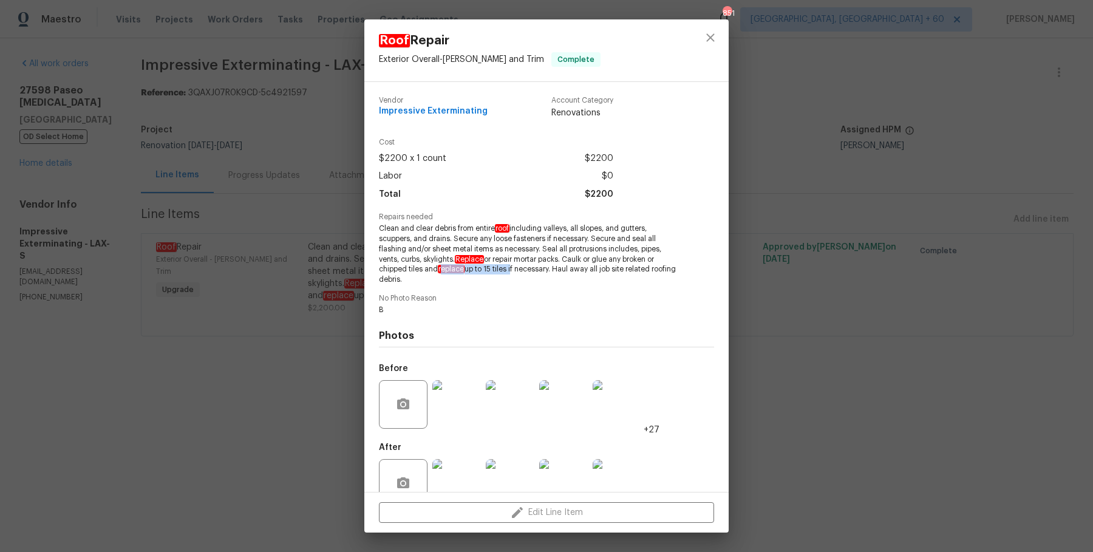
click at [475, 410] on img at bounding box center [456, 404] width 49 height 49
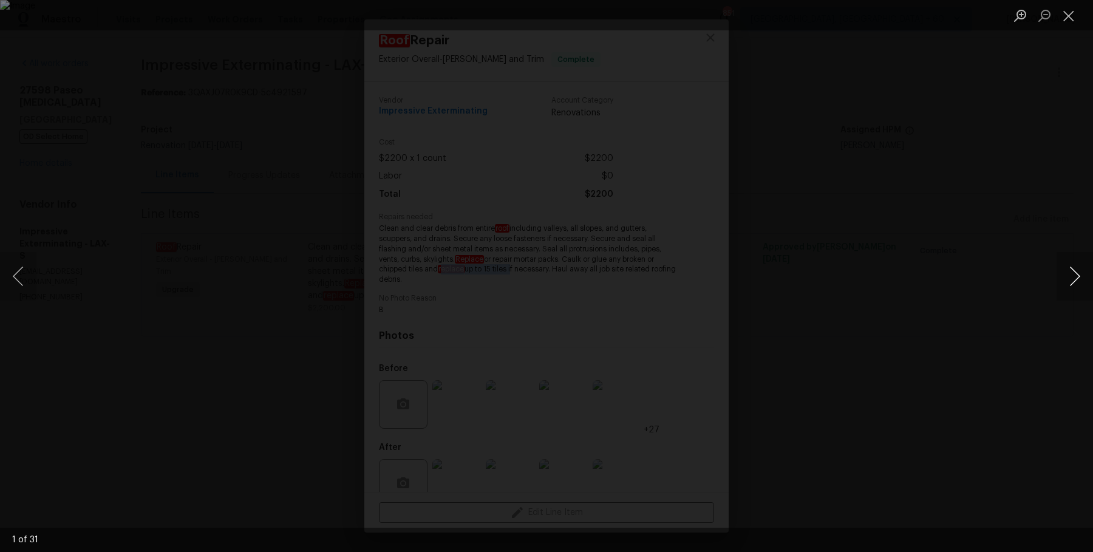
click at [1073, 281] on button "Next image" at bounding box center [1074, 276] width 36 height 49
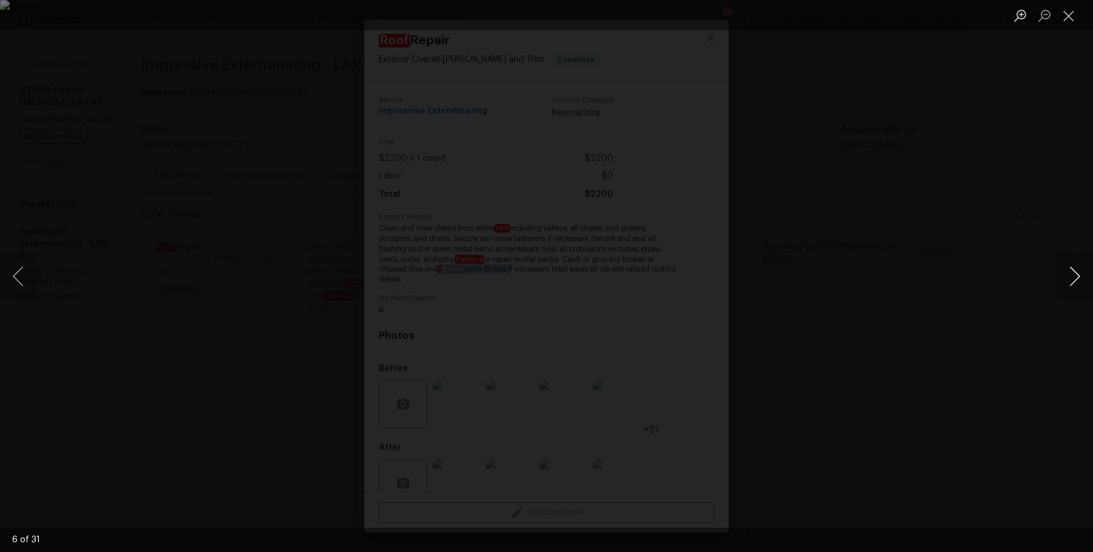
click at [1073, 281] on button "Next image" at bounding box center [1074, 276] width 36 height 49
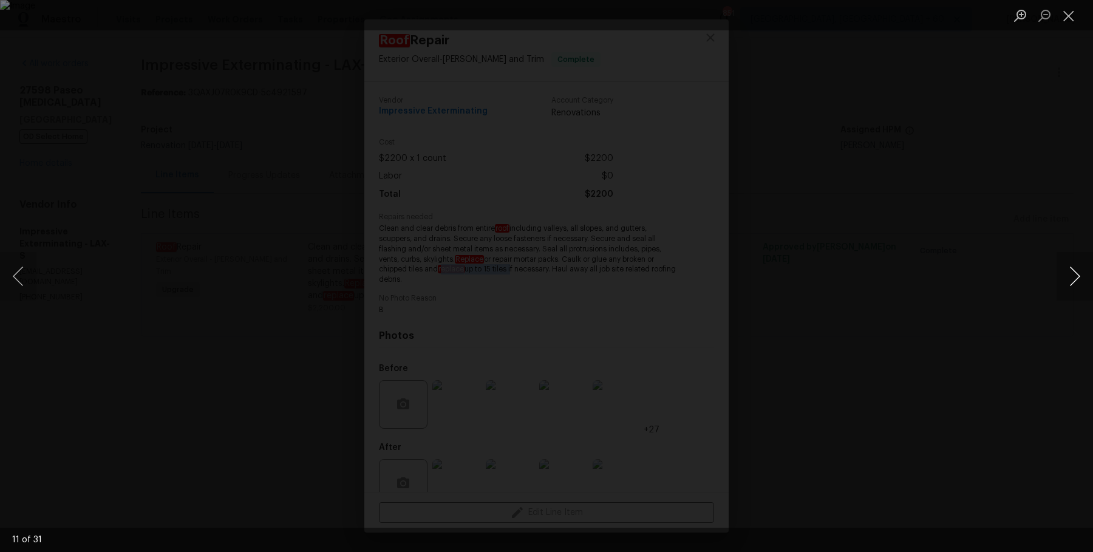
click at [1073, 281] on button "Next image" at bounding box center [1074, 276] width 36 height 49
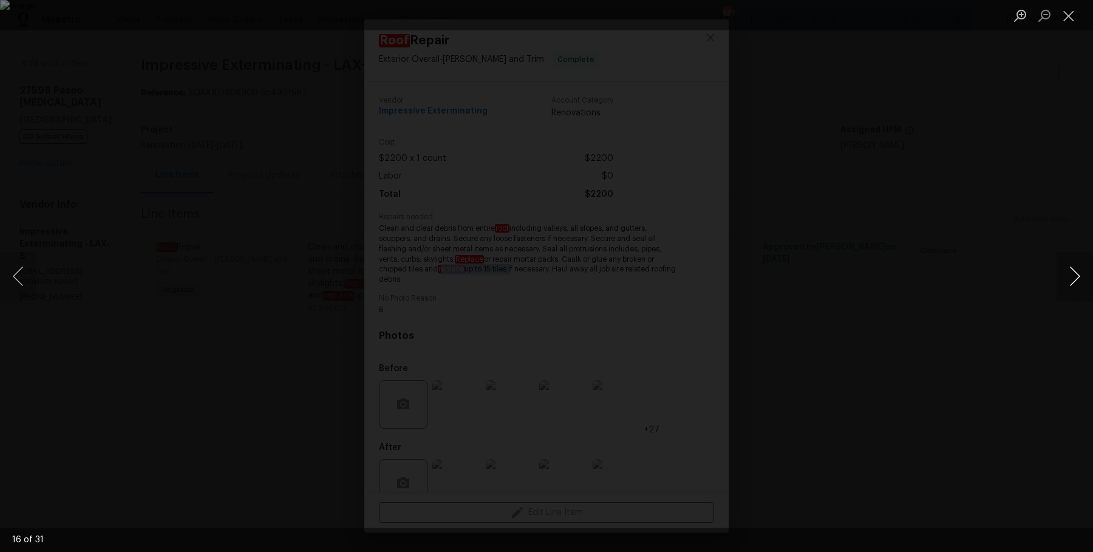
click at [1073, 281] on button "Next image" at bounding box center [1074, 276] width 36 height 49
click at [1022, 267] on div "Lightbox" at bounding box center [546, 276] width 1093 height 552
click at [875, 256] on div "Lightbox" at bounding box center [546, 276] width 1093 height 552
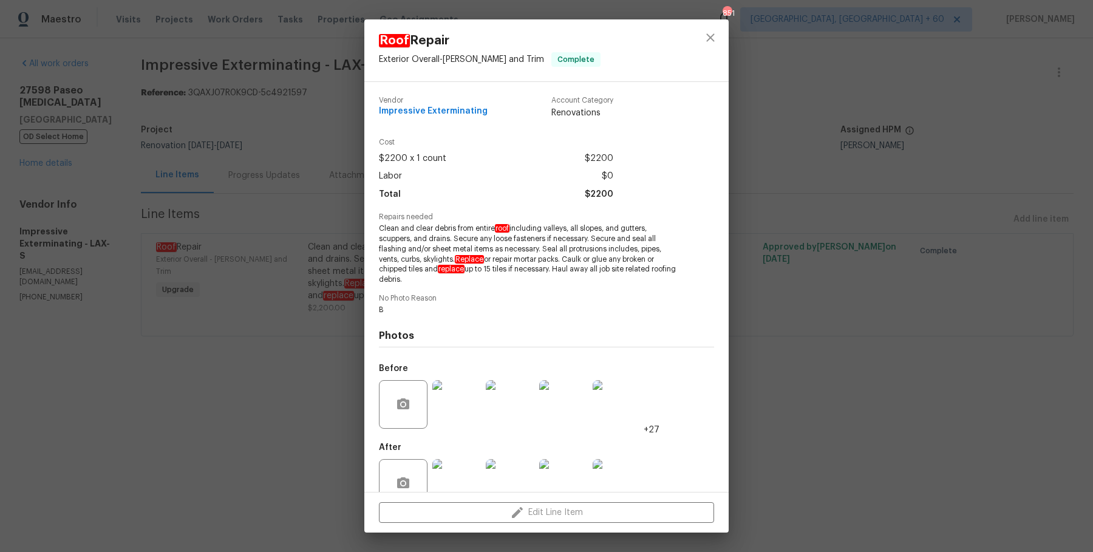
click at [885, 104] on div "Roof Repair Exterior Overall - Eaves and Trim Complete Vendor Impressive Exterm…" at bounding box center [546, 276] width 1093 height 552
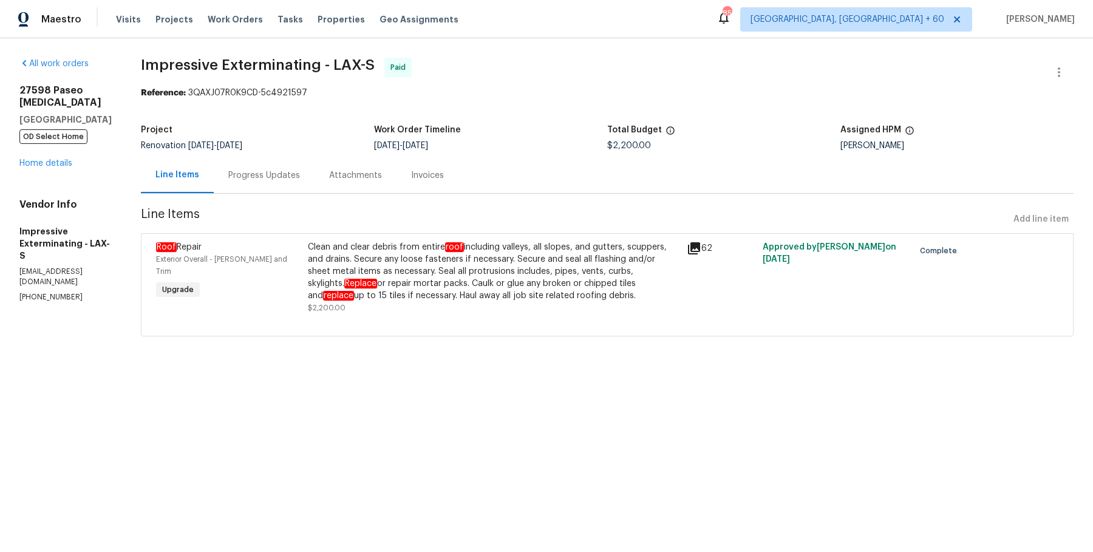
click at [421, 259] on div "Clean and clear debris from entire roof including valleys, all slopes, and gutt…" at bounding box center [493, 271] width 371 height 61
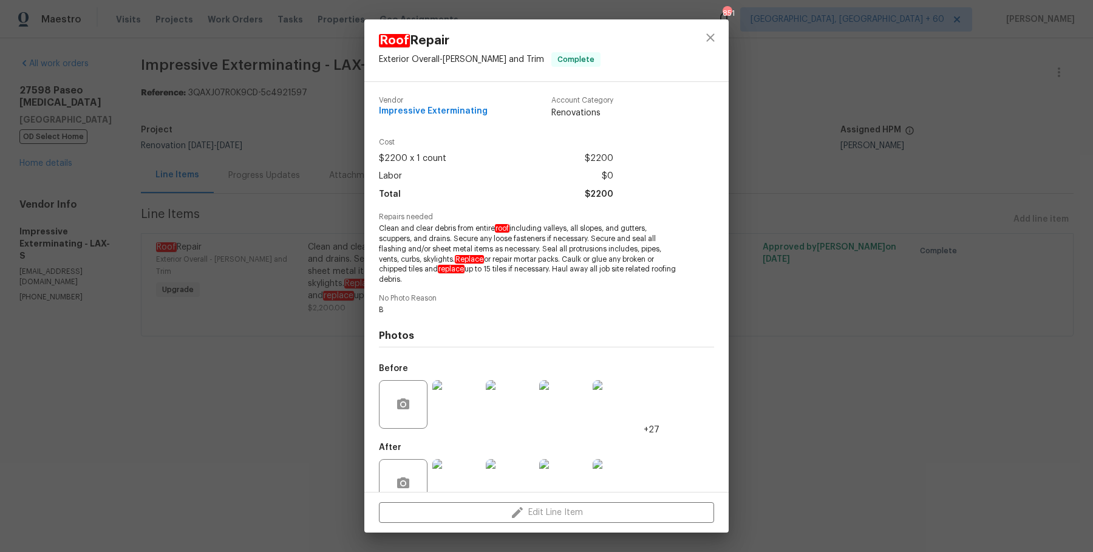
drag, startPoint x: 378, startPoint y: 223, endPoint x: 438, endPoint y: 276, distance: 80.0
click at [438, 276] on div "Vendor Impressive Exterminating Account Category Renovations Cost $2200 x 1 cou…" at bounding box center [546, 287] width 364 height 410
copy span "Clean and clear debris from entire roof including valleys, all slopes, and gutt…"
click at [307, 282] on div "Roof Repair Exterior Overall - Eaves and Trim Complete Vendor Impressive Exterm…" at bounding box center [546, 276] width 1093 height 552
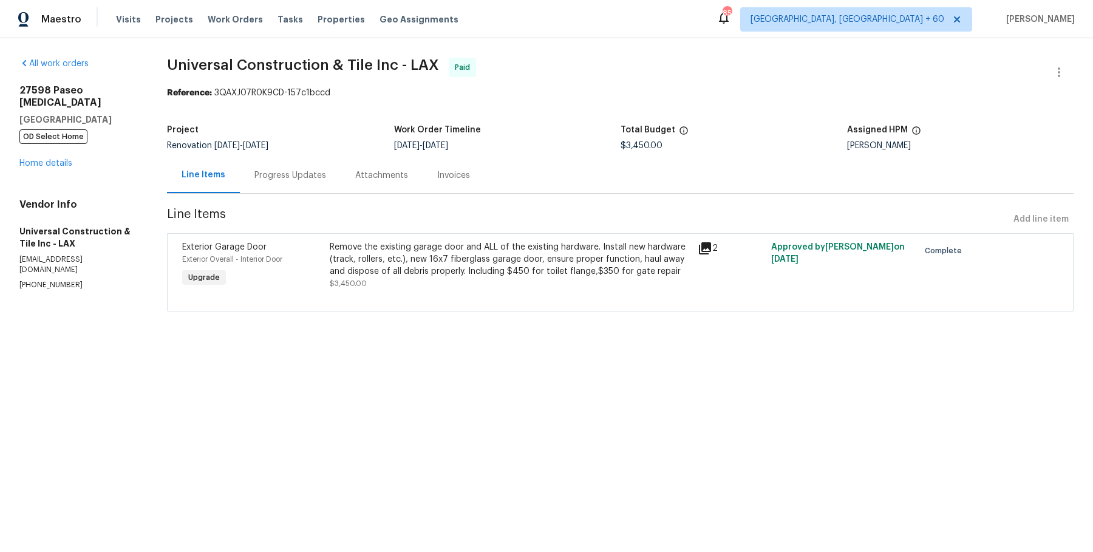
click at [427, 181] on div "Invoices" at bounding box center [453, 175] width 62 height 36
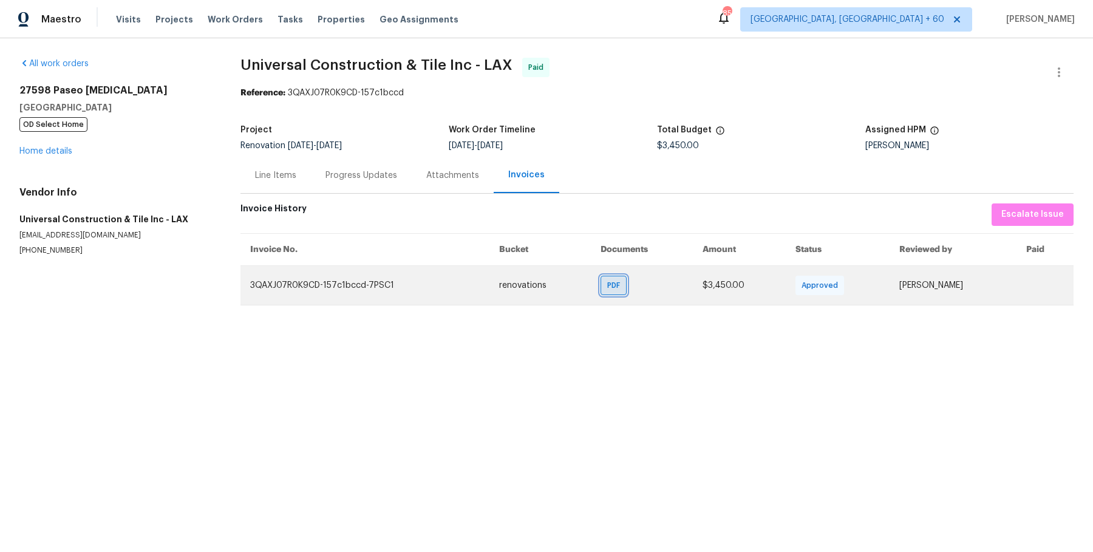
click at [607, 292] on div "PDF" at bounding box center [613, 285] width 26 height 19
